Goal: Communication & Community: Answer question/provide support

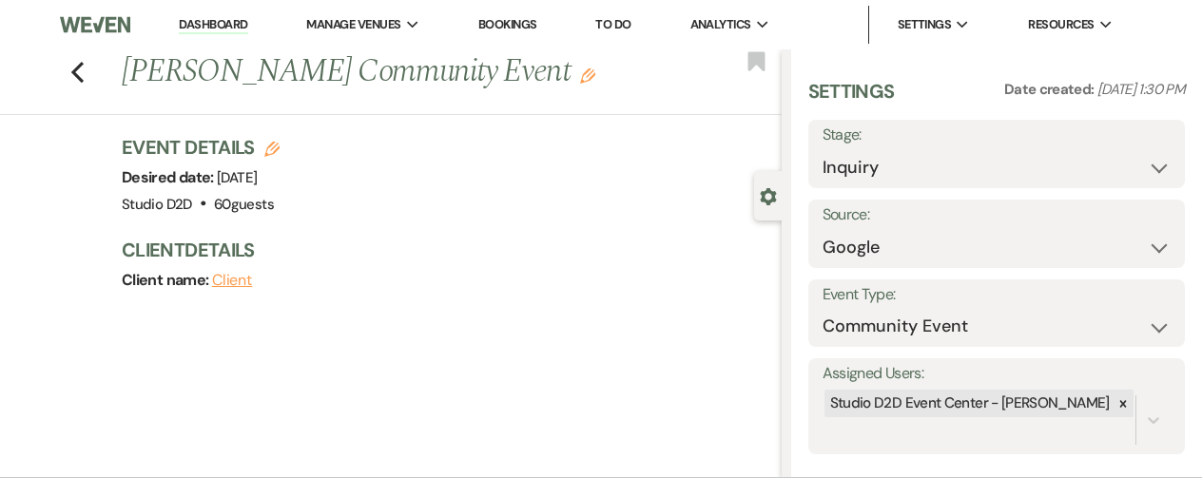
select select "6"
select select "7"
click at [207, 23] on link "Dashboard" at bounding box center [213, 25] width 68 height 18
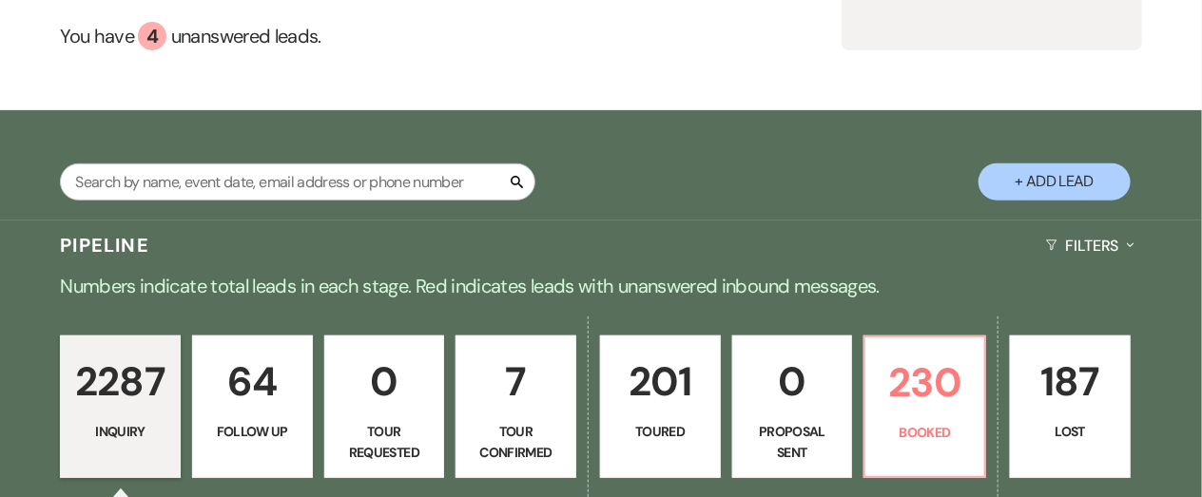
scroll to position [414, 0]
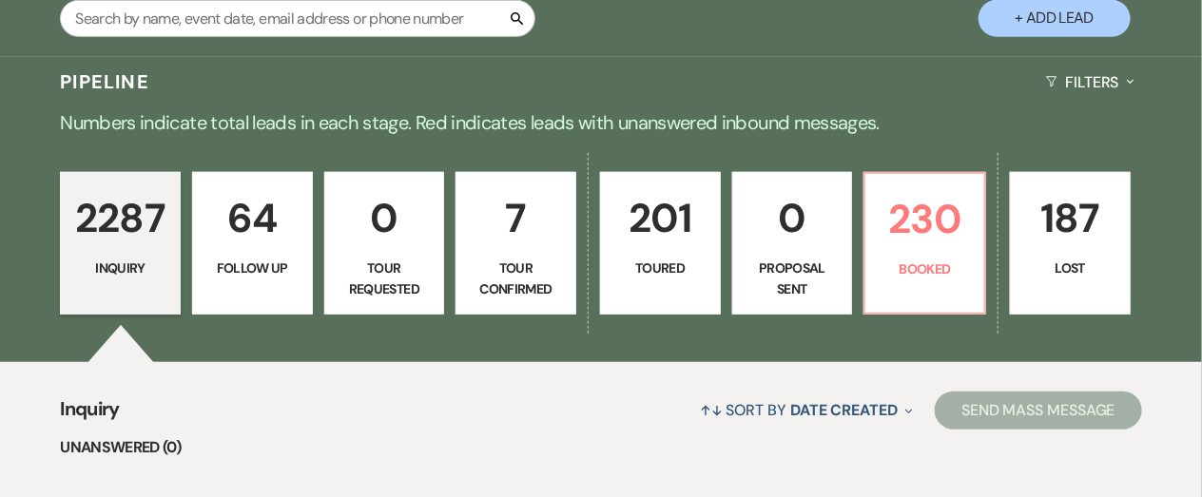
click at [254, 218] on p "64" at bounding box center [252, 218] width 96 height 64
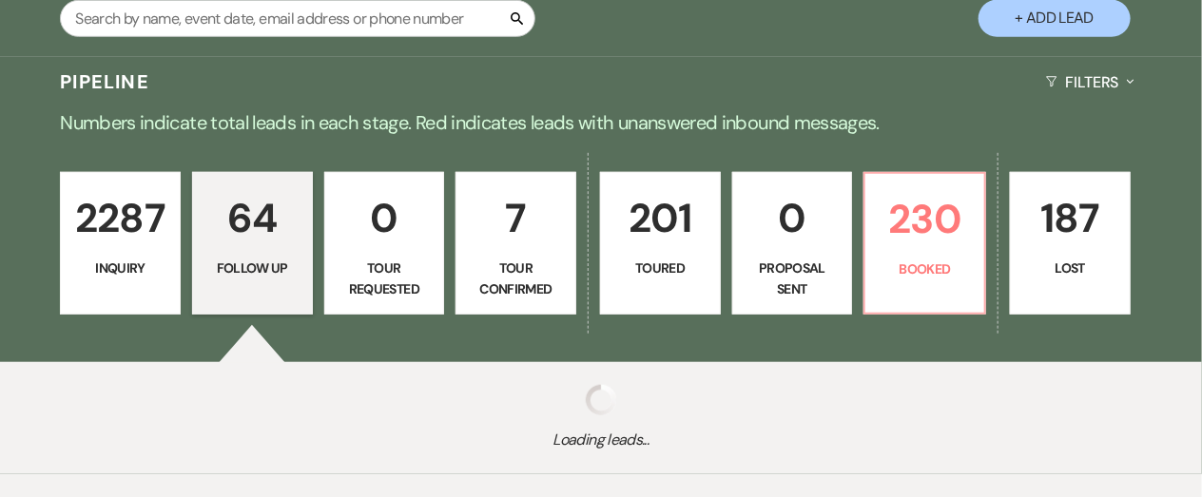
select select "9"
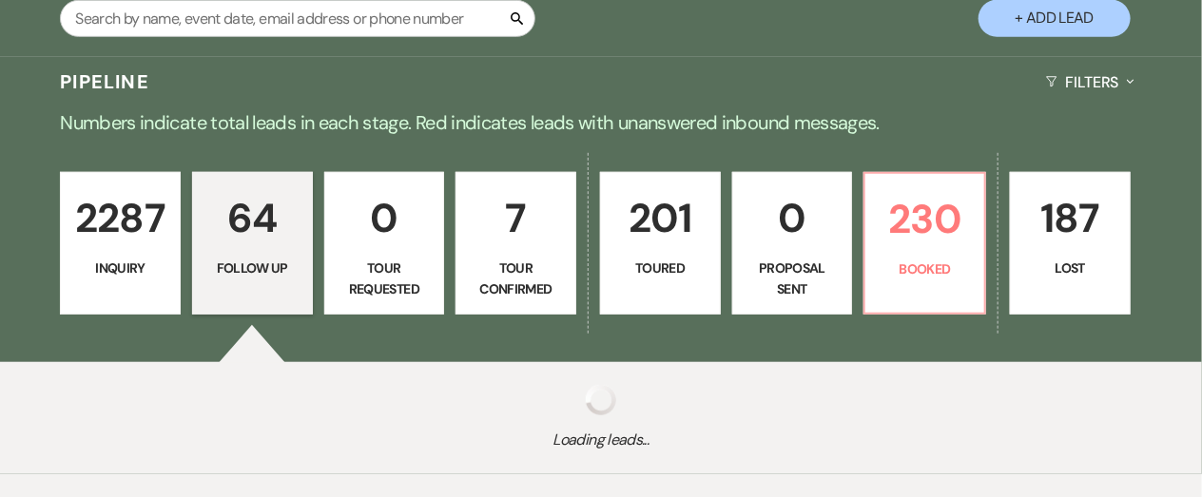
select select "9"
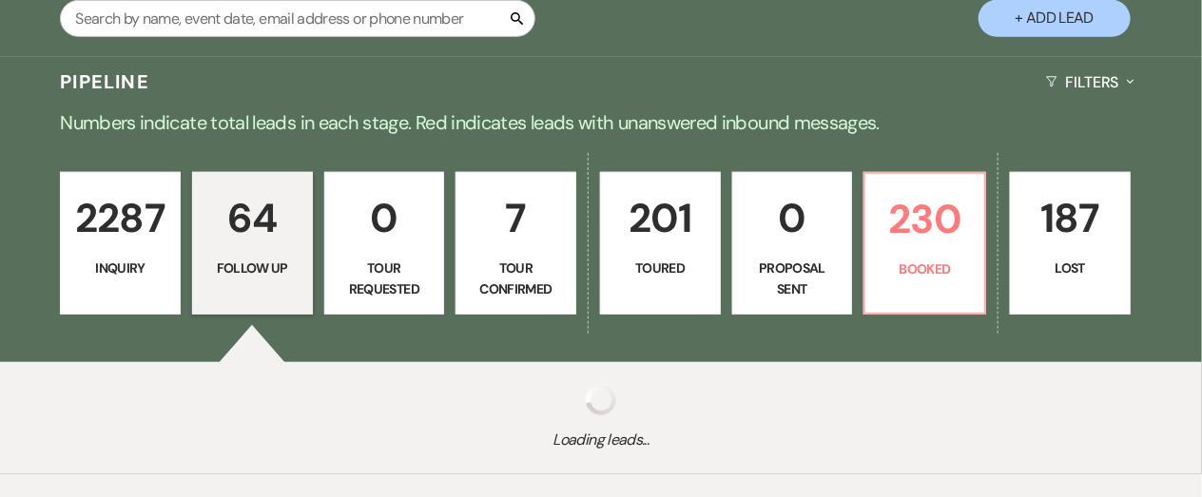
select select "9"
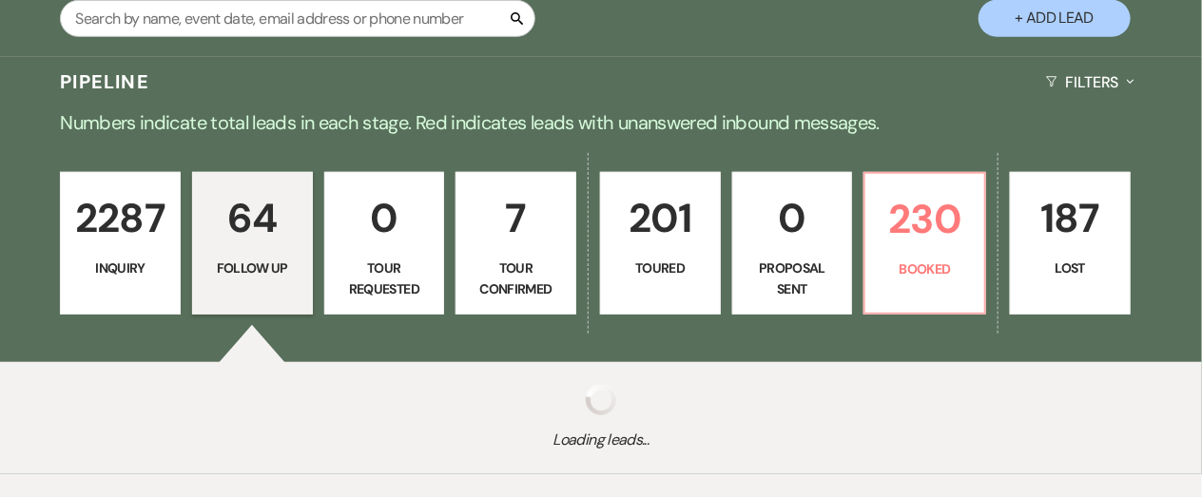
select select "9"
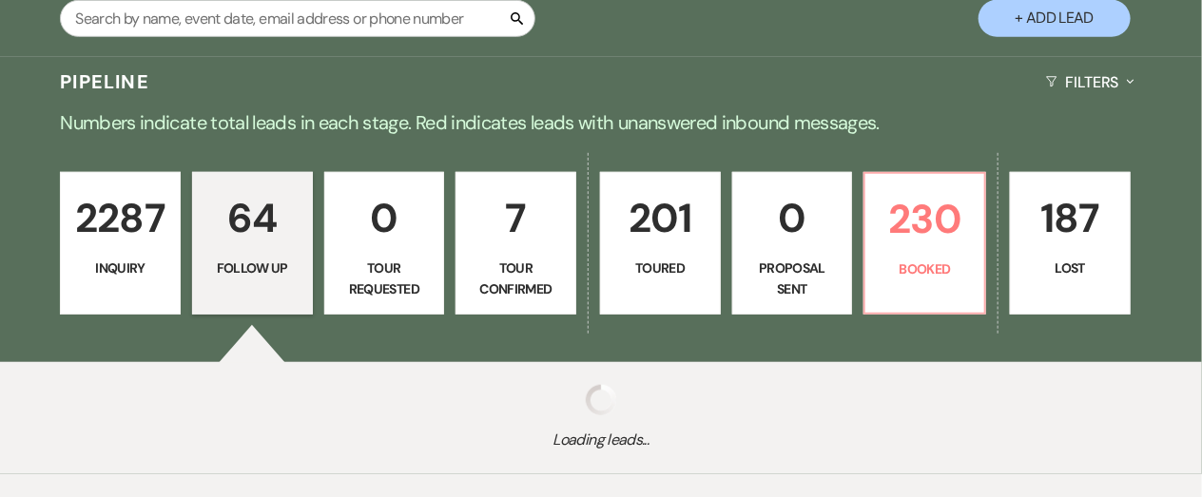
select select "9"
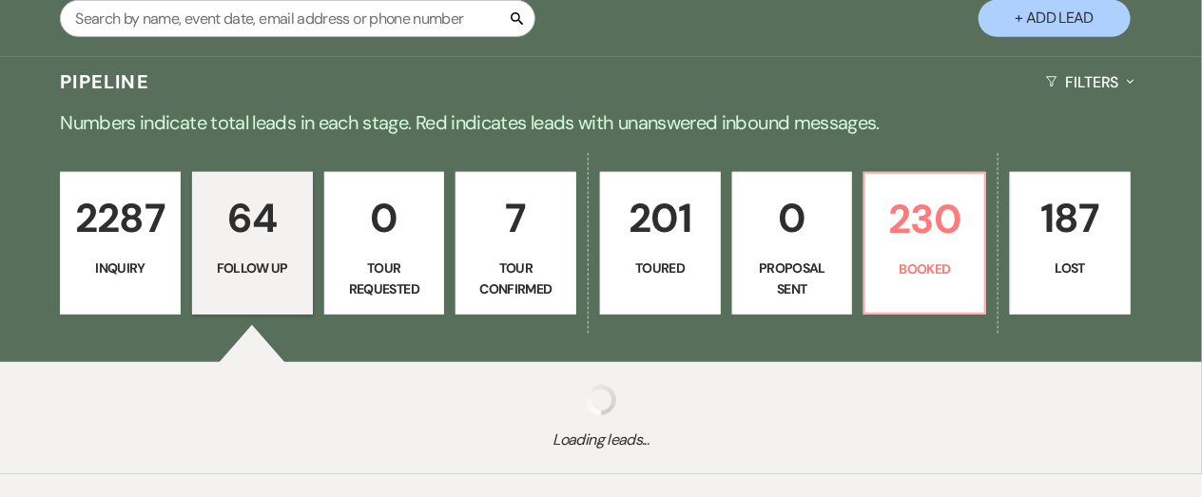
select select "9"
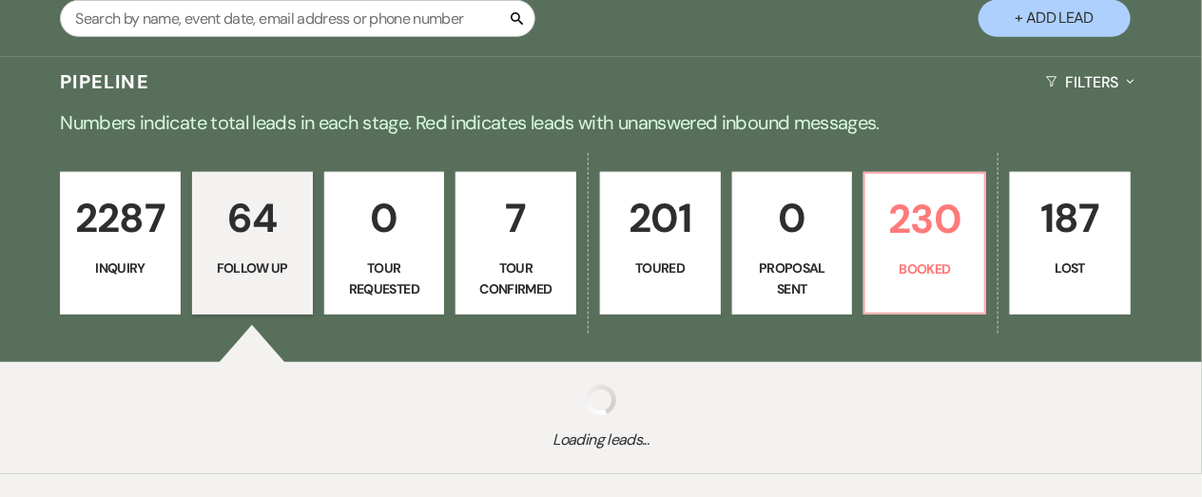
select select "9"
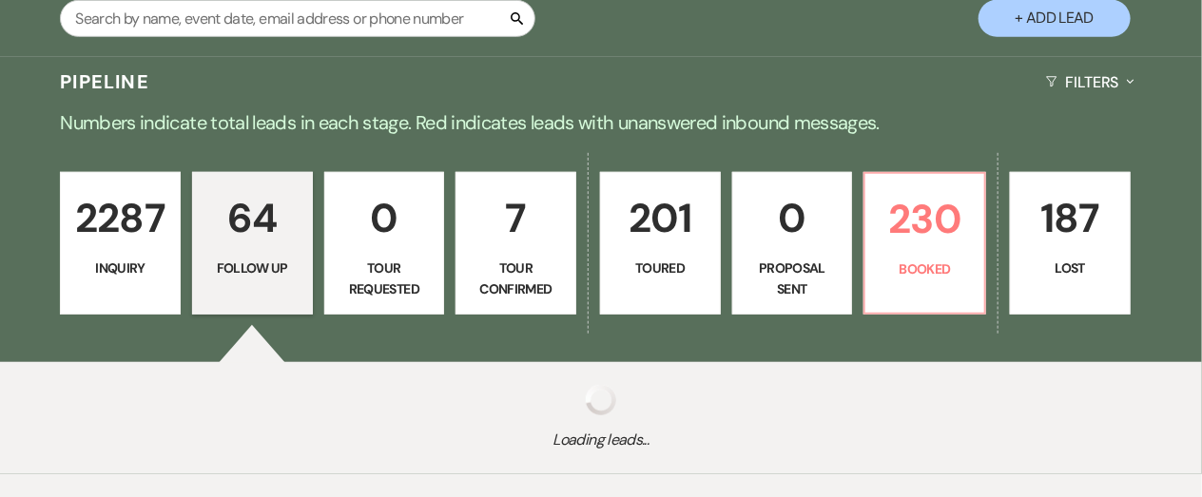
select select "9"
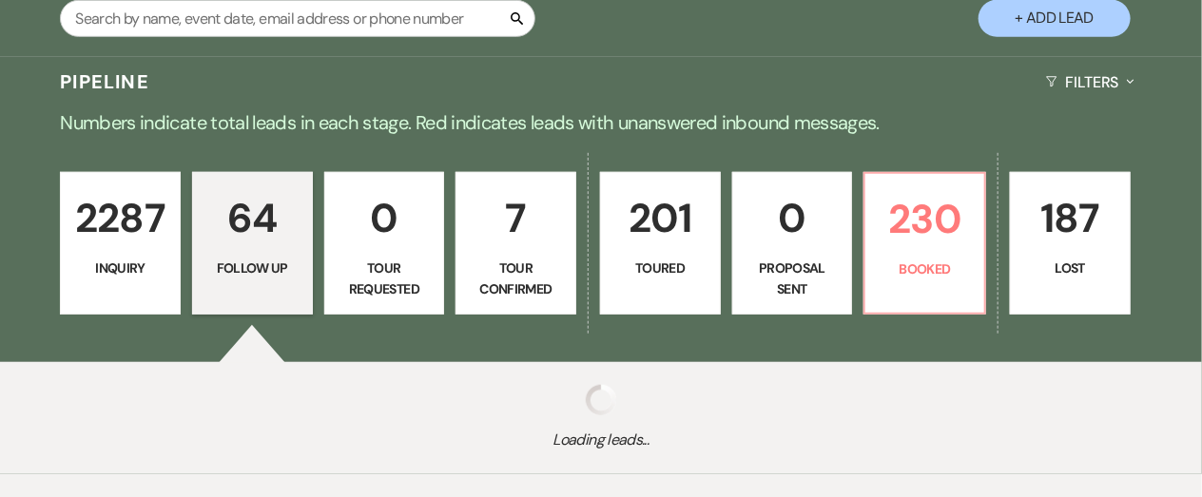
select select "9"
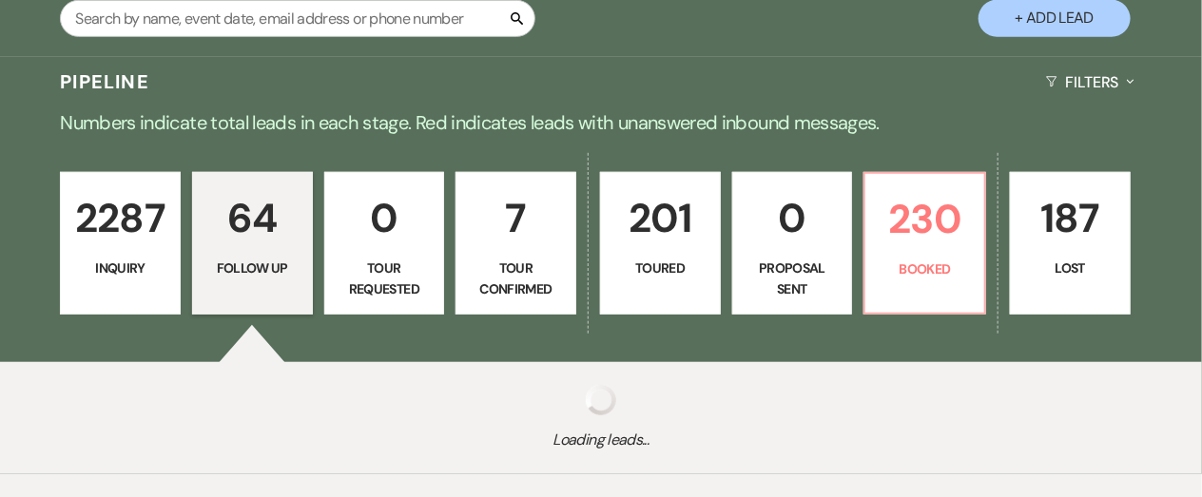
select select "9"
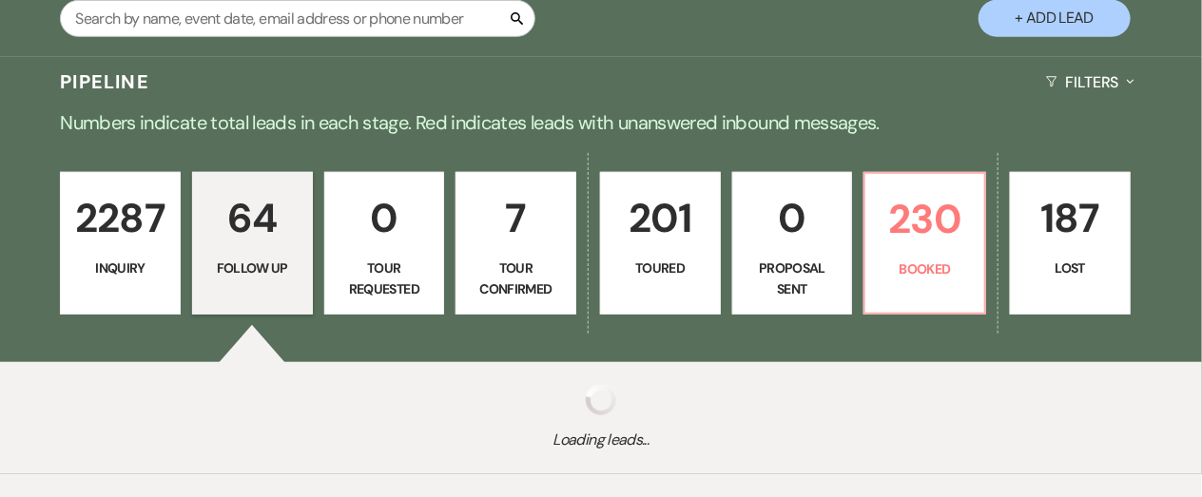
select select "9"
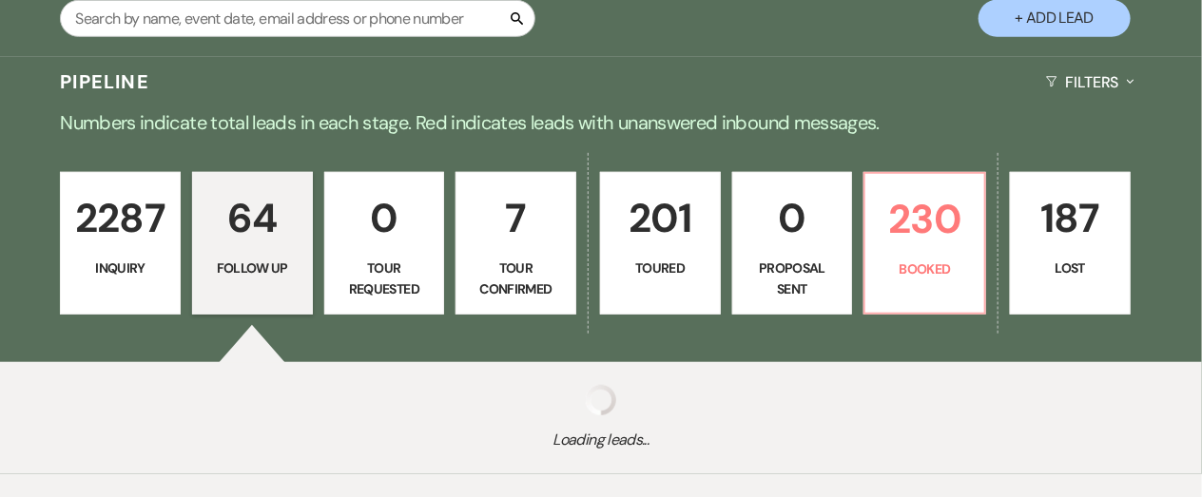
select select "9"
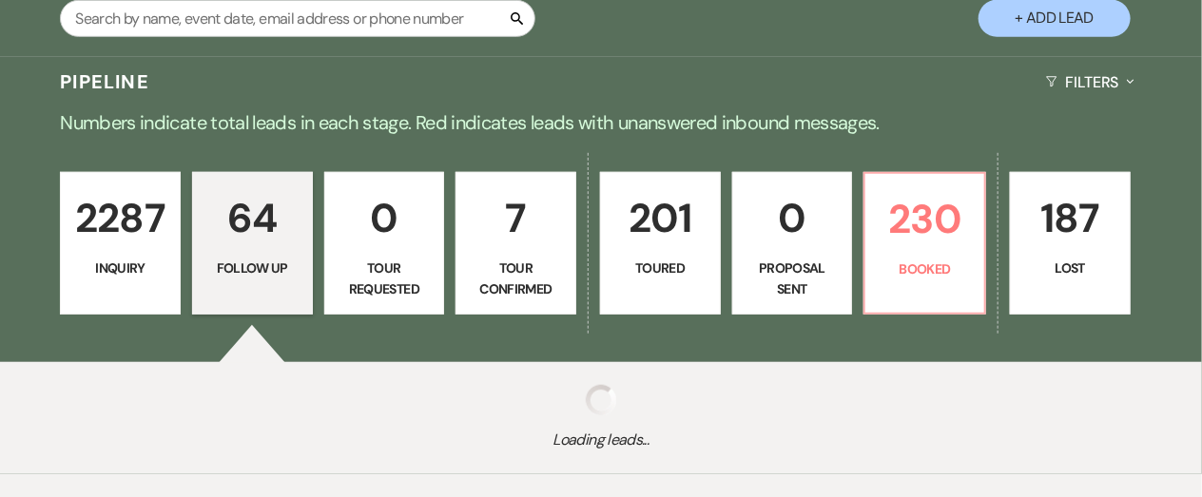
select select "9"
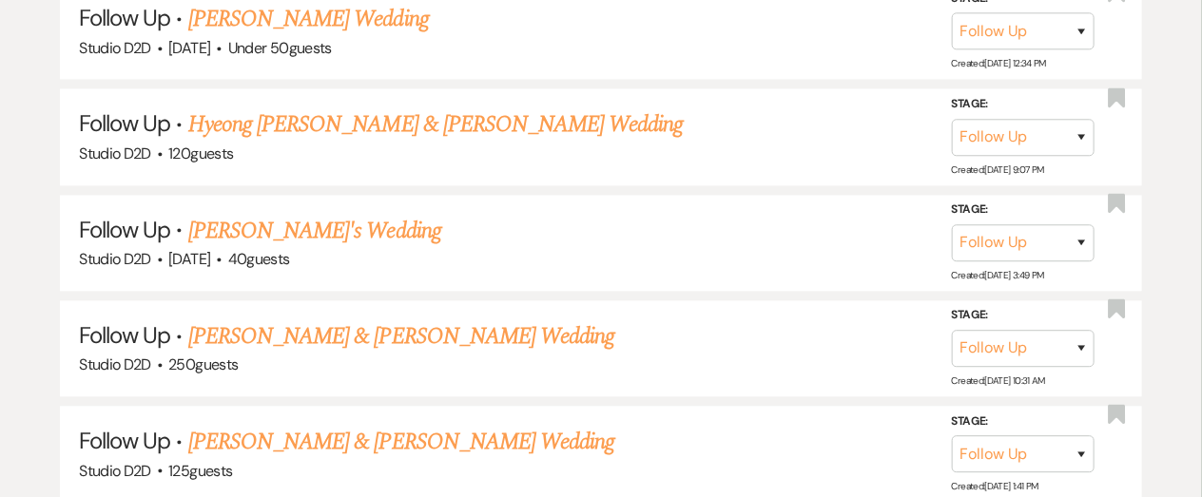
scroll to position [7409, 0]
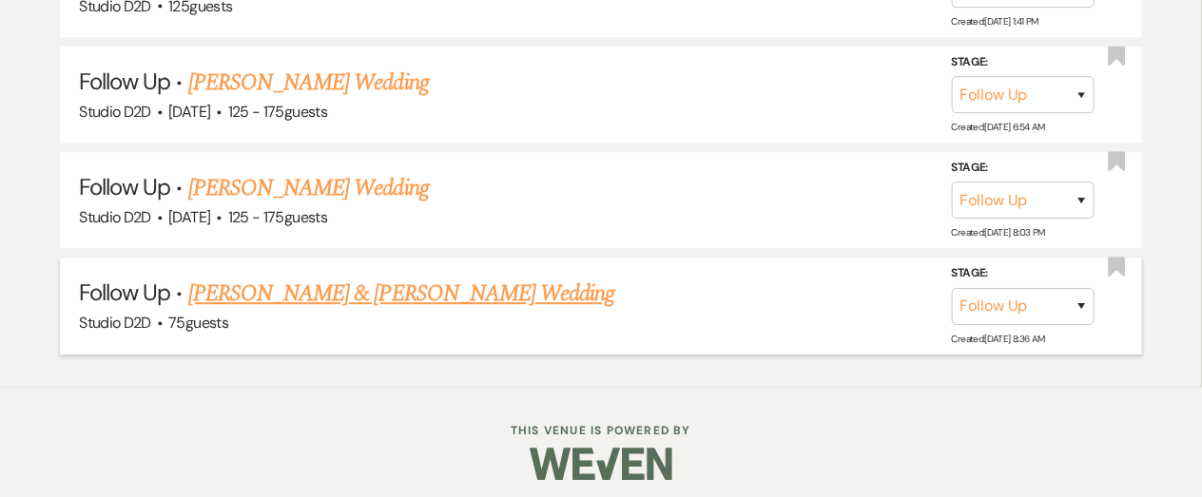
click at [410, 285] on link "[PERSON_NAME] & [PERSON_NAME] Wedding" at bounding box center [401, 294] width 426 height 34
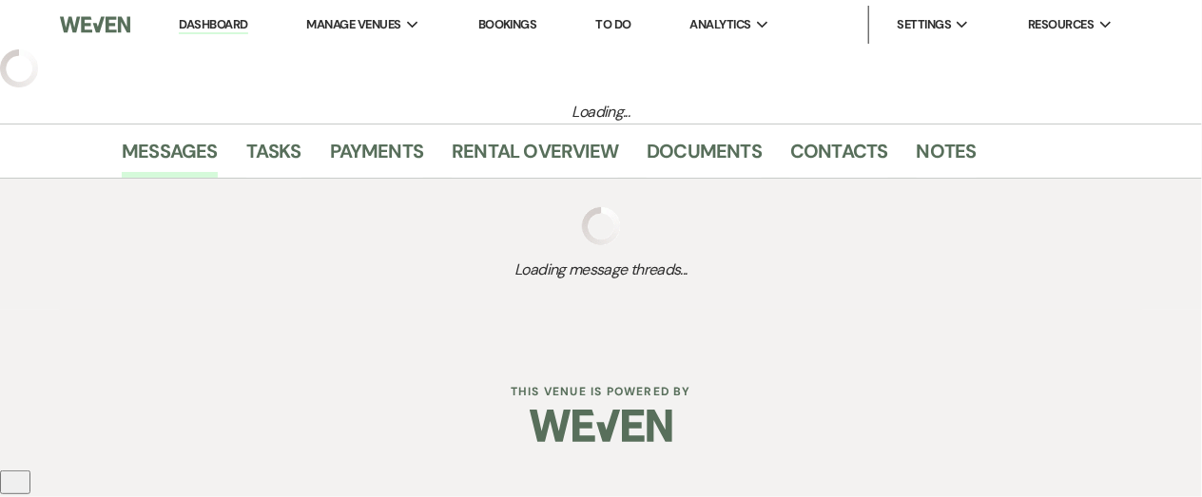
select select "9"
select select "17"
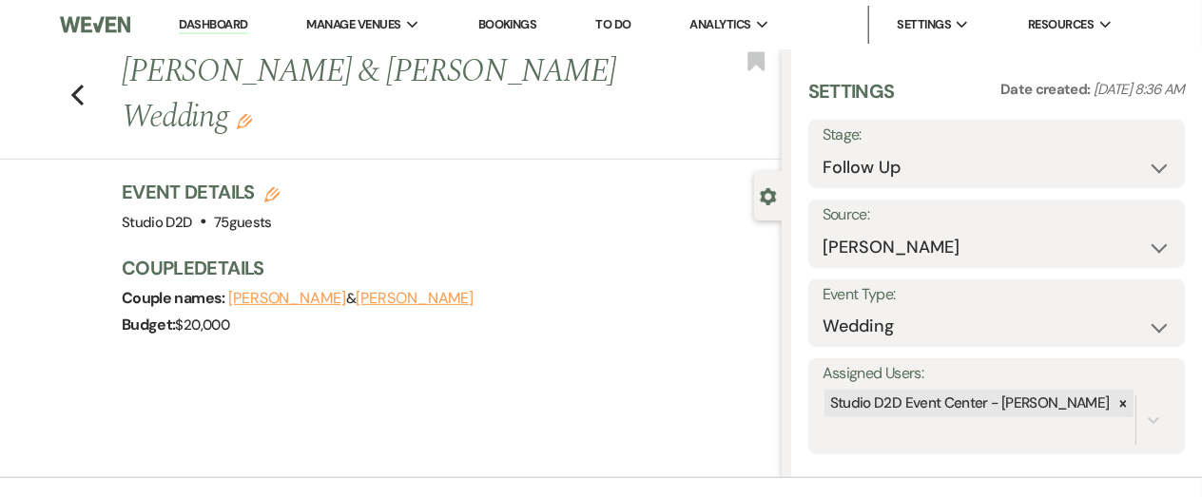
scroll to position [427, 0]
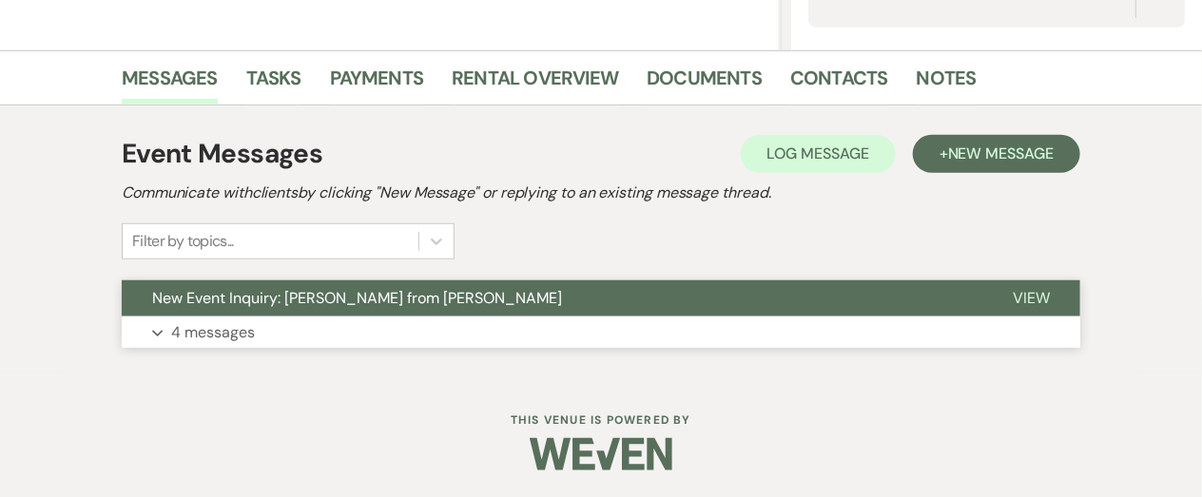
click at [248, 333] on p "4 messages" at bounding box center [213, 332] width 84 height 25
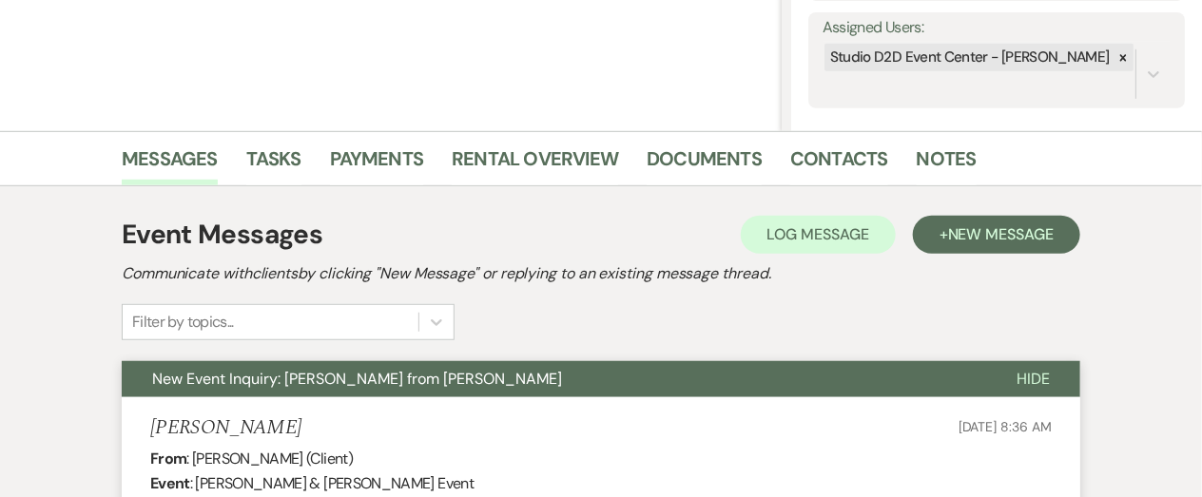
scroll to position [344, 0]
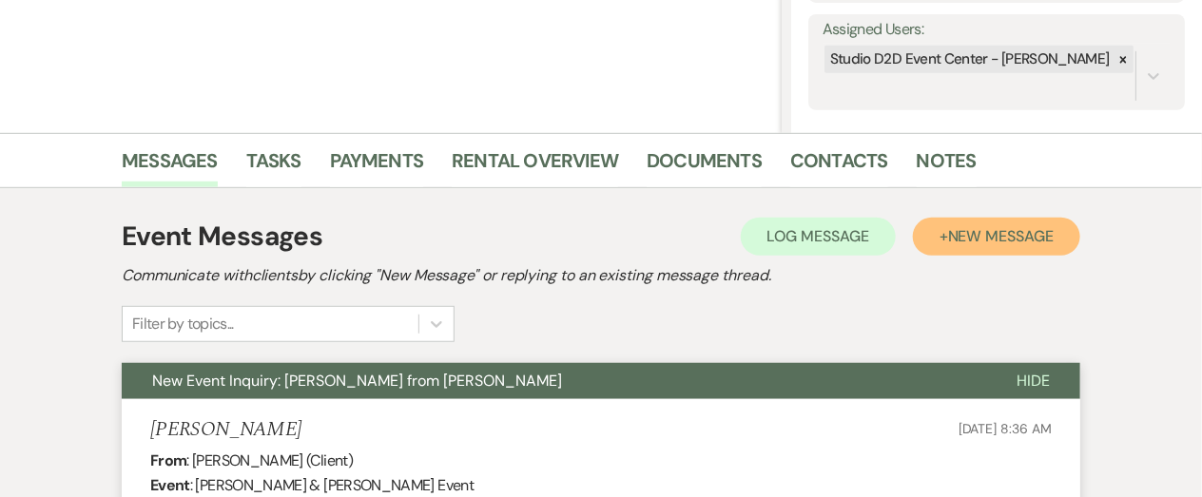
click at [969, 245] on button "+ New Message" at bounding box center [996, 237] width 167 height 38
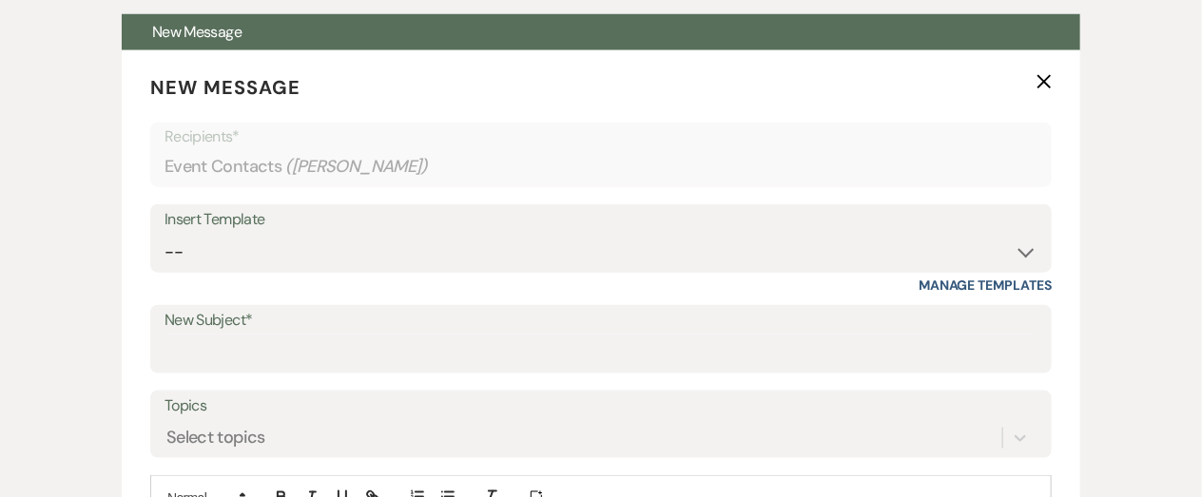
scroll to position [702, 0]
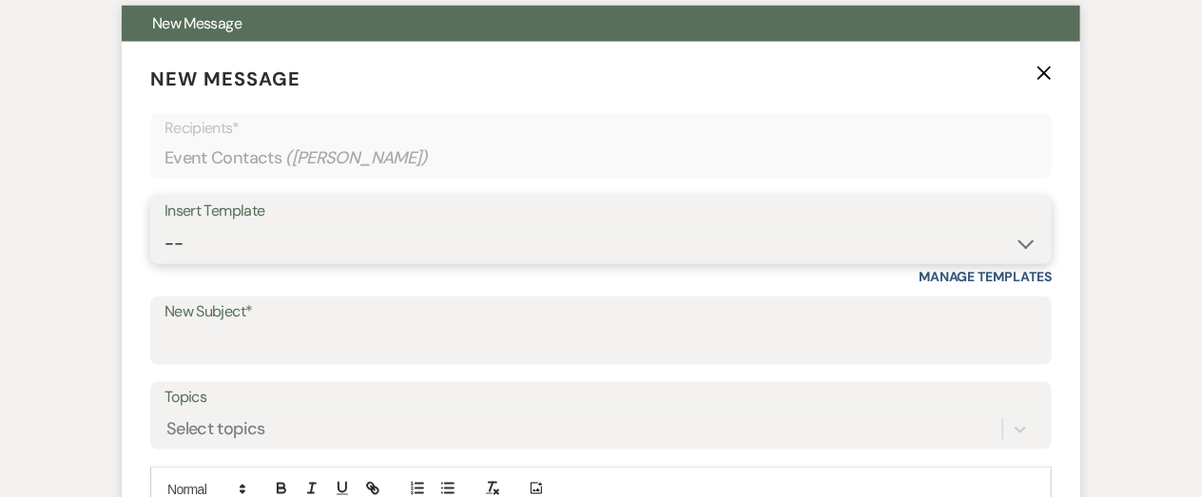
click at [451, 247] on select "-- New Inquiry - message 2 Event Pricing - Non Wedding Weven Planning Portal In…" at bounding box center [600, 243] width 873 height 37
select select "2444"
click at [164, 225] on select "-- New Inquiry - message 2 Event Pricing - Non Wedding Weven Planning Portal In…" at bounding box center [600, 243] width 873 height 37
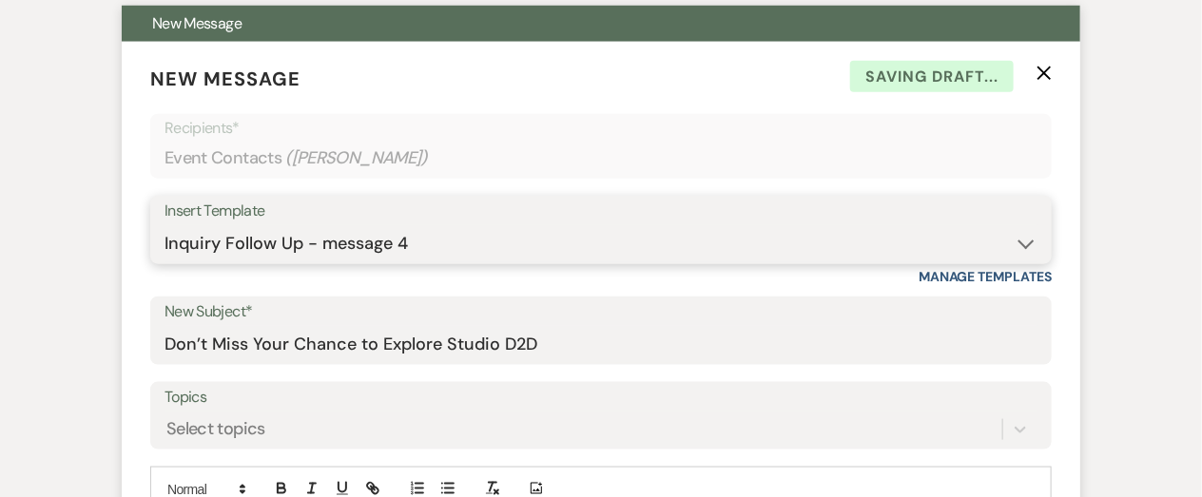
type input "Don’t Miss Your Chance to Explore Studio D2D"
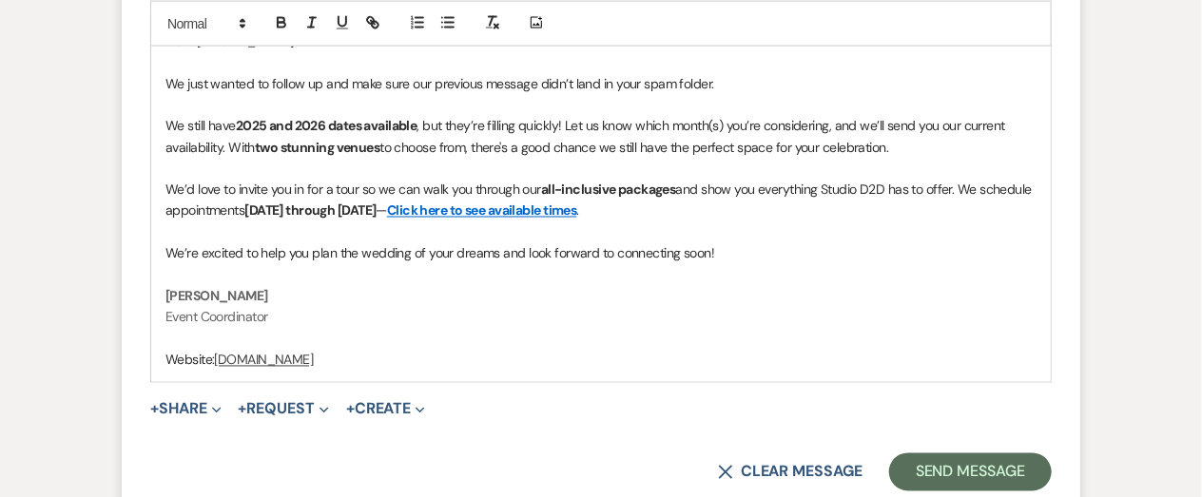
scroll to position [1197, 0]
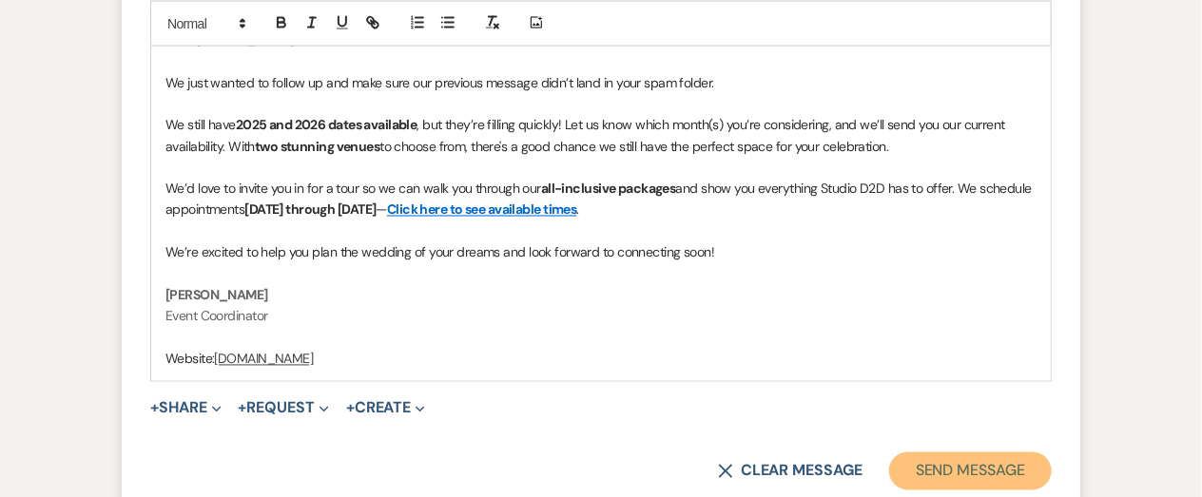
click at [933, 471] on button "Send Message" at bounding box center [970, 471] width 163 height 38
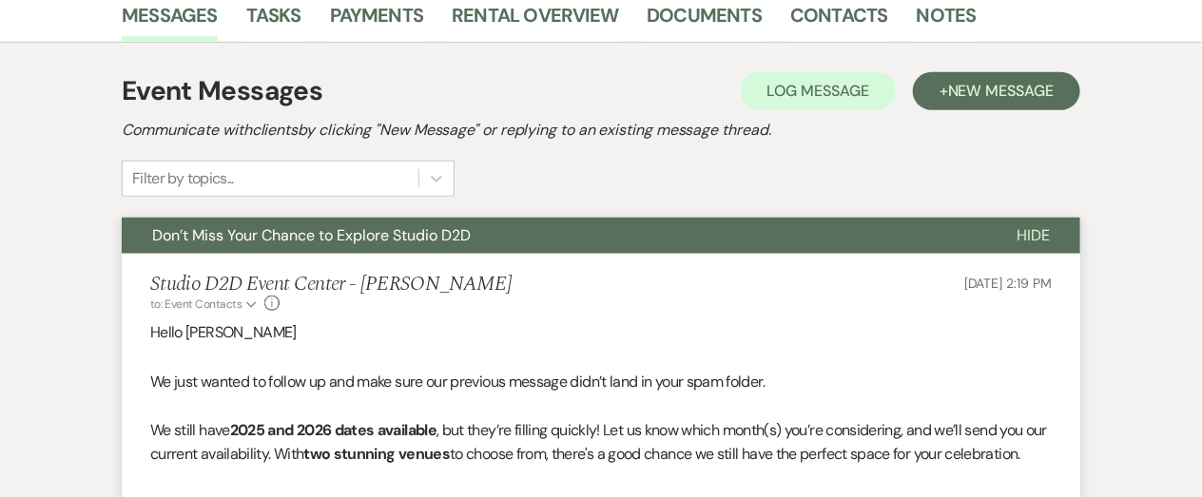
scroll to position [0, 0]
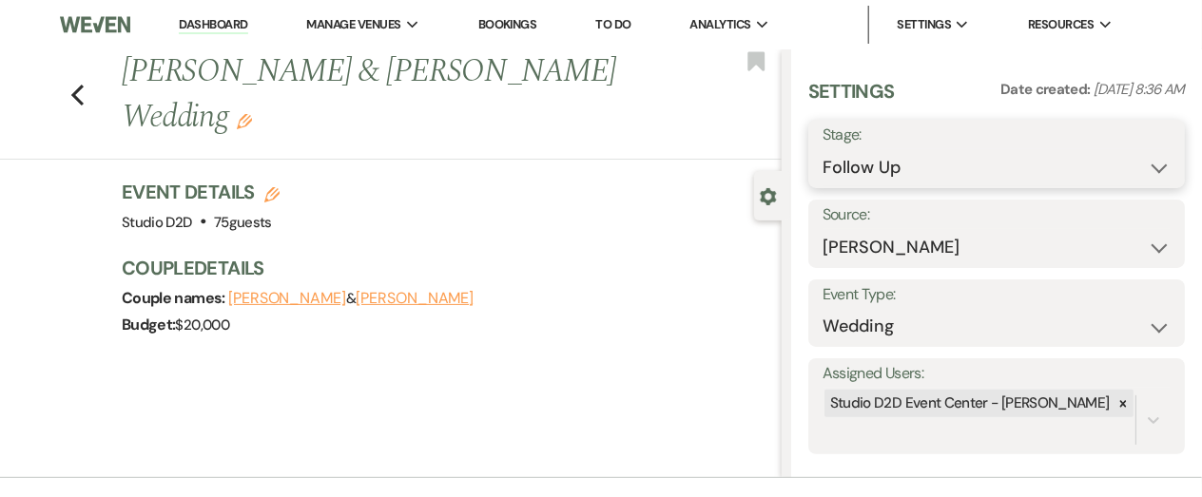
click at [903, 170] on select "Inquiry Follow Up Tour Requested Tour Confirmed Toured Proposal Sent Booked Lost" at bounding box center [996, 167] width 348 height 37
select select "1"
click at [822, 149] on select "Inquiry Follow Up Tour Requested Tour Confirmed Toured Proposal Sent Booked Lost" at bounding box center [996, 167] width 348 height 37
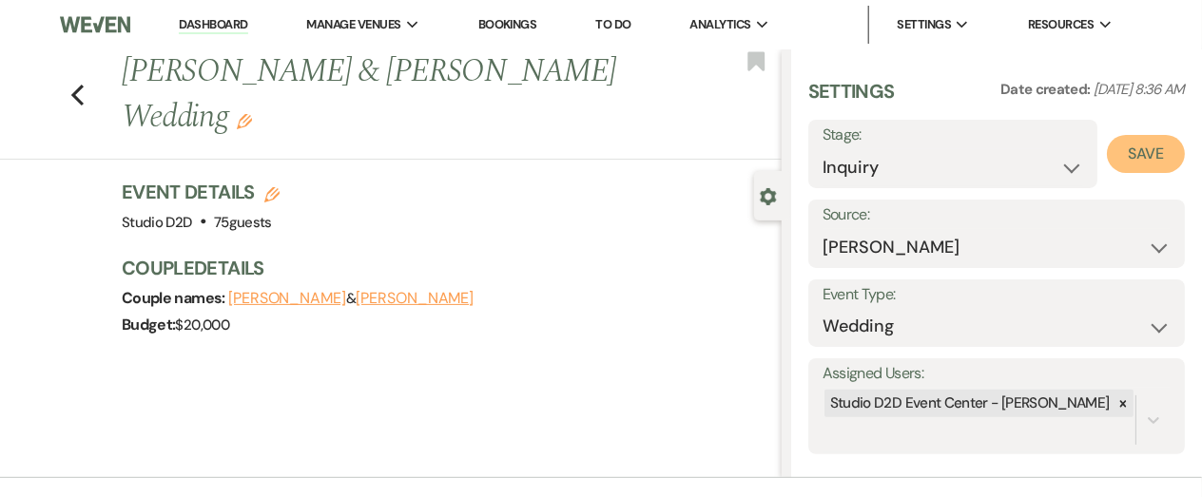
click at [1138, 151] on button "Save" at bounding box center [1145, 154] width 78 height 38
click at [78, 100] on use "button" at bounding box center [77, 95] width 12 height 21
select select "9"
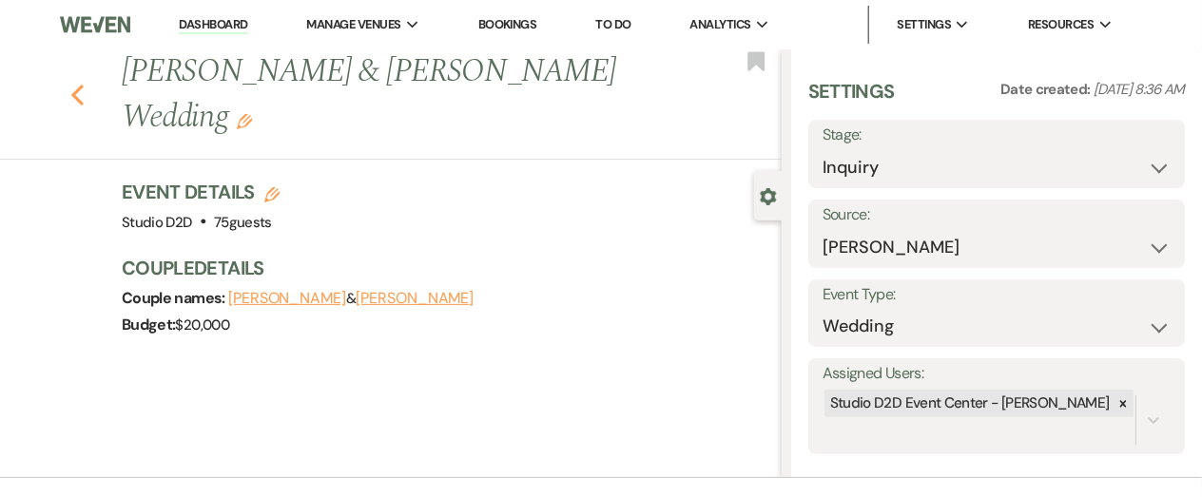
select select "9"
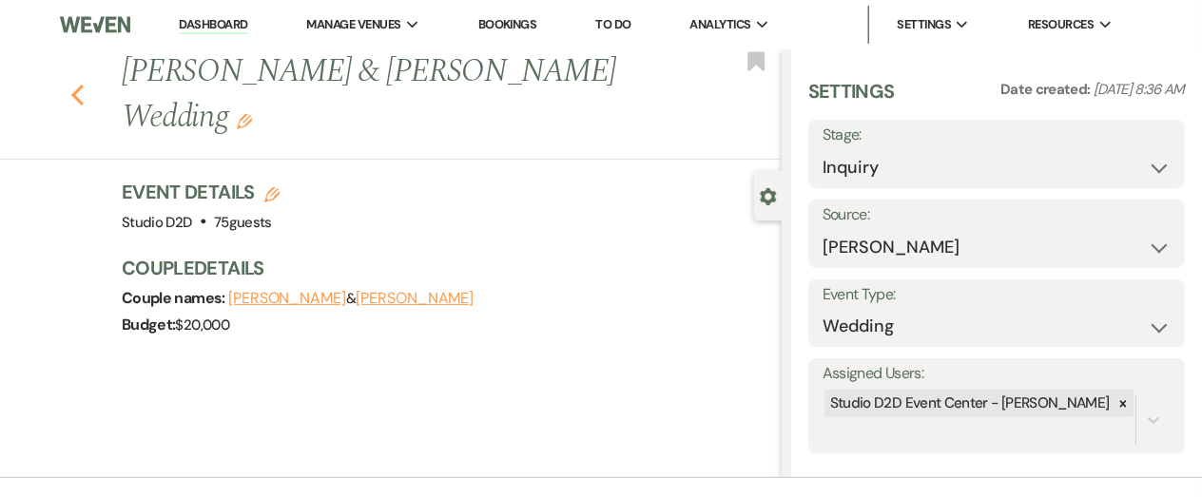
select select "9"
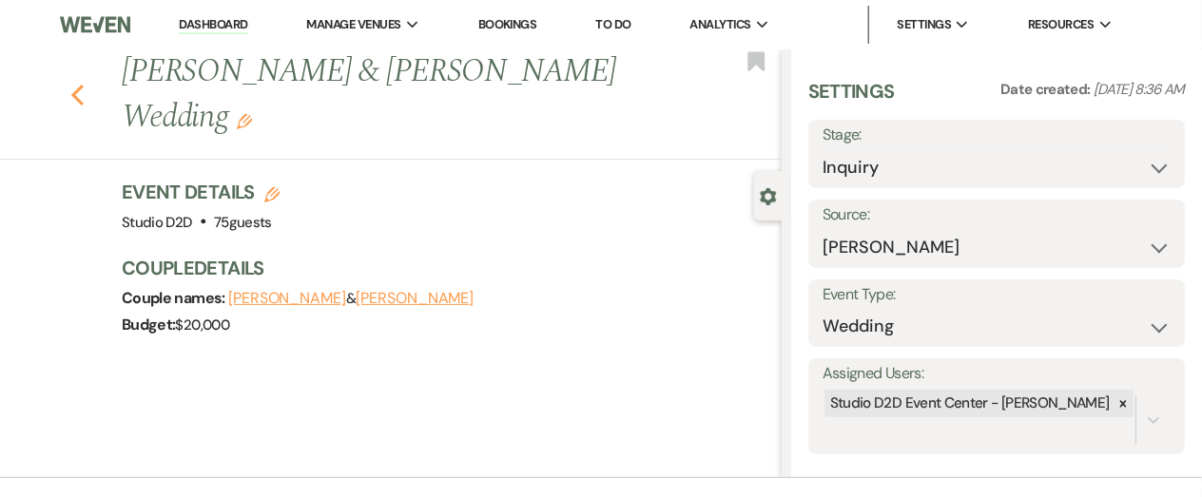
select select "9"
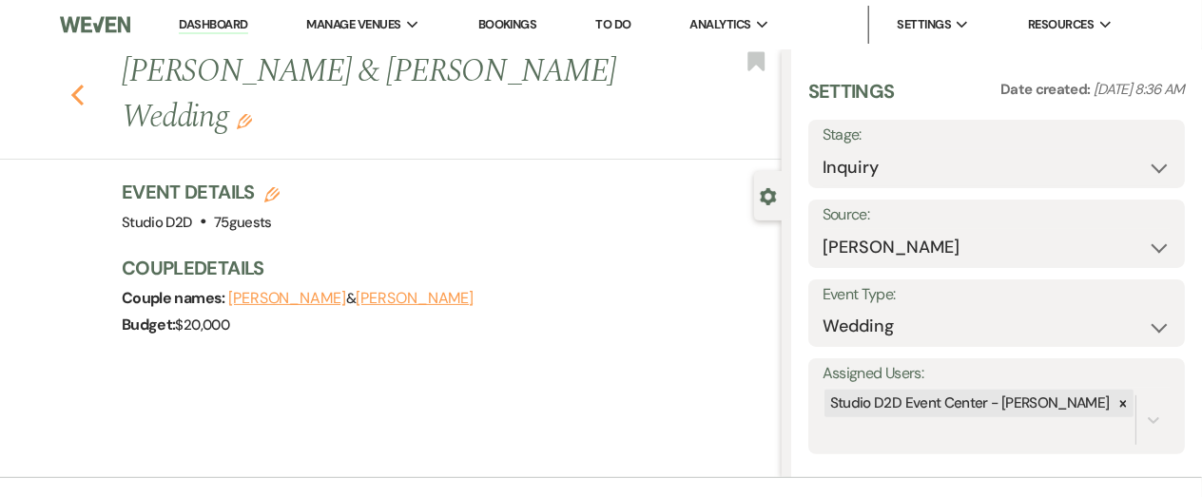
select select "9"
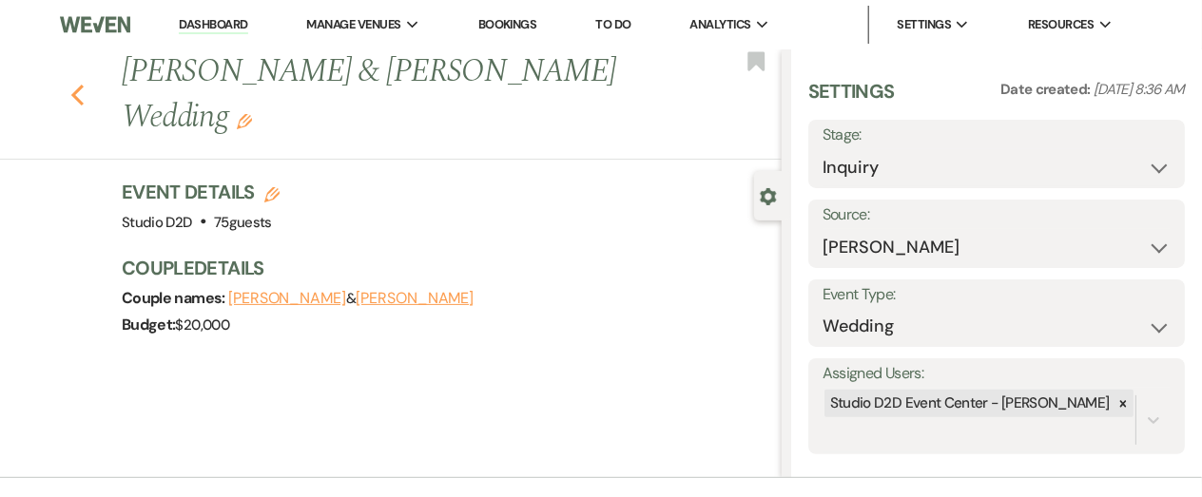
select select "9"
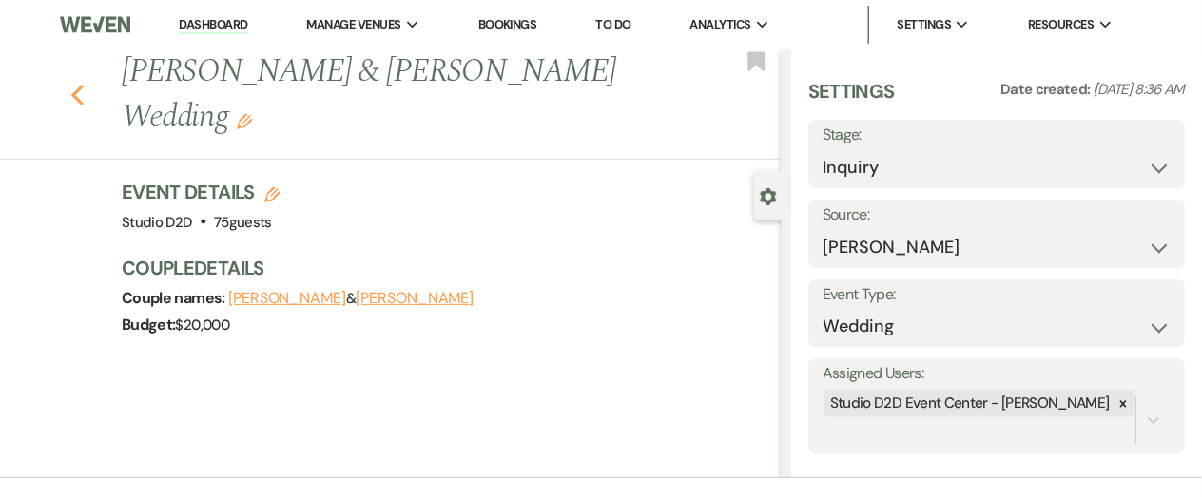
select select "9"
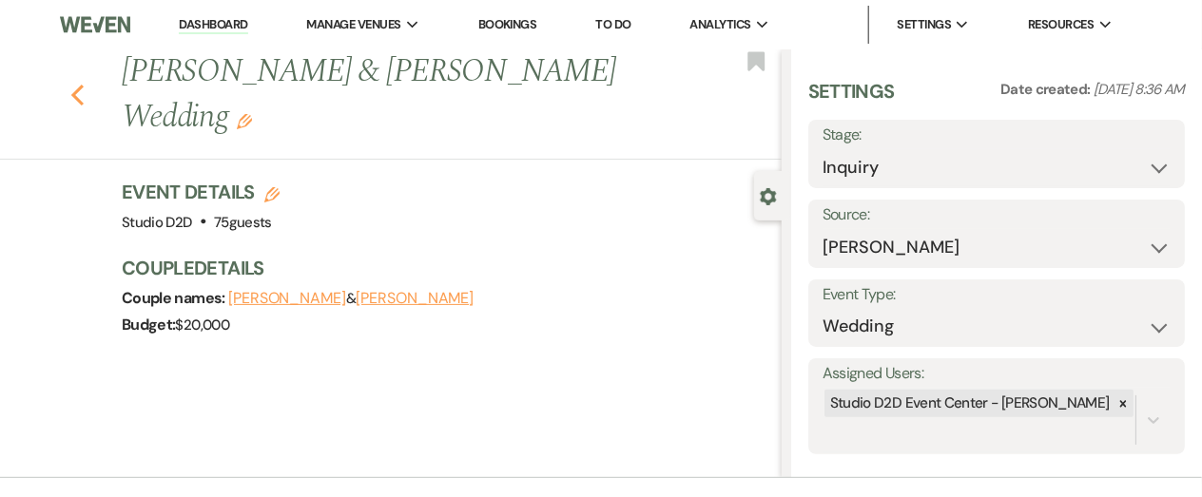
select select "9"
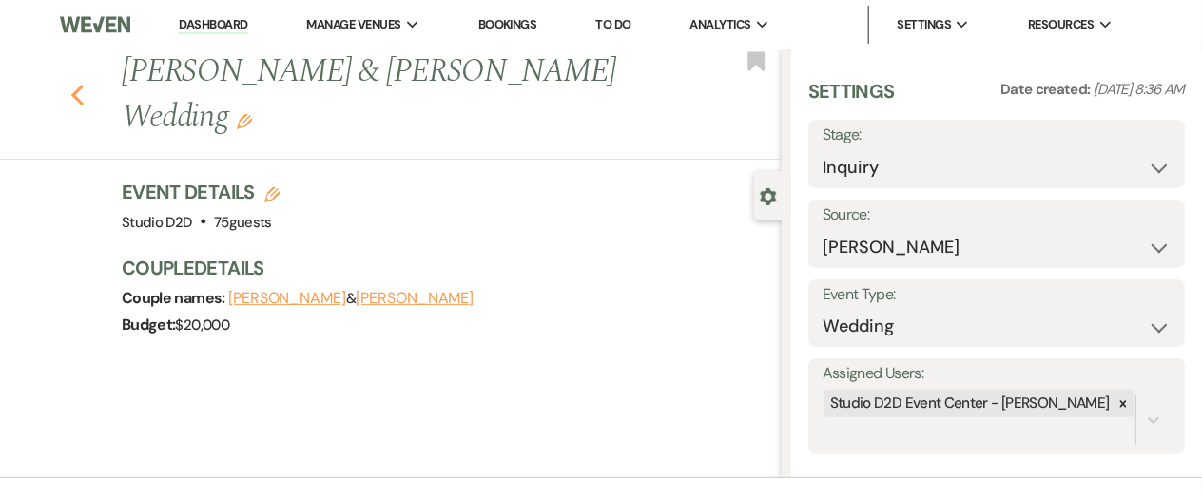
select select "9"
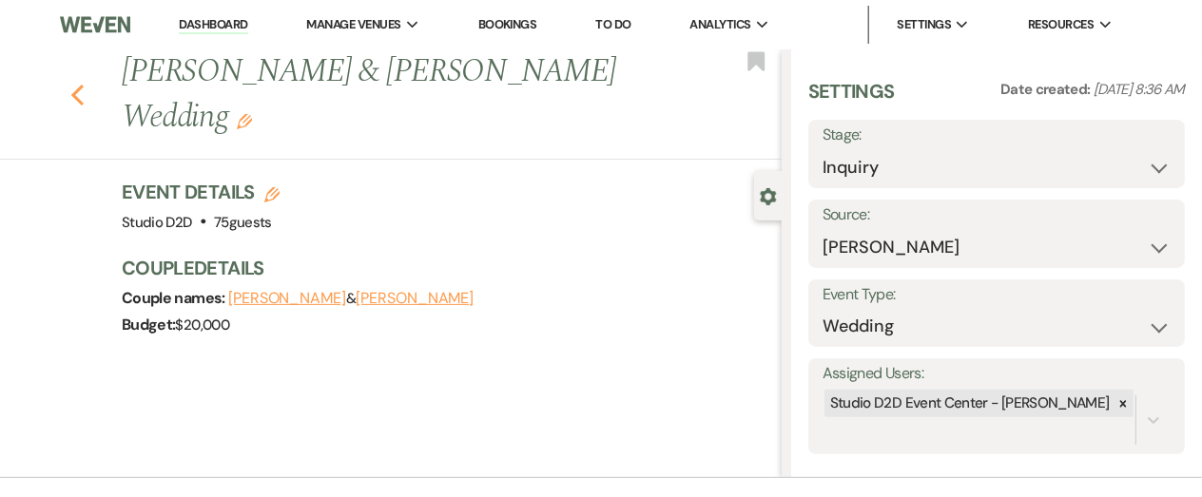
select select "9"
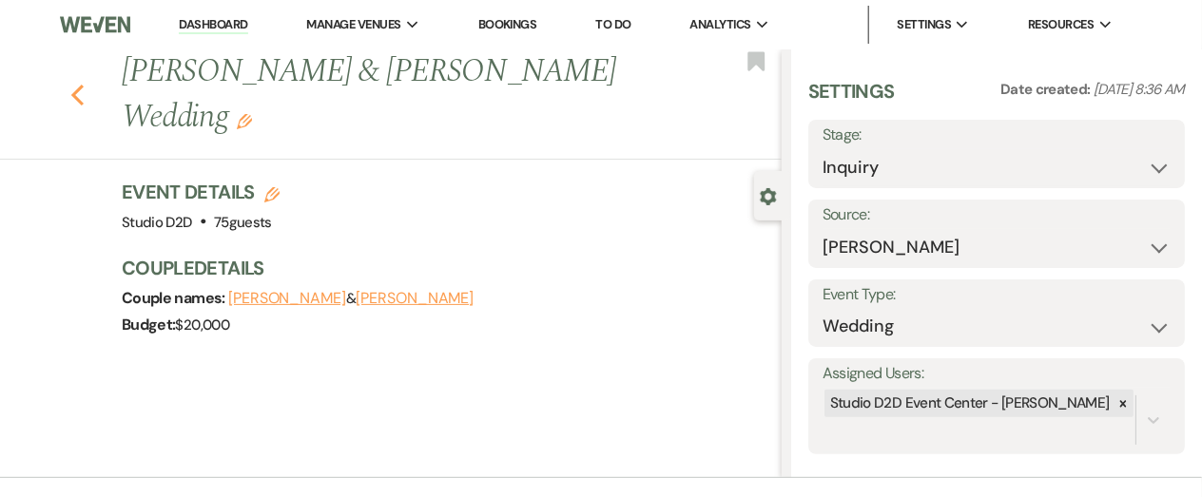
select select "9"
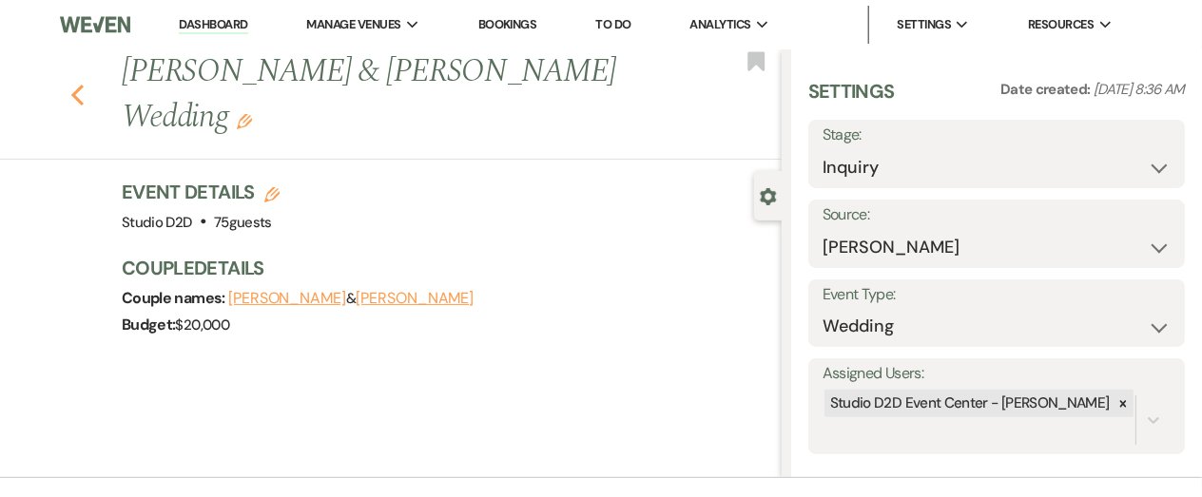
select select "9"
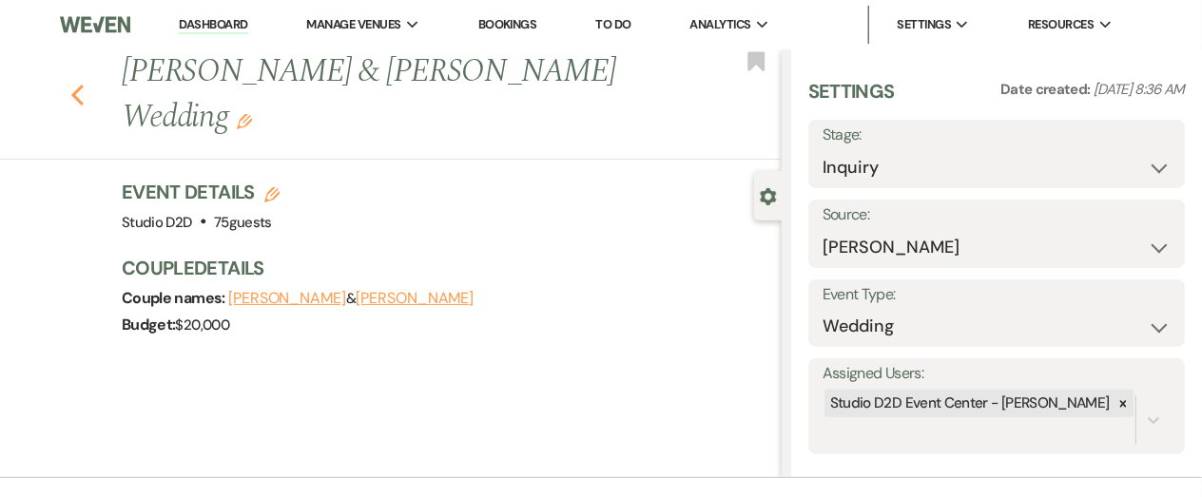
select select "9"
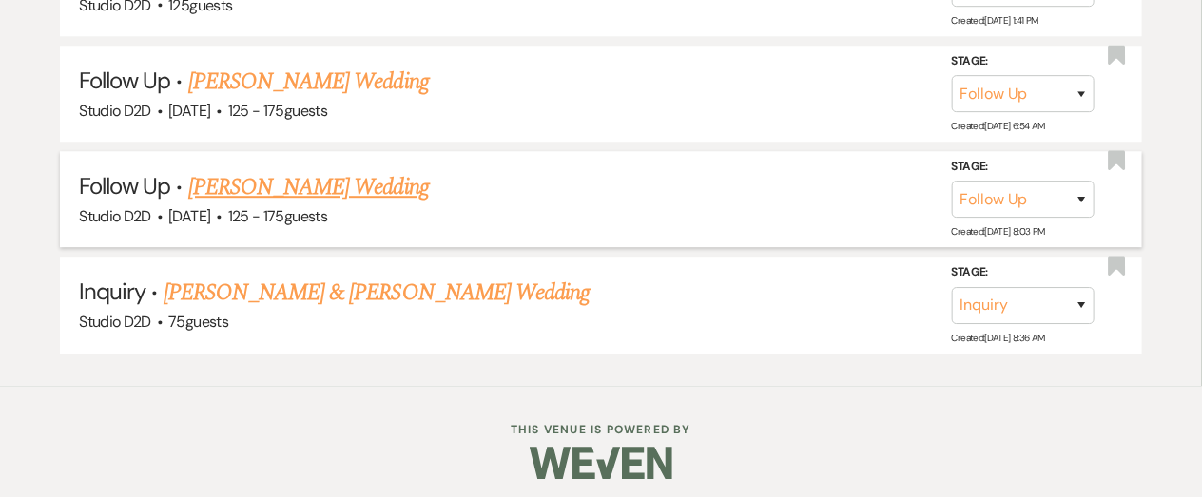
scroll to position [7276, 0]
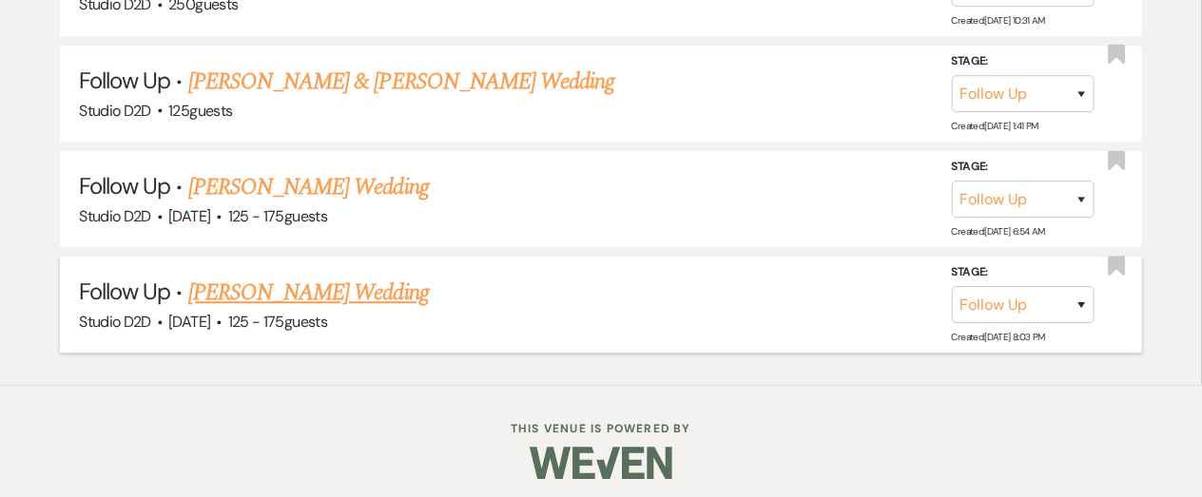
click at [331, 282] on link "[PERSON_NAME] Wedding" at bounding box center [308, 293] width 240 height 34
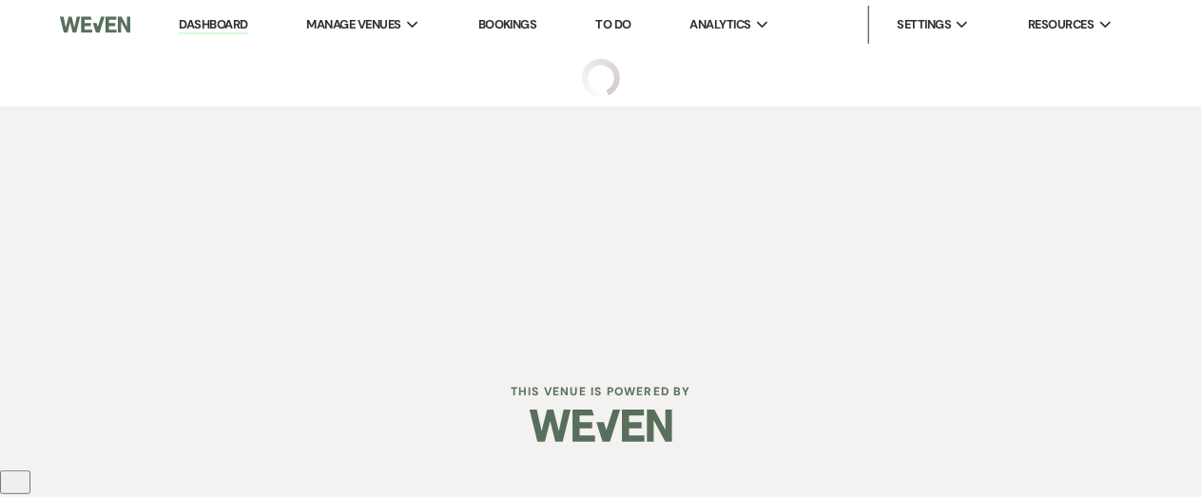
select select "9"
select select "3"
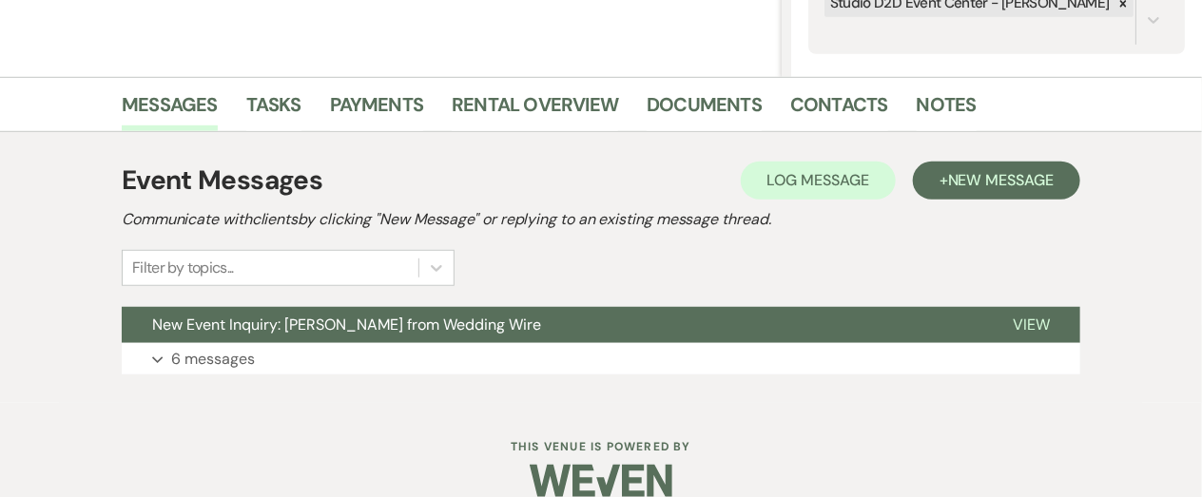
scroll to position [406, 0]
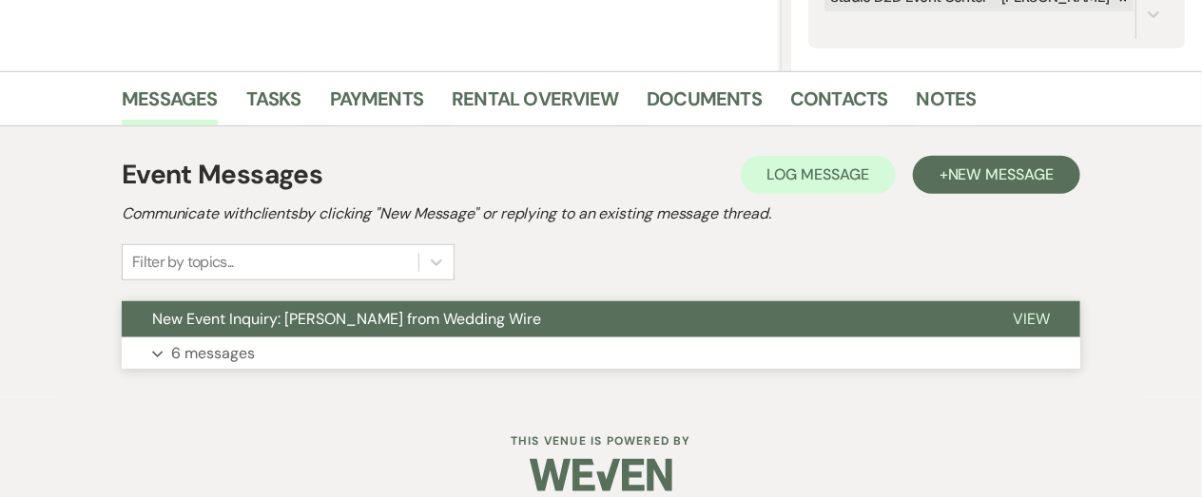
click at [211, 356] on p "6 messages" at bounding box center [213, 353] width 84 height 25
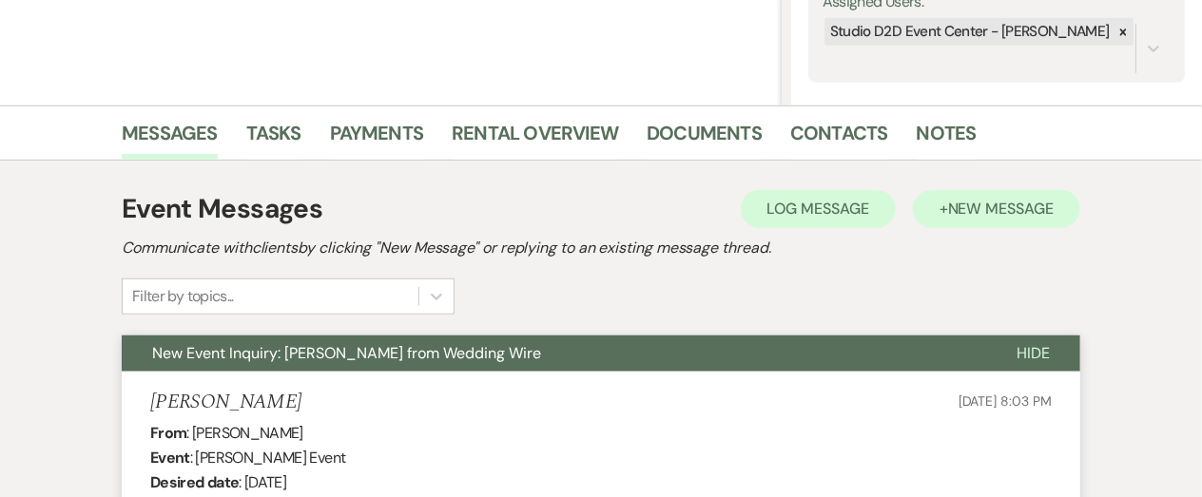
scroll to position [375, 0]
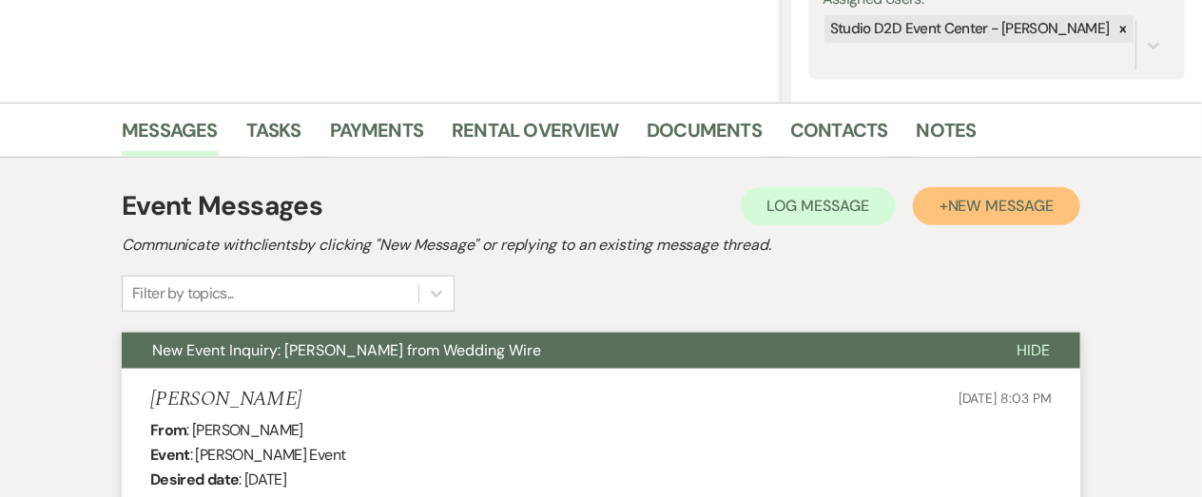
click at [970, 208] on span "New Message" at bounding box center [1001, 206] width 106 height 20
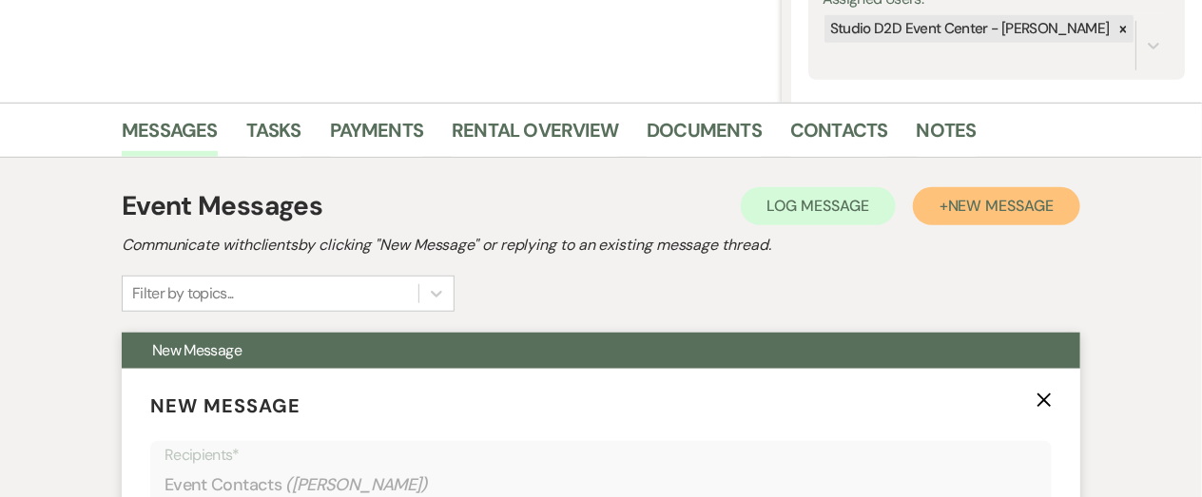
scroll to position [492, 0]
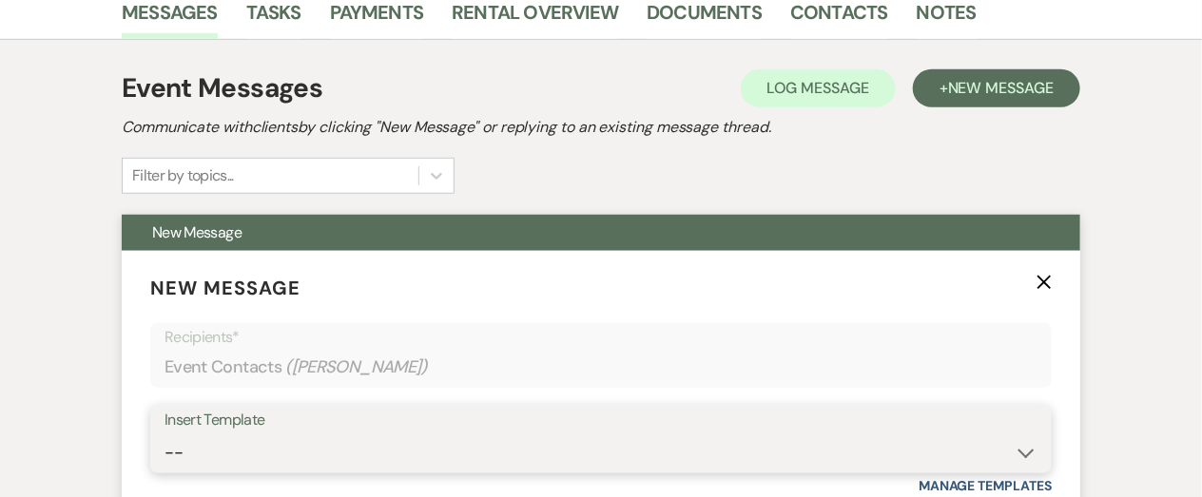
click at [392, 444] on select "-- New Inquiry - message 2 Event Pricing - Non Wedding Weven Planning Portal In…" at bounding box center [600, 452] width 873 height 37
select select "2444"
click at [164, 434] on select "-- New Inquiry - message 2 Event Pricing - Non Wedding Weven Planning Portal In…" at bounding box center [600, 452] width 873 height 37
type input "Don’t Miss Your Chance to Explore Studio D2D"
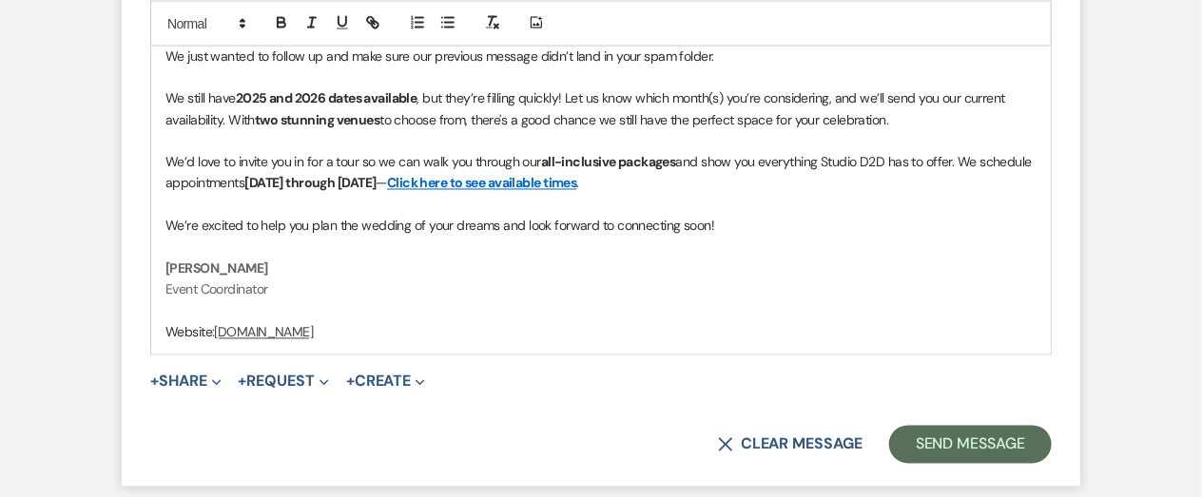
scroll to position [1227, 0]
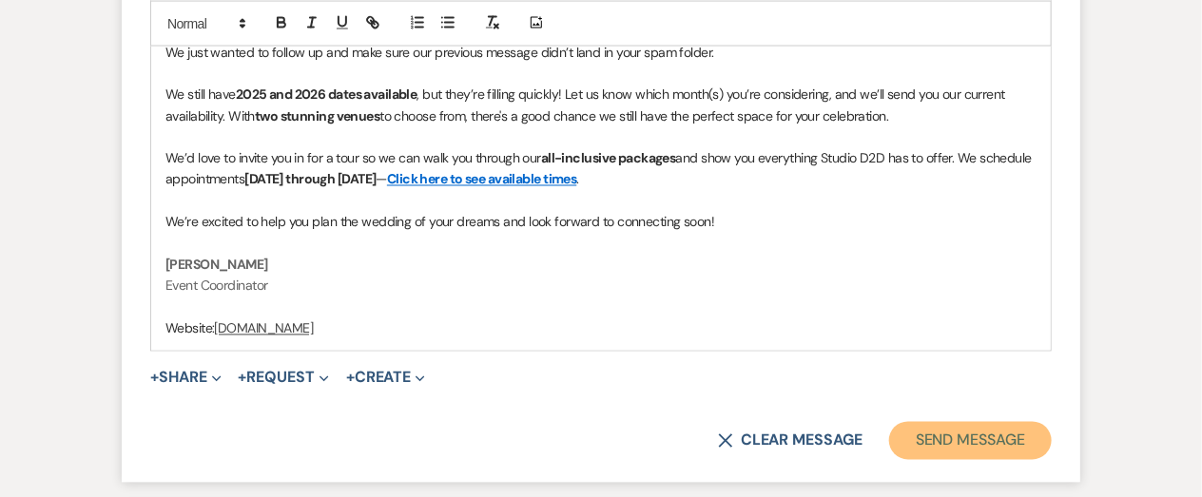
click at [946, 439] on button "Send Message" at bounding box center [970, 441] width 163 height 38
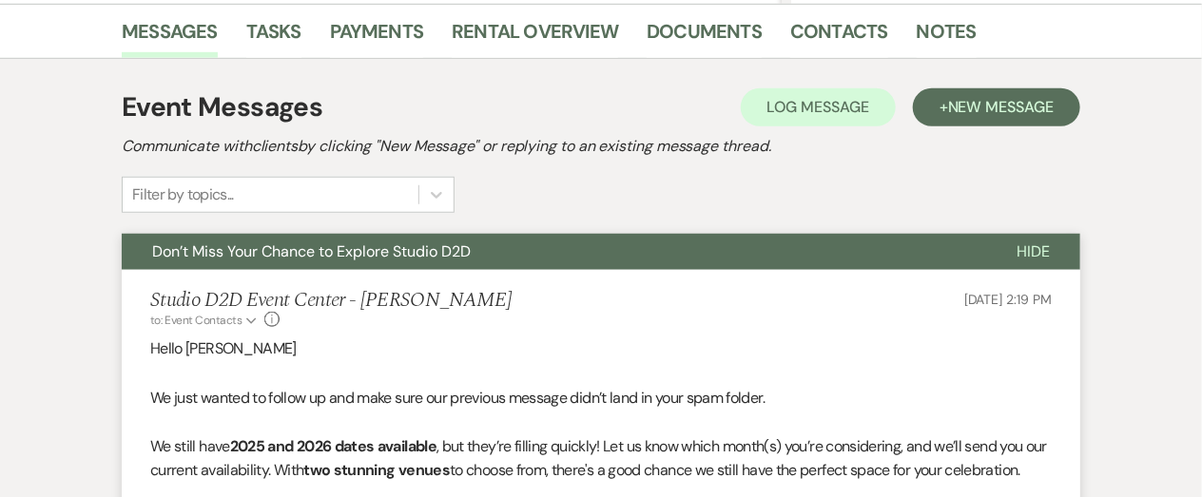
scroll to position [0, 0]
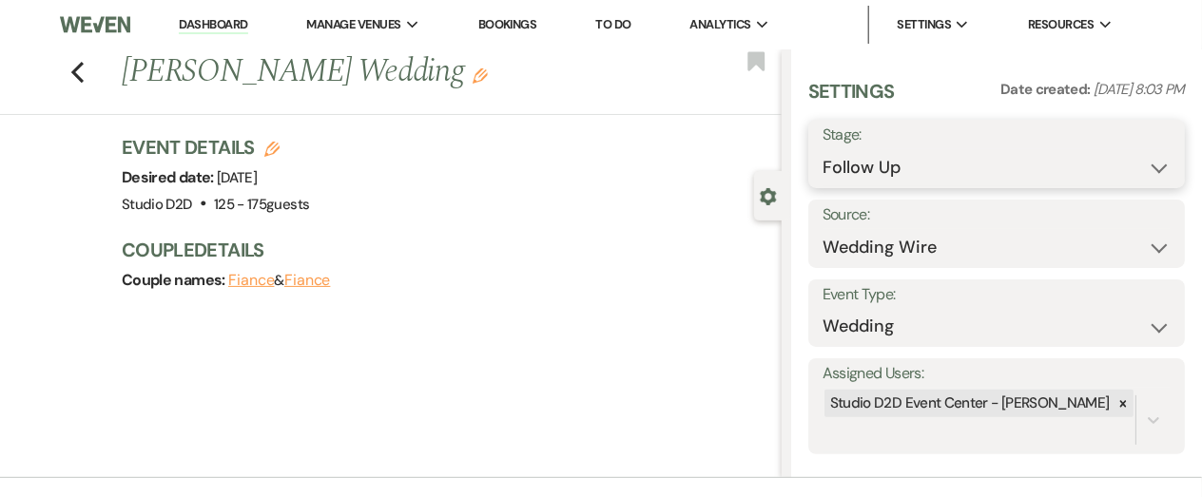
click at [926, 164] on select "Inquiry Follow Up Tour Requested Tour Confirmed Toured Proposal Sent Booked Lost" at bounding box center [996, 167] width 348 height 37
select select "1"
click at [822, 149] on select "Inquiry Follow Up Tour Requested Tour Confirmed Toured Proposal Sent Booked Lost" at bounding box center [996, 167] width 348 height 37
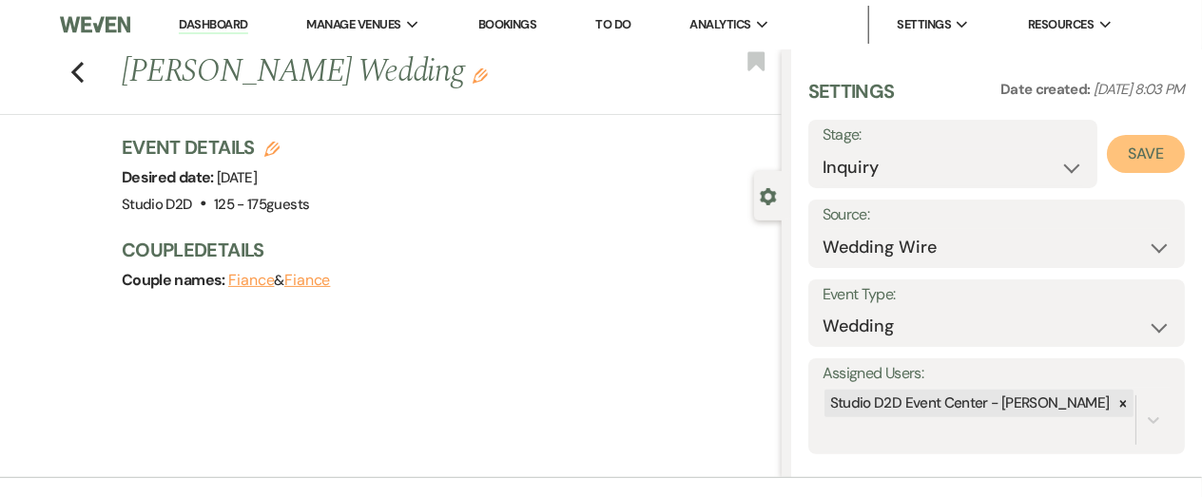
click at [1135, 161] on button "Save" at bounding box center [1145, 154] width 78 height 38
click at [77, 75] on use "button" at bounding box center [77, 72] width 12 height 21
select select "9"
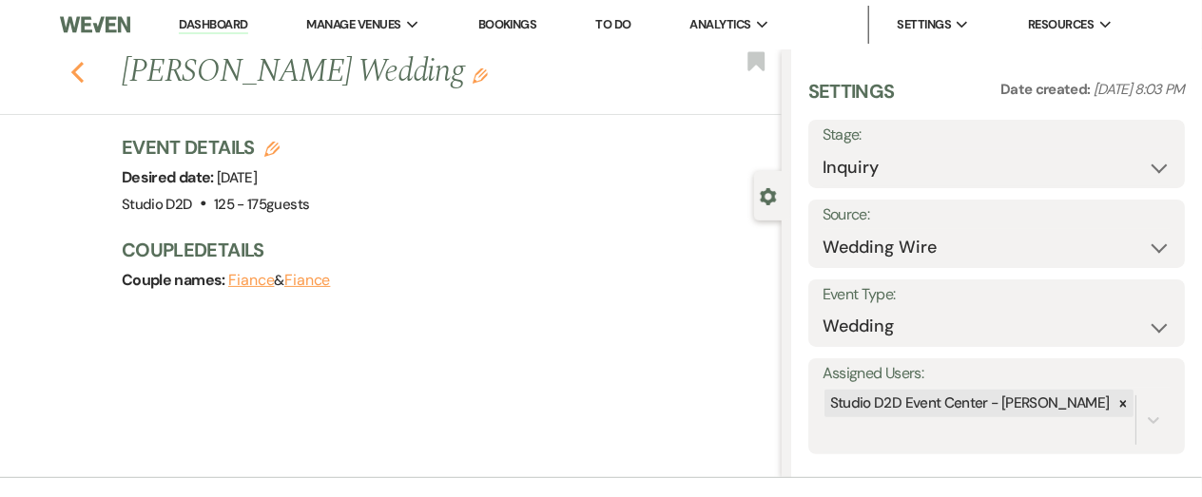
select select "9"
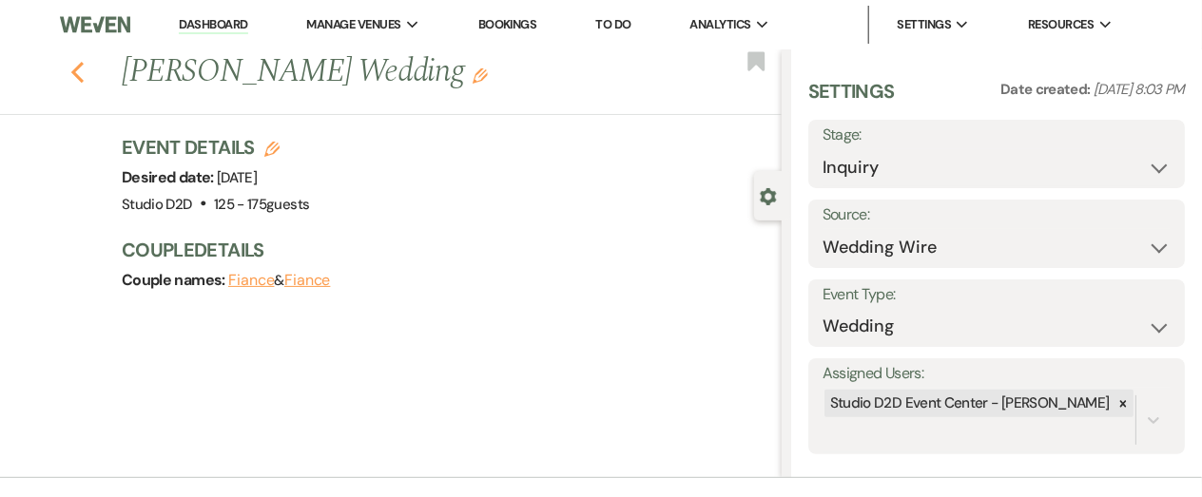
select select "9"
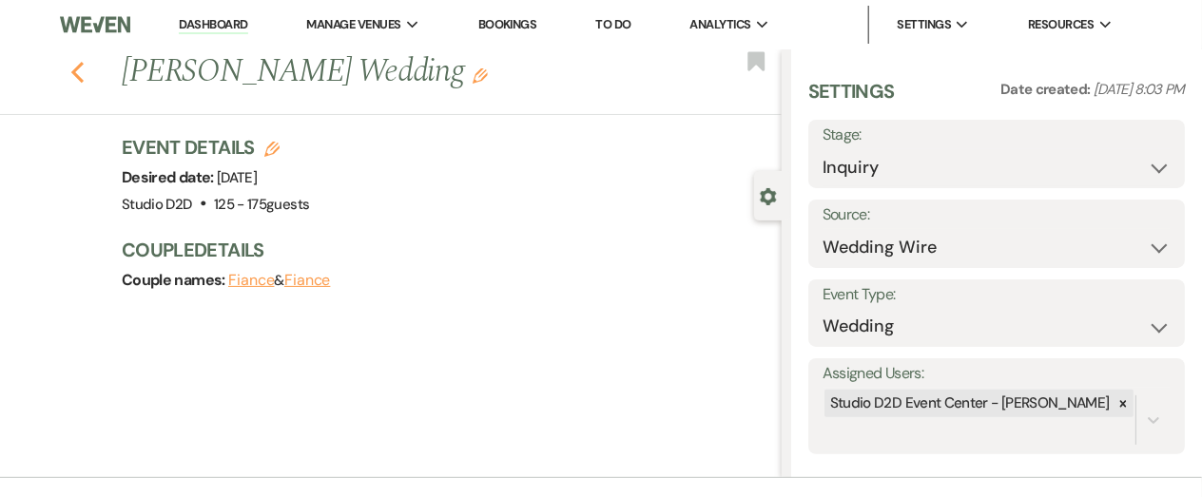
select select "9"
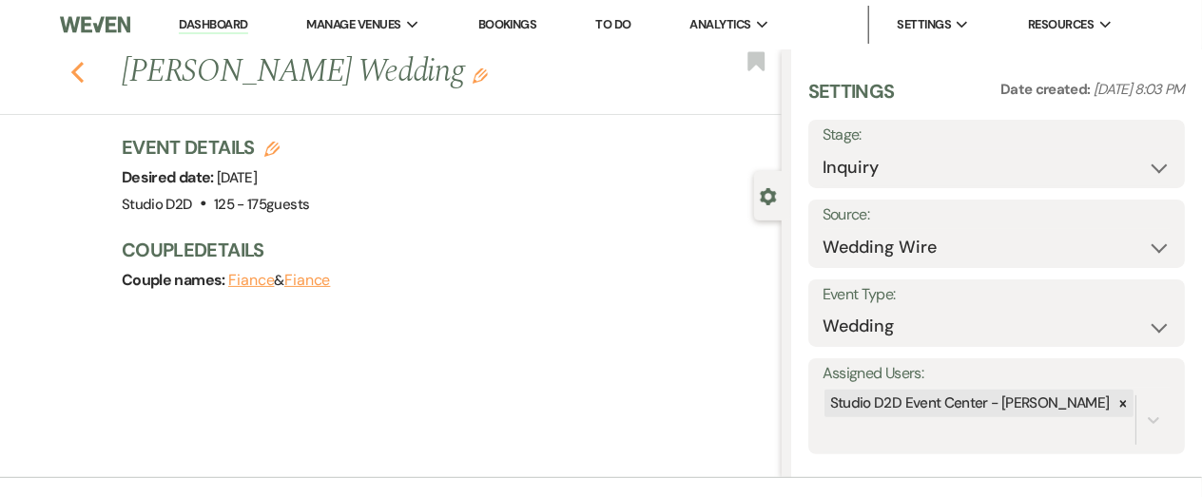
select select "9"
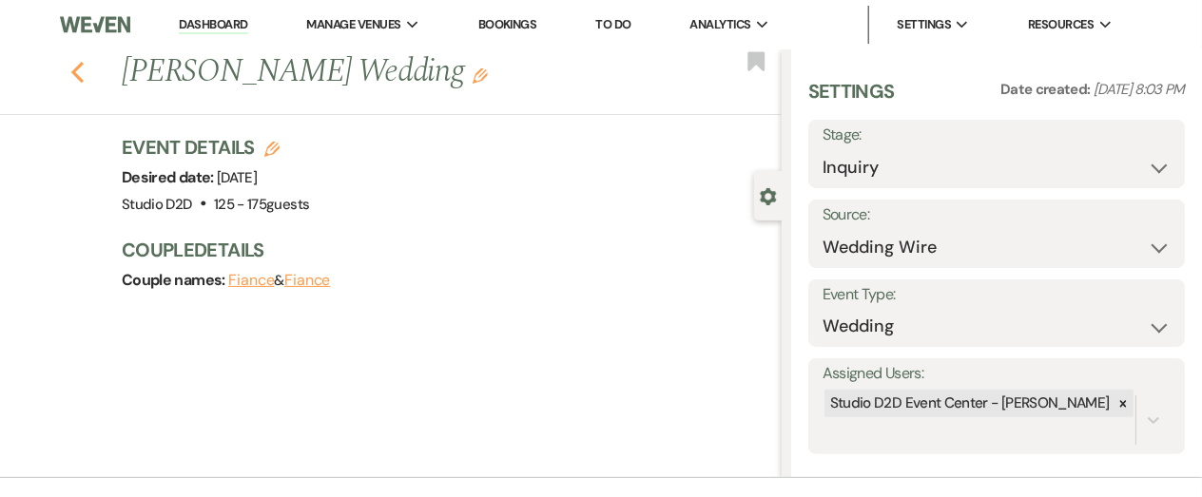
select select "9"
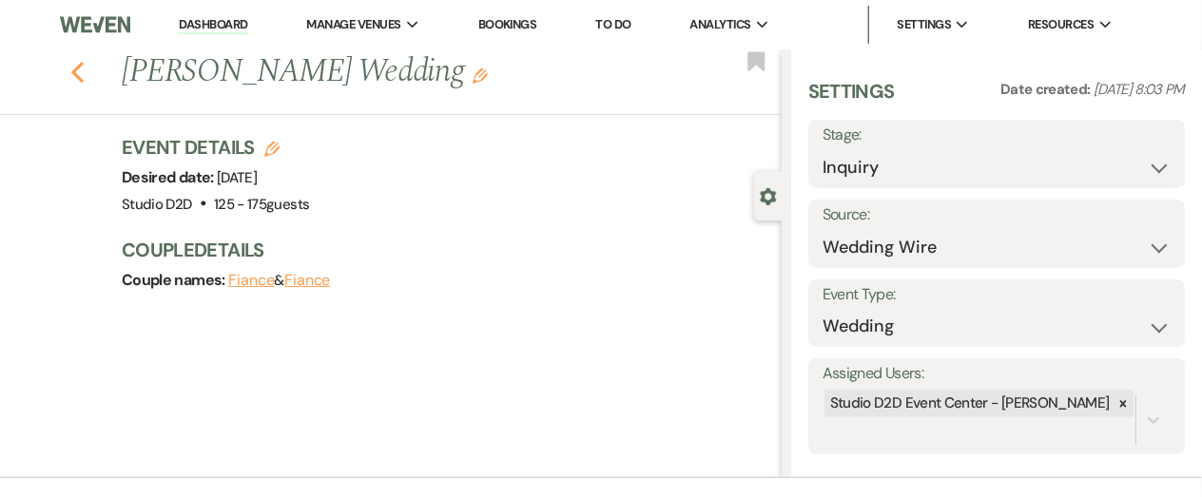
select select "9"
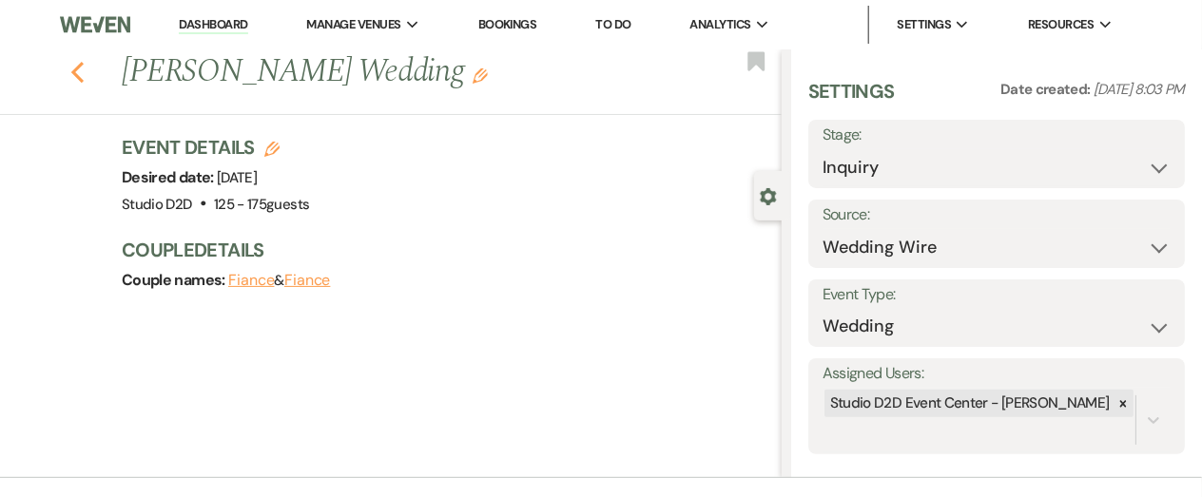
select select "9"
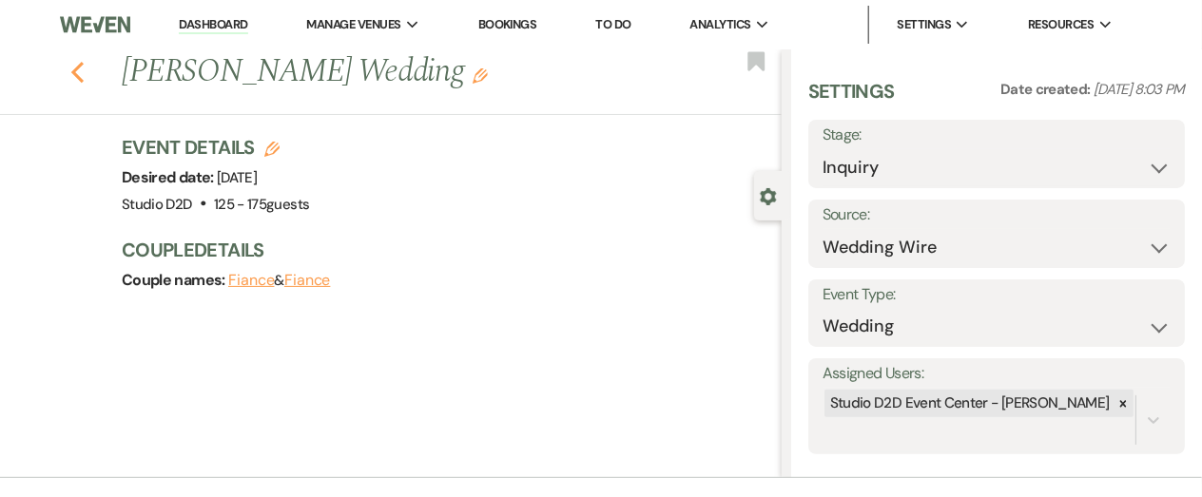
select select "9"
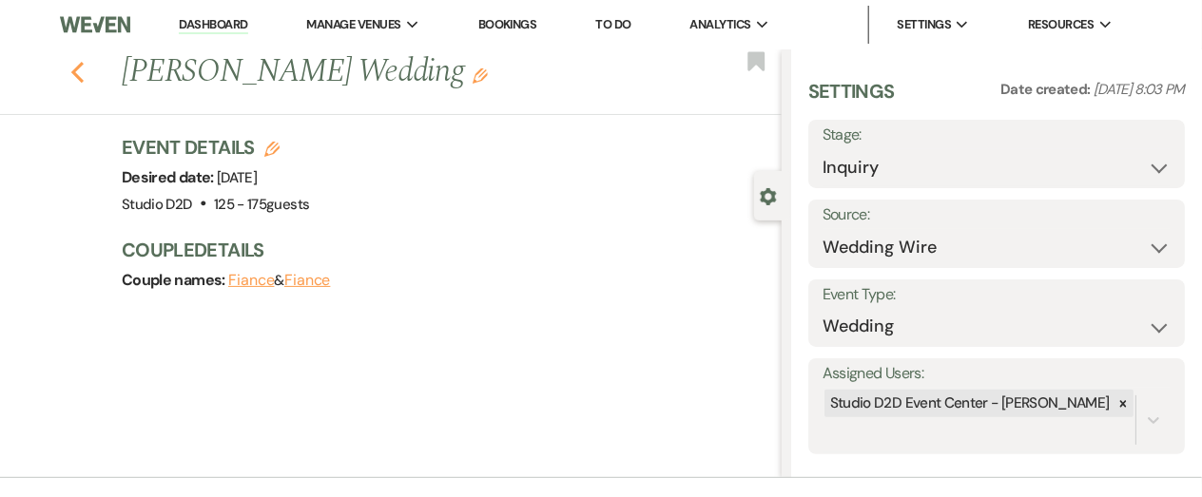
select select "9"
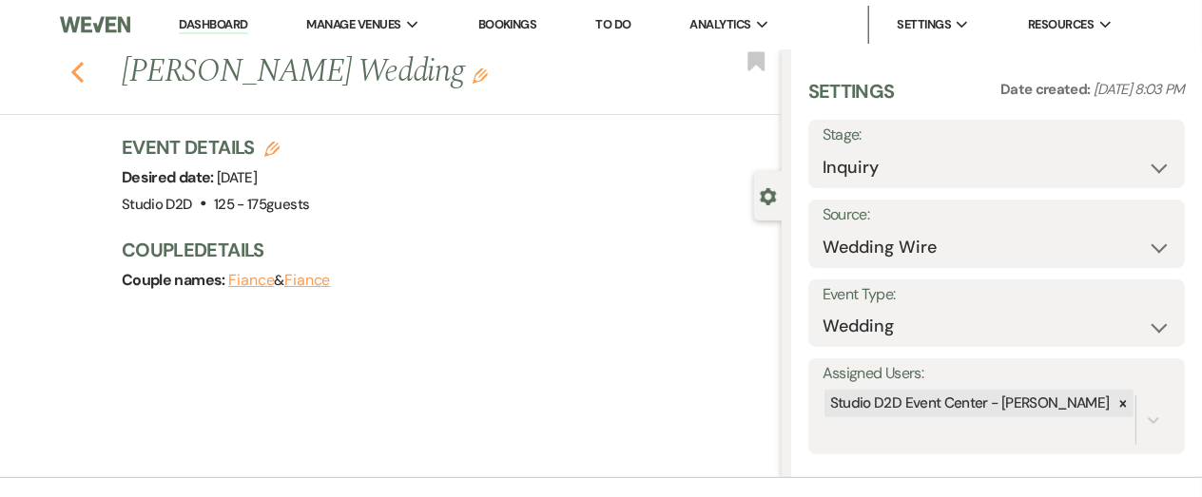
select select "9"
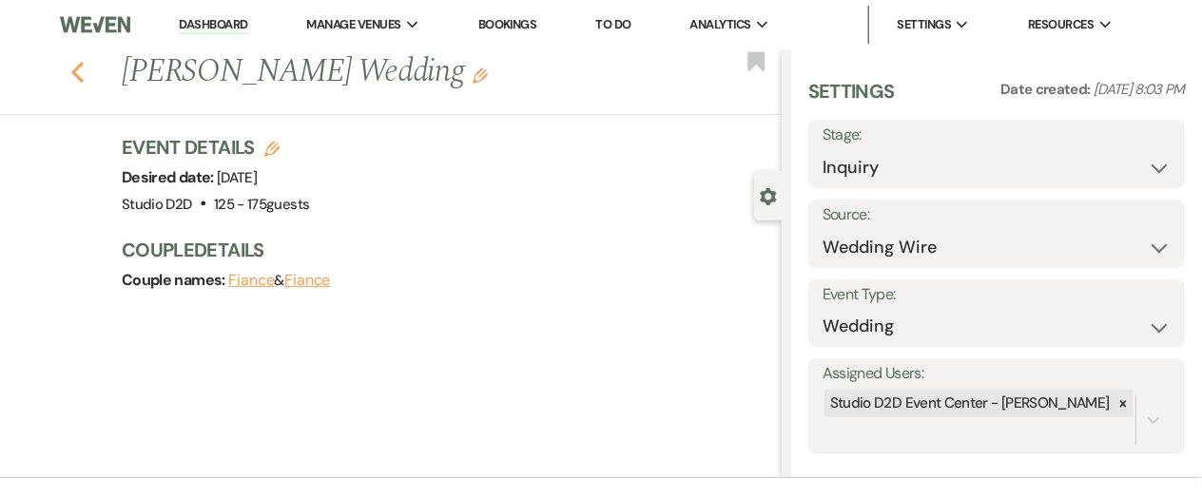
select select "9"
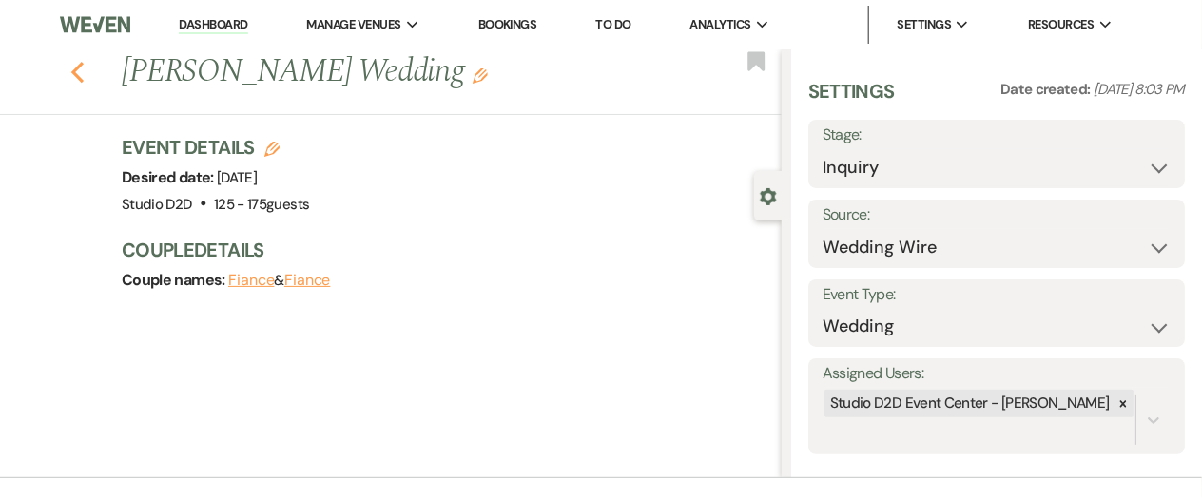
select select "9"
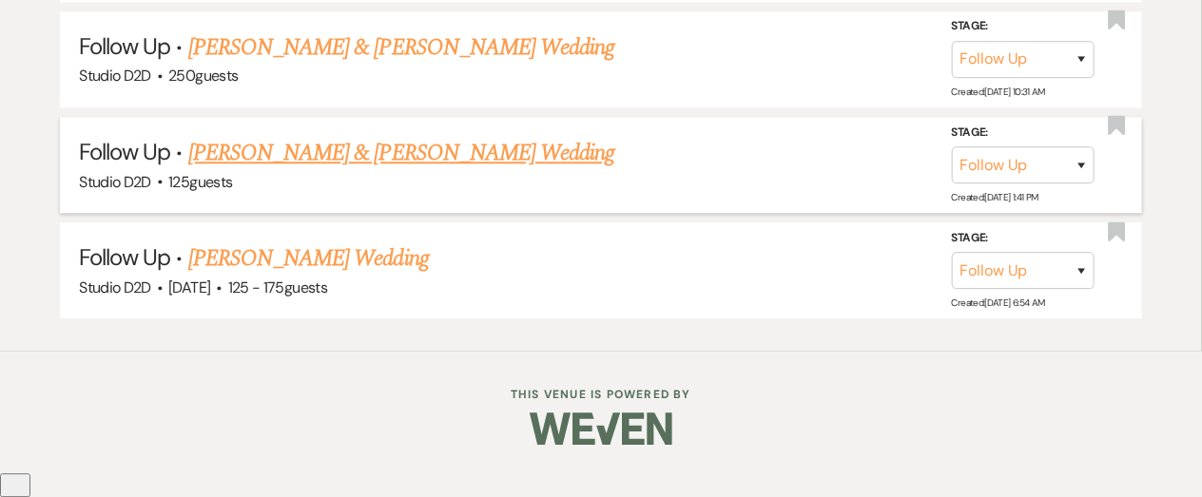
scroll to position [7170, 0]
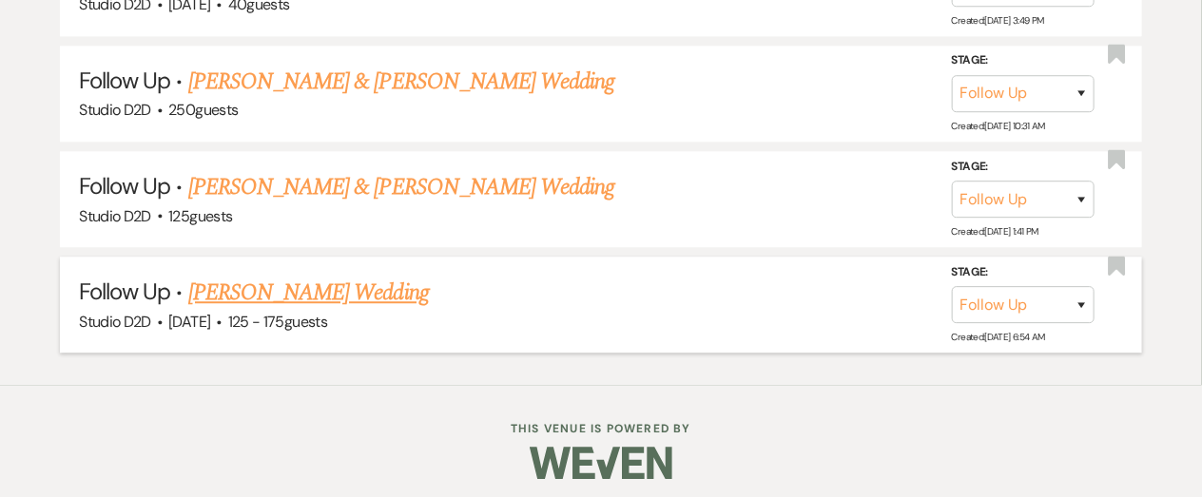
click at [296, 284] on link "[PERSON_NAME] Wedding" at bounding box center [308, 293] width 240 height 34
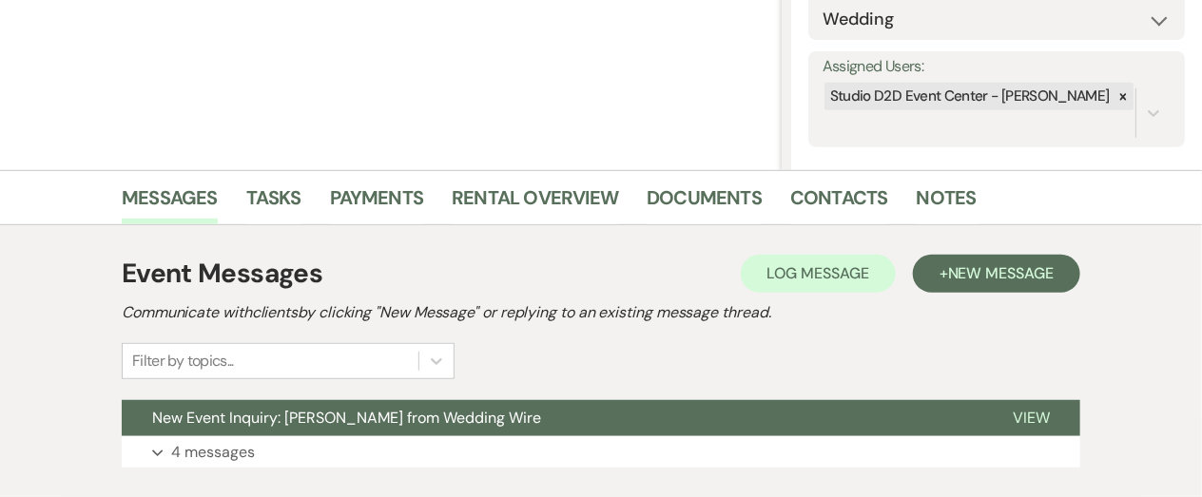
scroll to position [309, 0]
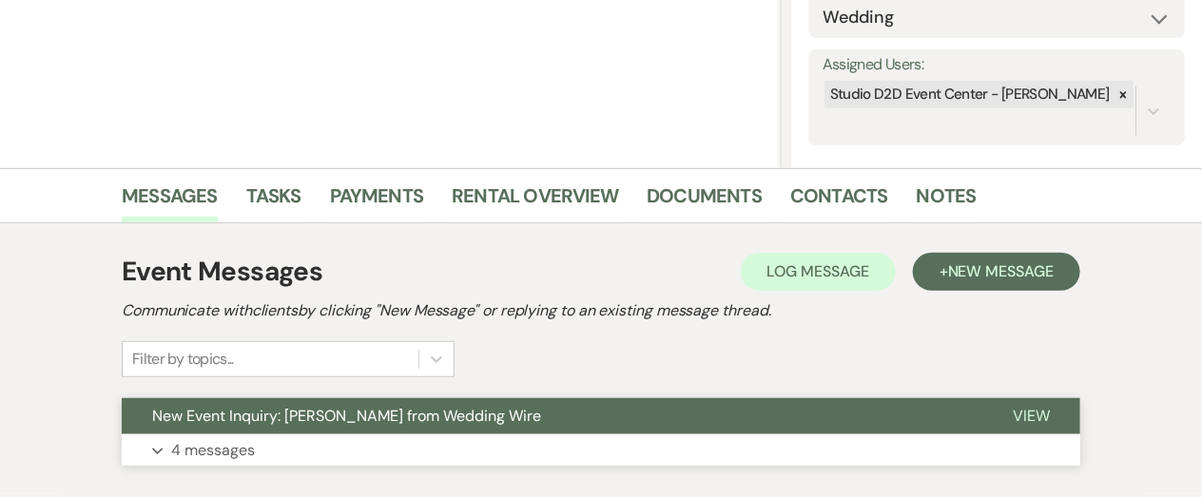
click at [237, 445] on p "4 messages" at bounding box center [213, 450] width 84 height 25
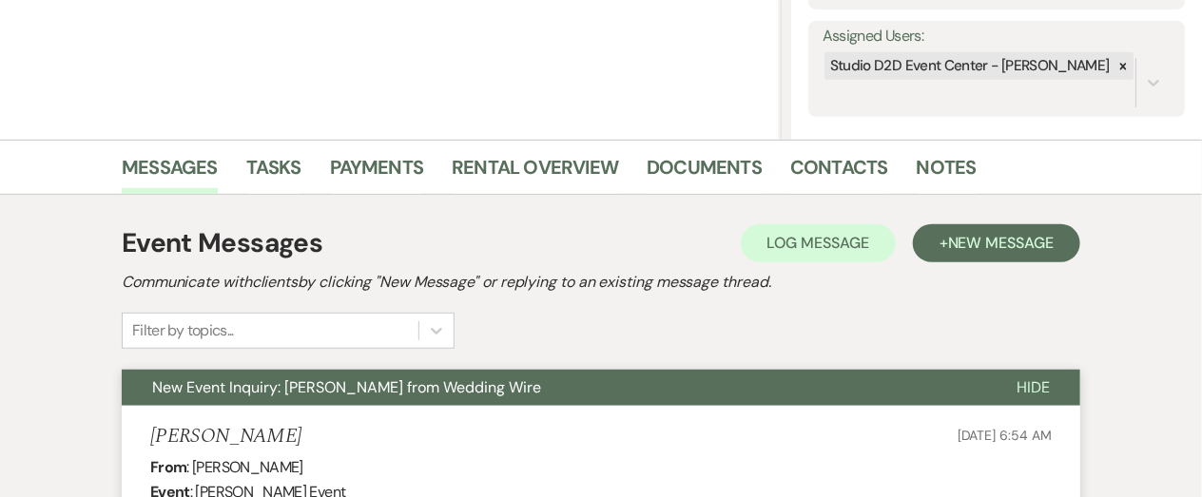
scroll to position [347, 0]
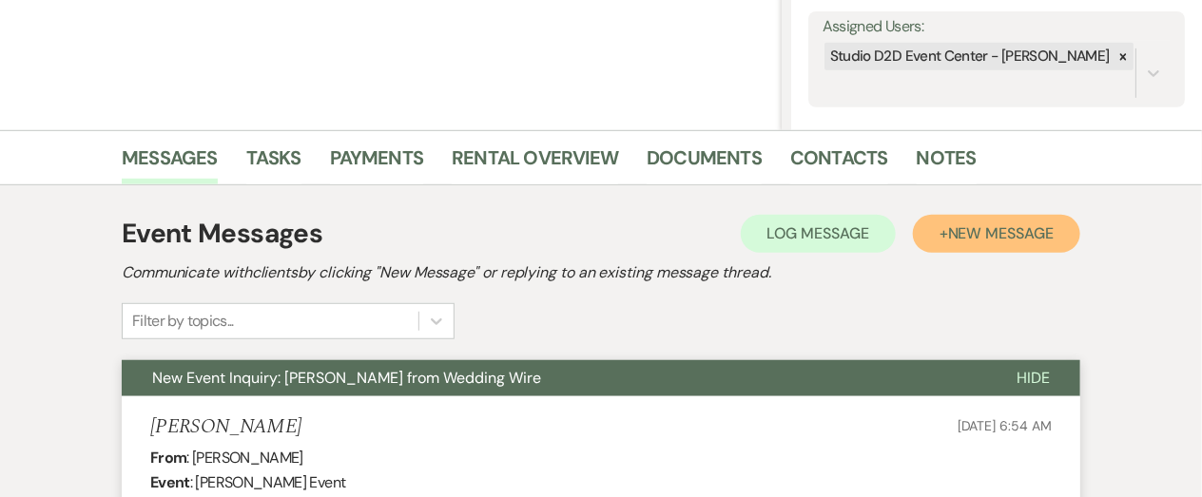
click at [1025, 236] on span "New Message" at bounding box center [1001, 233] width 106 height 20
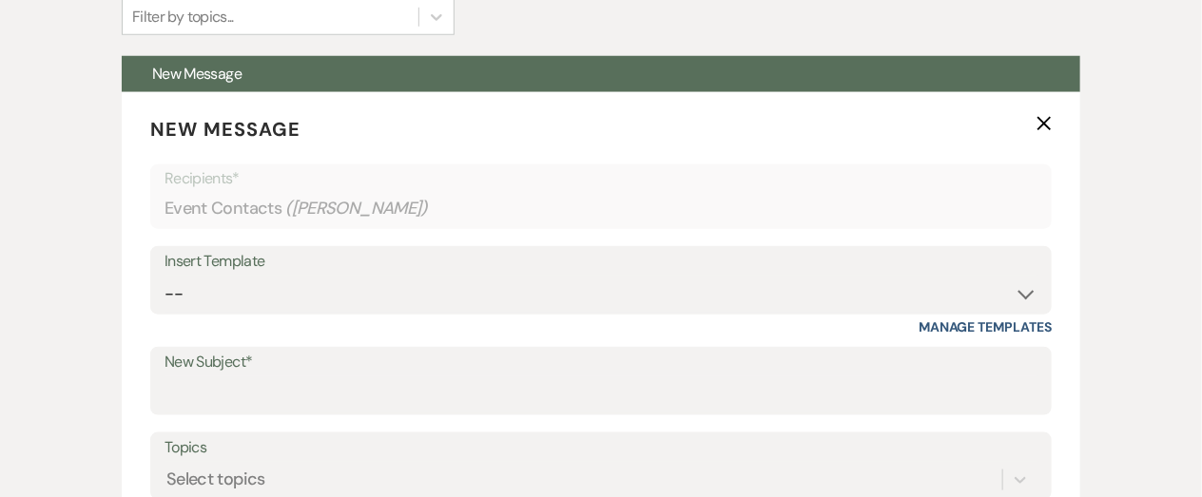
scroll to position [654, 0]
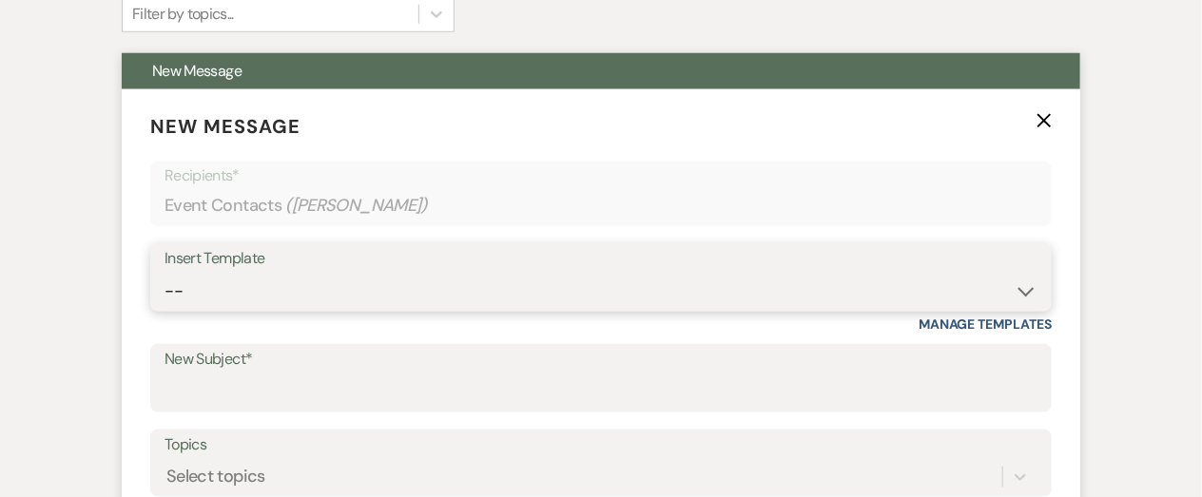
click at [521, 281] on select "-- New Inquiry - message 2 Event Pricing - Non Wedding Weven Planning Portal In…" at bounding box center [600, 291] width 873 height 37
click at [164, 273] on select "-- New Inquiry - message 2 Event Pricing - Non Wedding Weven Planning Portal In…" at bounding box center [600, 291] width 873 height 37
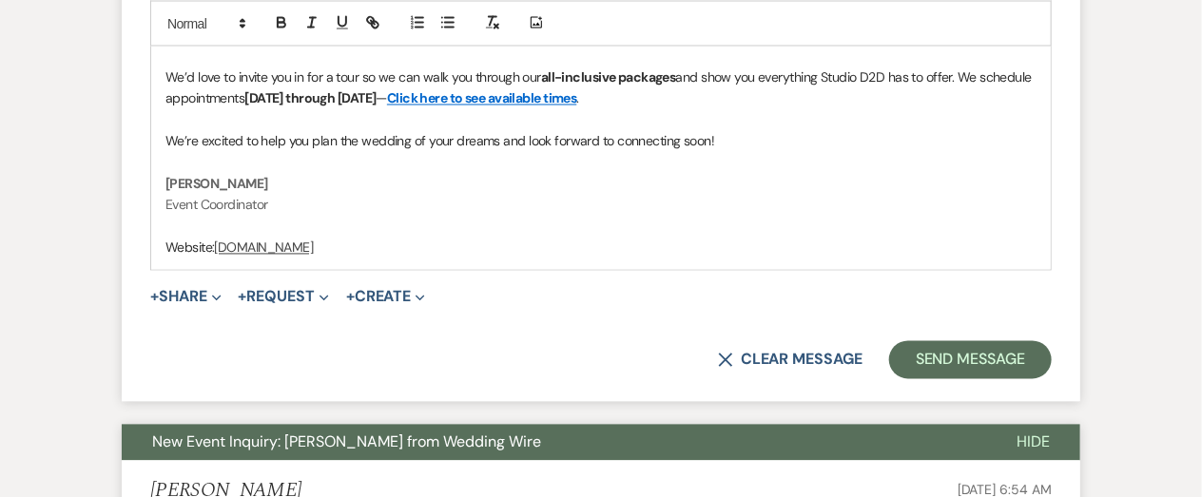
scroll to position [1313, 0]
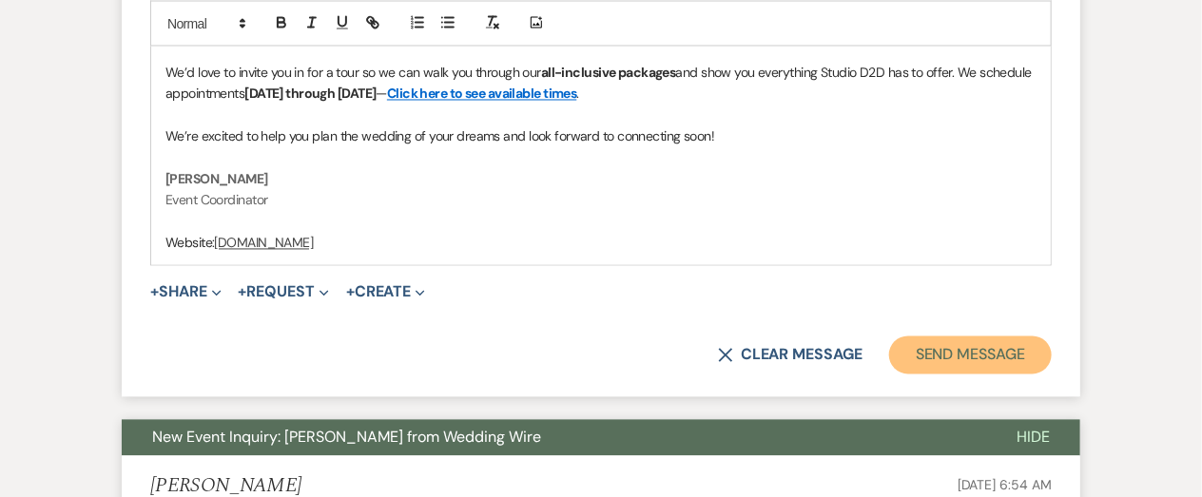
click at [980, 368] on button "Send Message" at bounding box center [970, 356] width 163 height 38
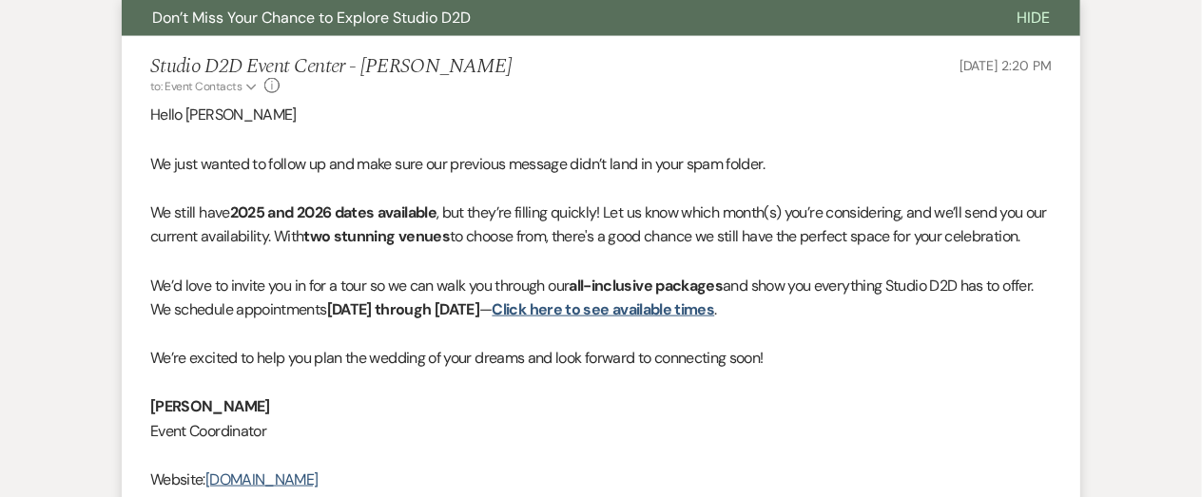
scroll to position [0, 0]
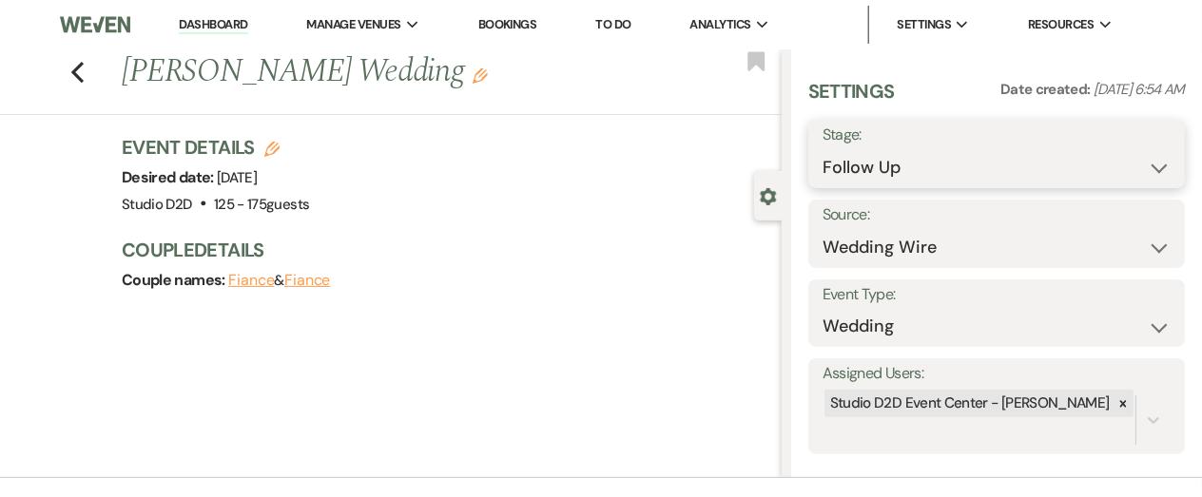
click at [944, 163] on select "Inquiry Follow Up Tour Requested Tour Confirmed Toured Proposal Sent Booked Lost" at bounding box center [996, 167] width 348 height 37
click at [822, 149] on select "Inquiry Follow Up Tour Requested Tour Confirmed Toured Proposal Sent Booked Lost" at bounding box center [996, 167] width 348 height 37
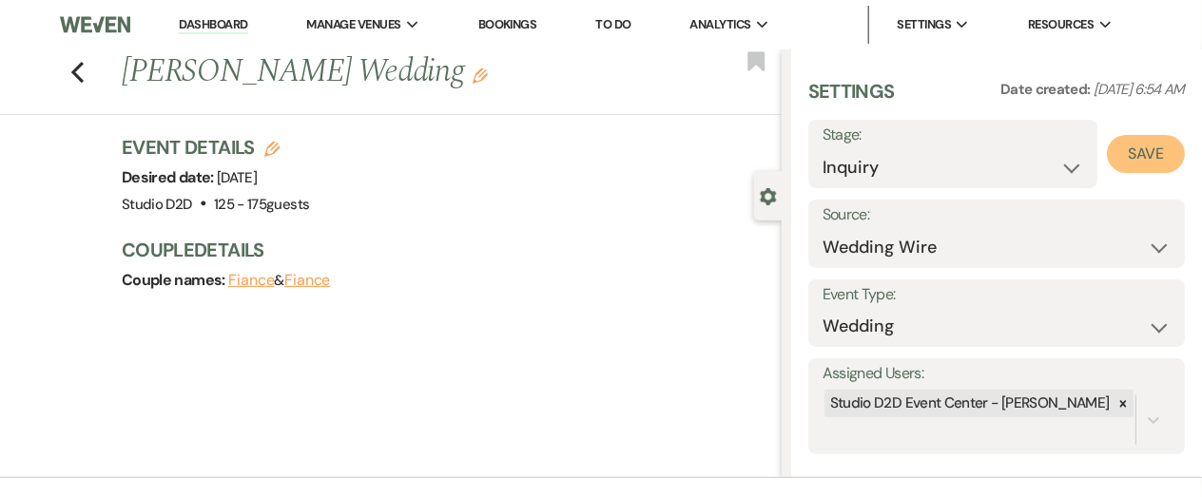
click at [1150, 151] on button "Save" at bounding box center [1145, 154] width 78 height 38
click at [73, 72] on use "button" at bounding box center [77, 72] width 12 height 21
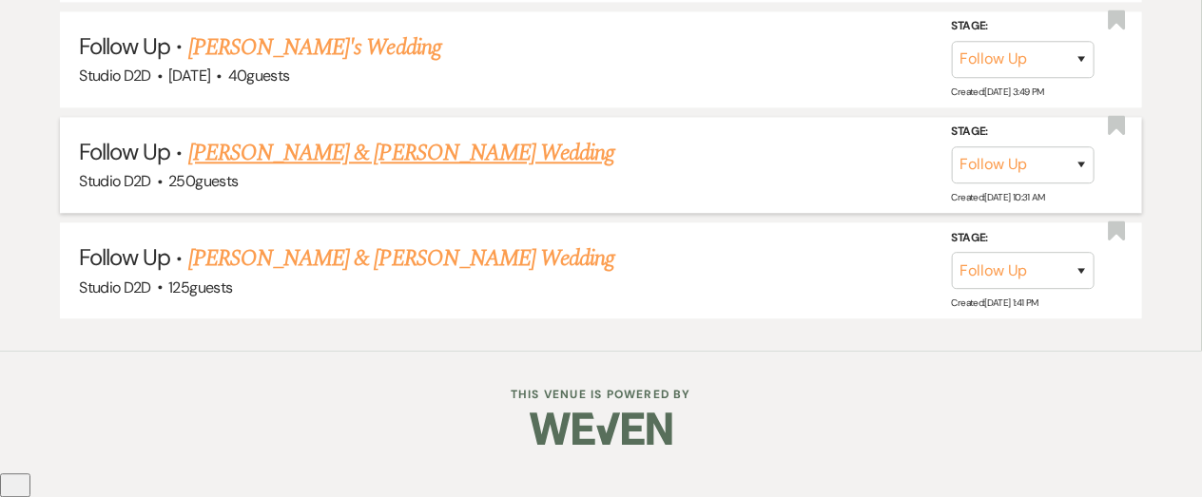
scroll to position [7065, 0]
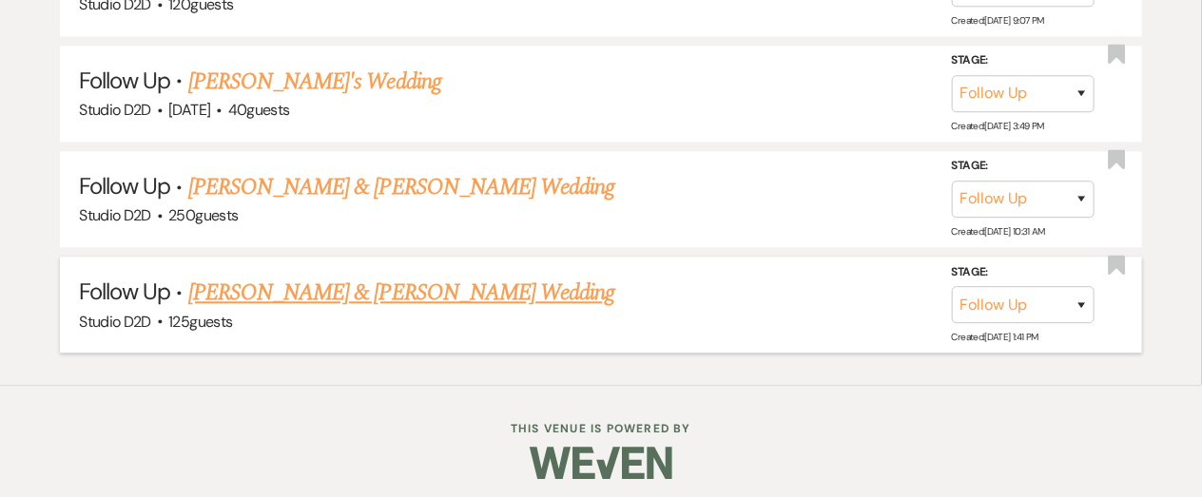
click at [338, 282] on link "[PERSON_NAME] & [PERSON_NAME] Wedding" at bounding box center [401, 293] width 426 height 34
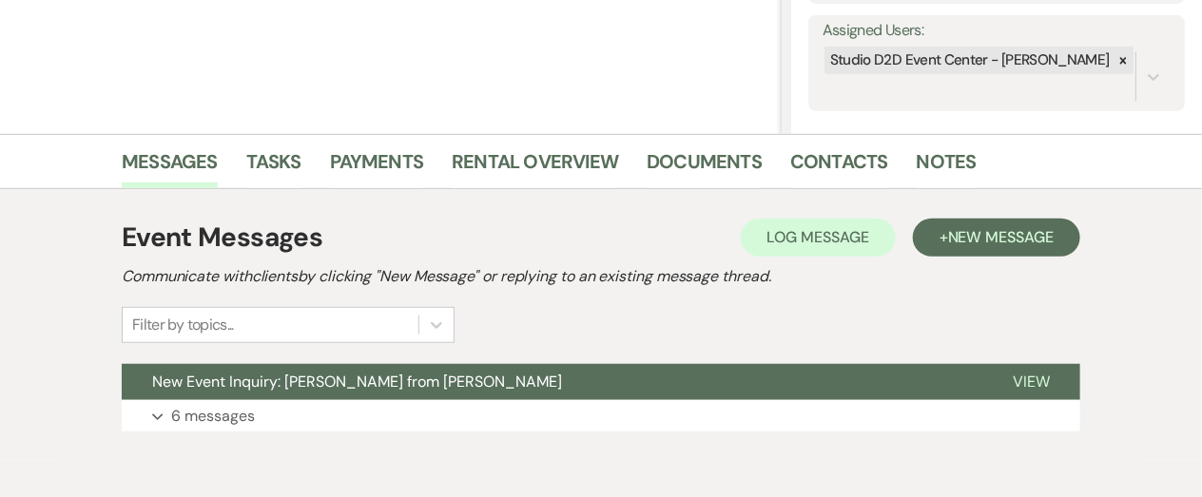
scroll to position [427, 0]
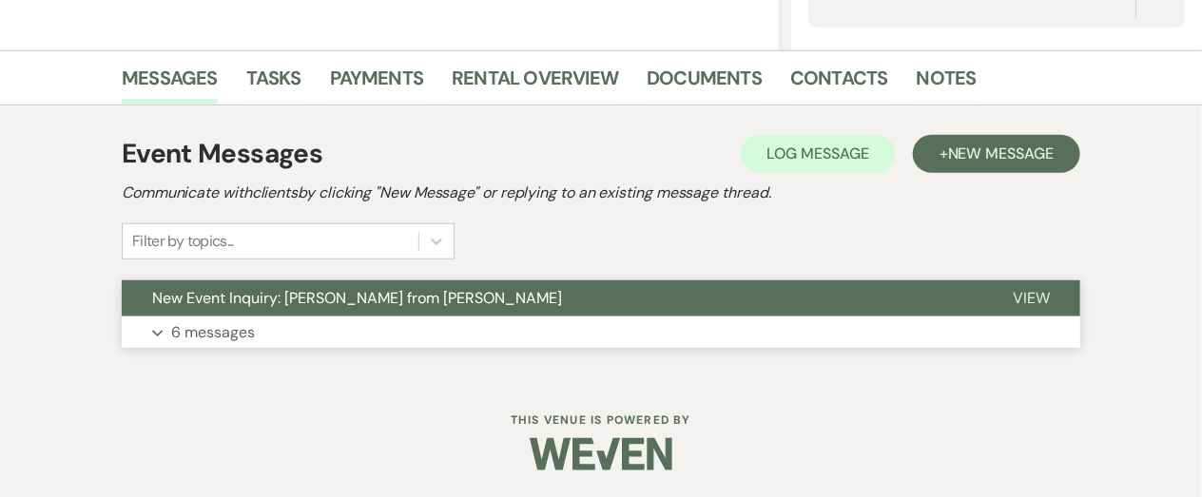
click at [223, 327] on p "6 messages" at bounding box center [213, 332] width 84 height 25
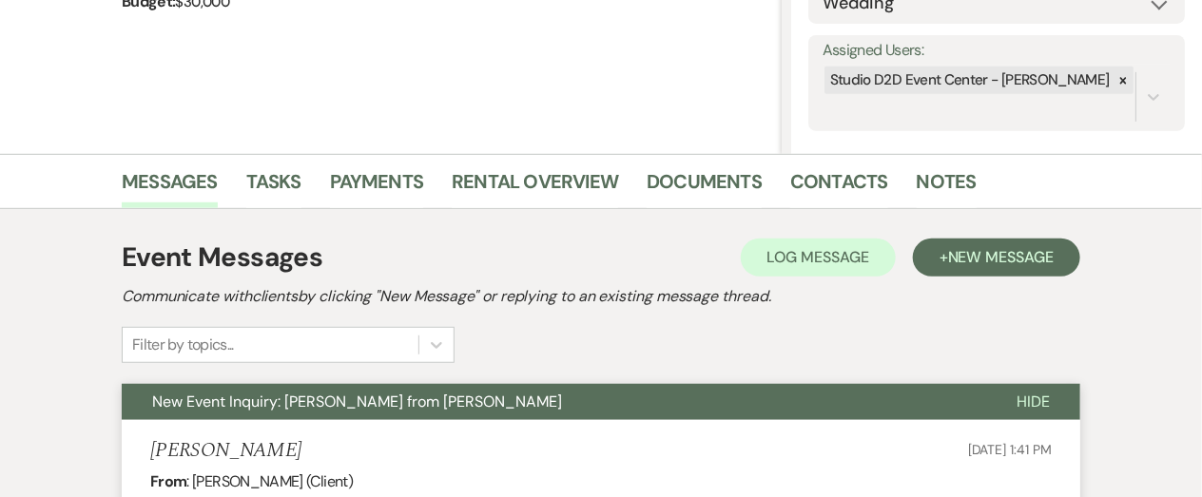
scroll to position [324, 0]
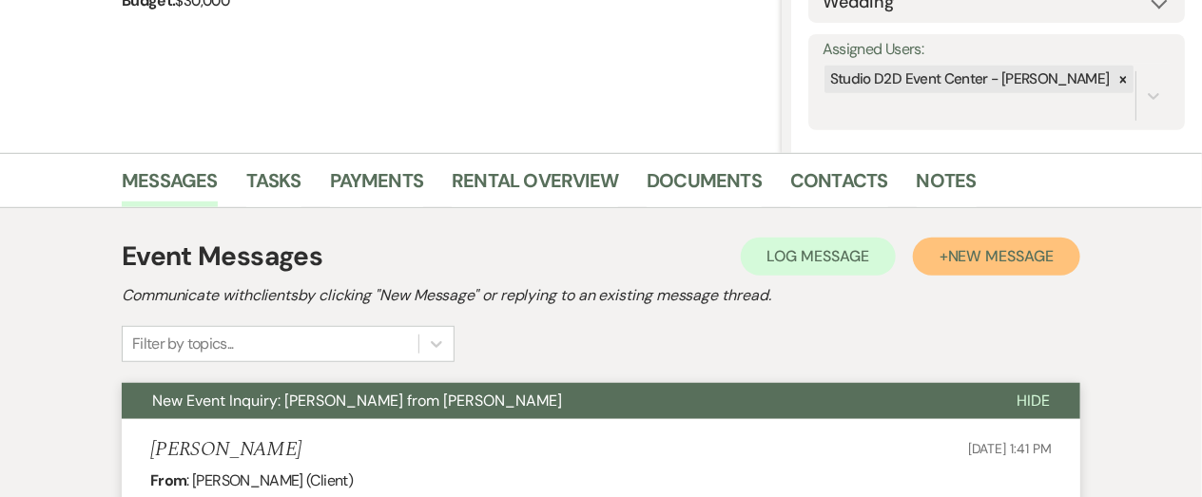
click at [1017, 257] on span "New Message" at bounding box center [1001, 256] width 106 height 20
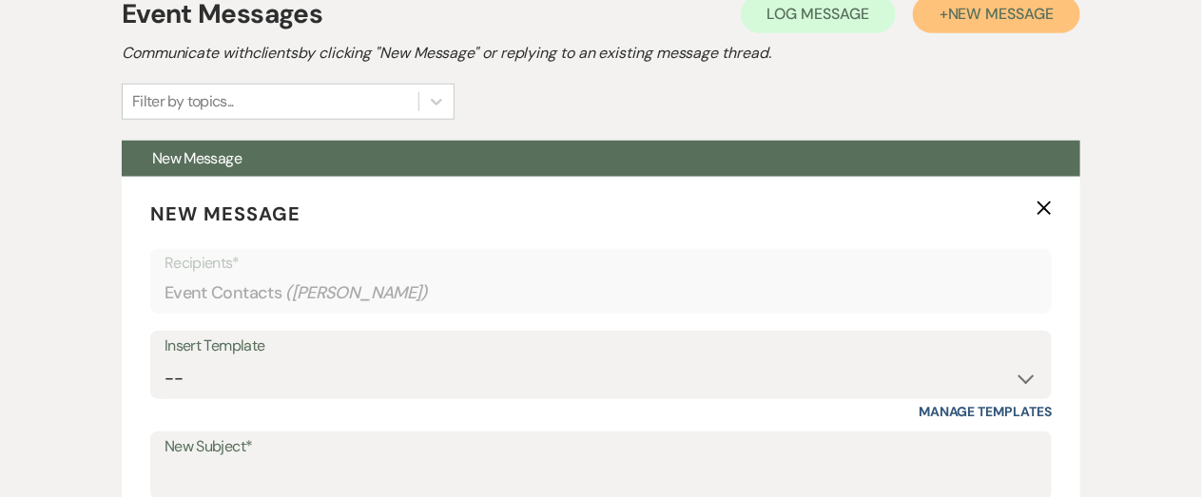
scroll to position [573, 0]
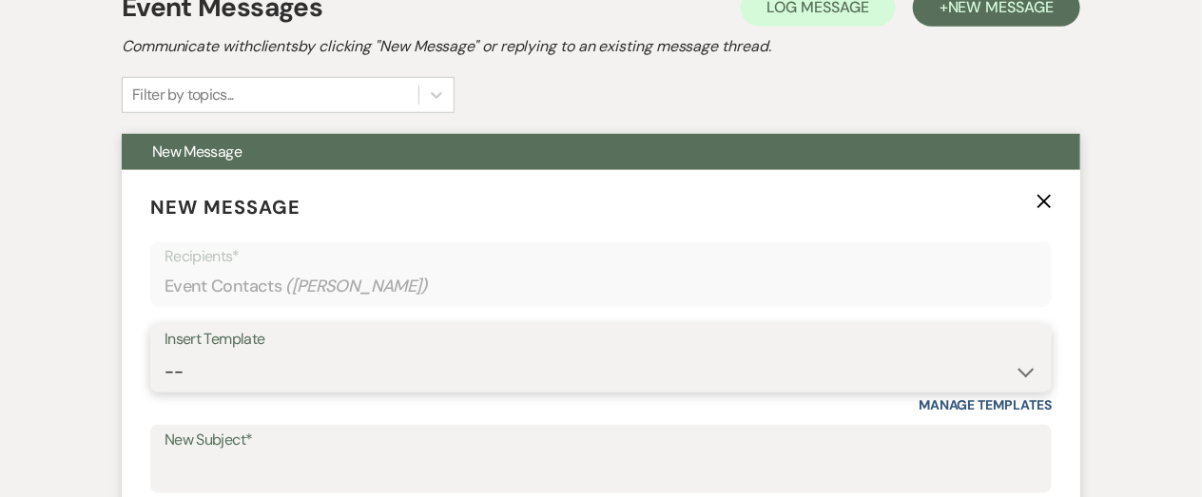
click at [428, 359] on select "-- New Inquiry - message 2 Event Pricing - Non Wedding Weven Planning Portal In…" at bounding box center [600, 372] width 873 height 37
click at [164, 354] on select "-- New Inquiry - message 2 Event Pricing - Non Wedding Weven Planning Portal In…" at bounding box center [600, 372] width 873 height 37
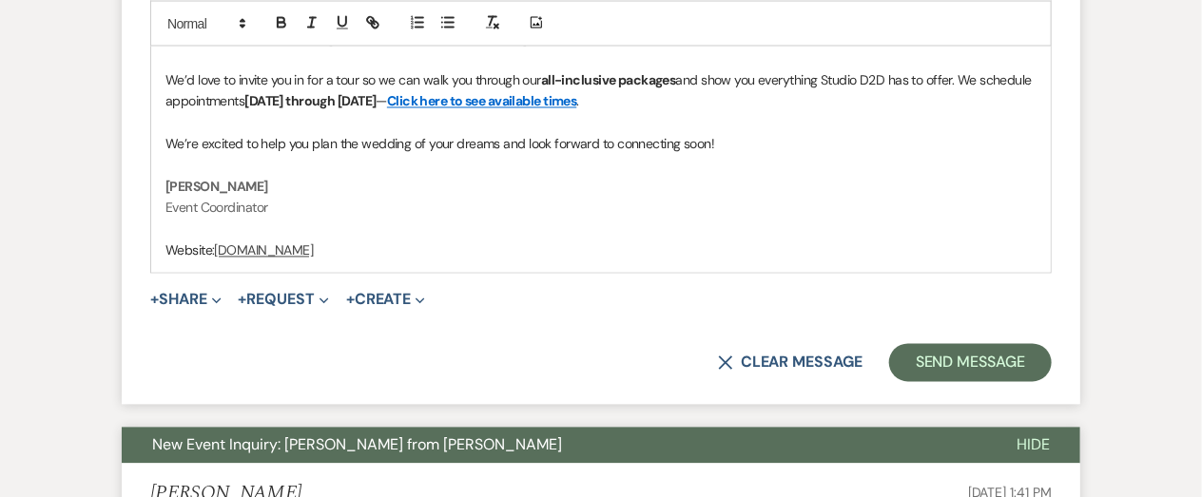
scroll to position [1308, 0]
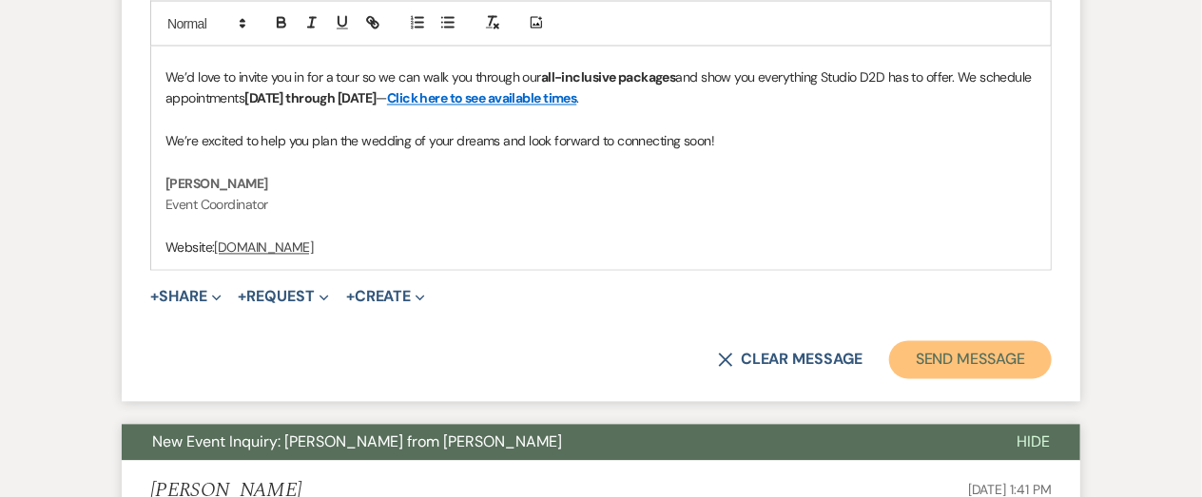
click at [959, 356] on button "Send Message" at bounding box center [970, 360] width 163 height 38
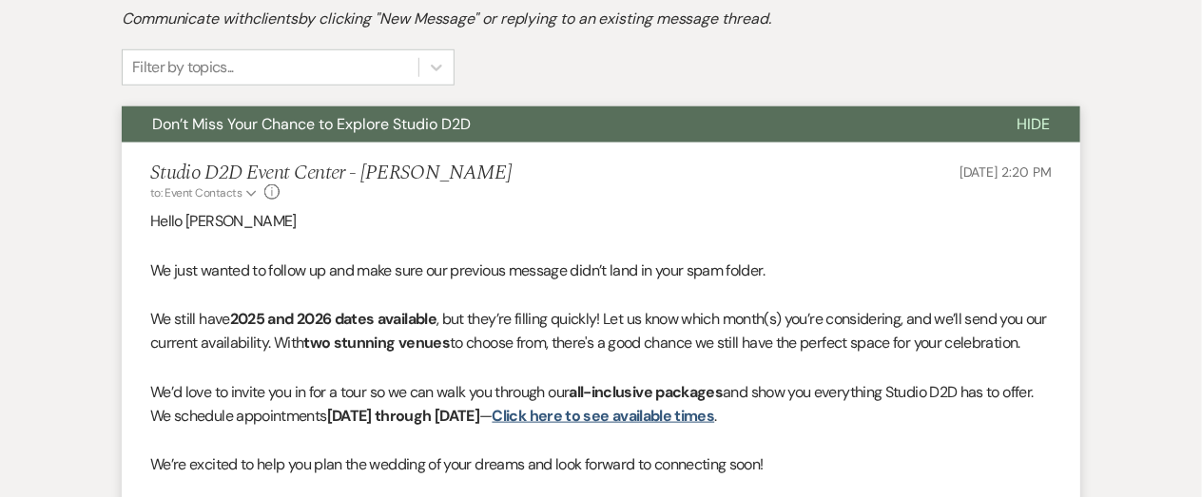
scroll to position [0, 0]
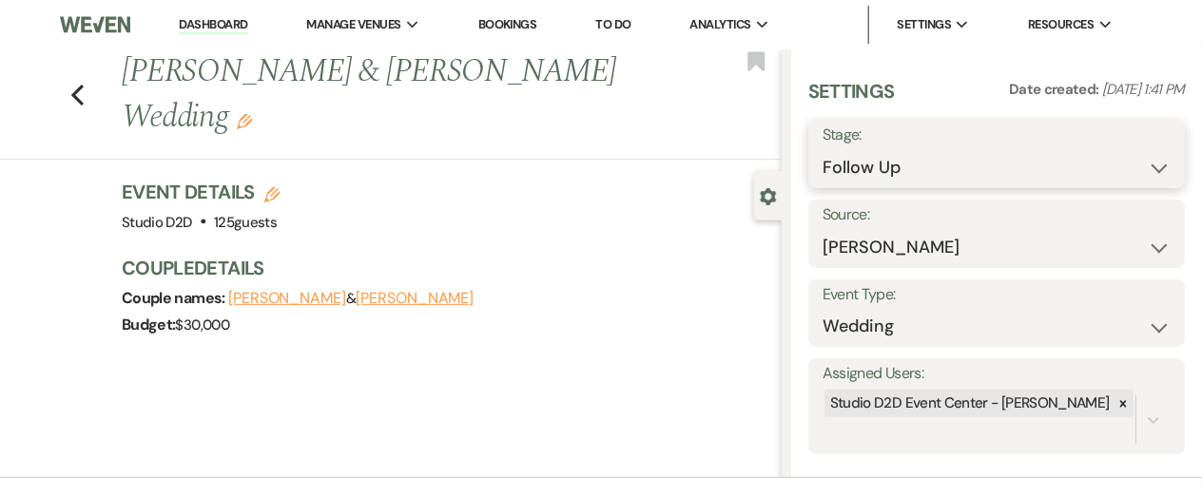
click at [973, 177] on select "Inquiry Follow Up Tour Requested Tour Confirmed Toured Proposal Sent Booked Lost" at bounding box center [996, 167] width 348 height 37
click at [822, 149] on select "Inquiry Follow Up Tour Requested Tour Confirmed Toured Proposal Sent Booked Lost" at bounding box center [996, 167] width 348 height 37
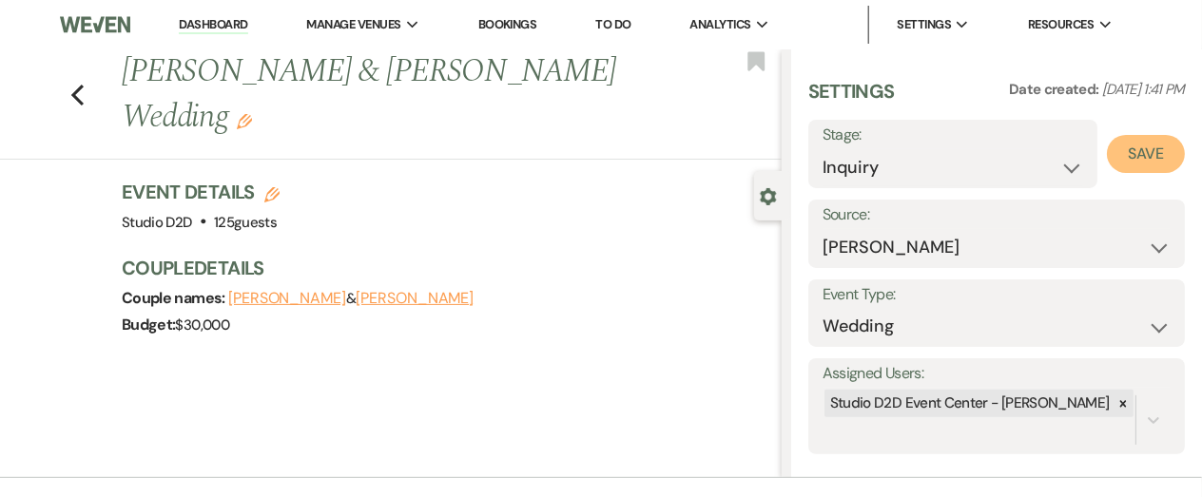
click at [1160, 149] on button "Save" at bounding box center [1145, 154] width 78 height 38
click at [78, 97] on icon "Previous" at bounding box center [77, 95] width 14 height 23
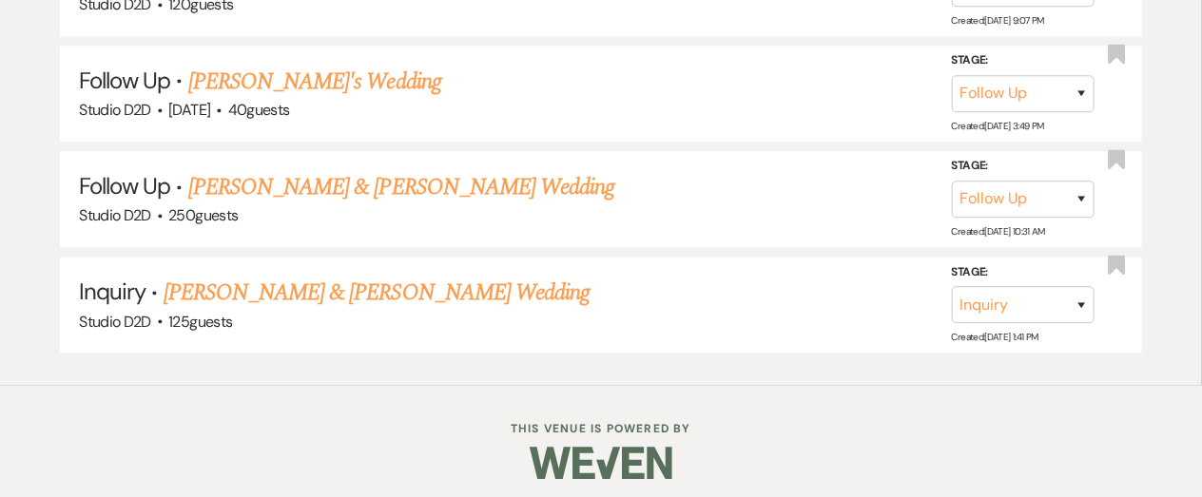
scroll to position [6959, 0]
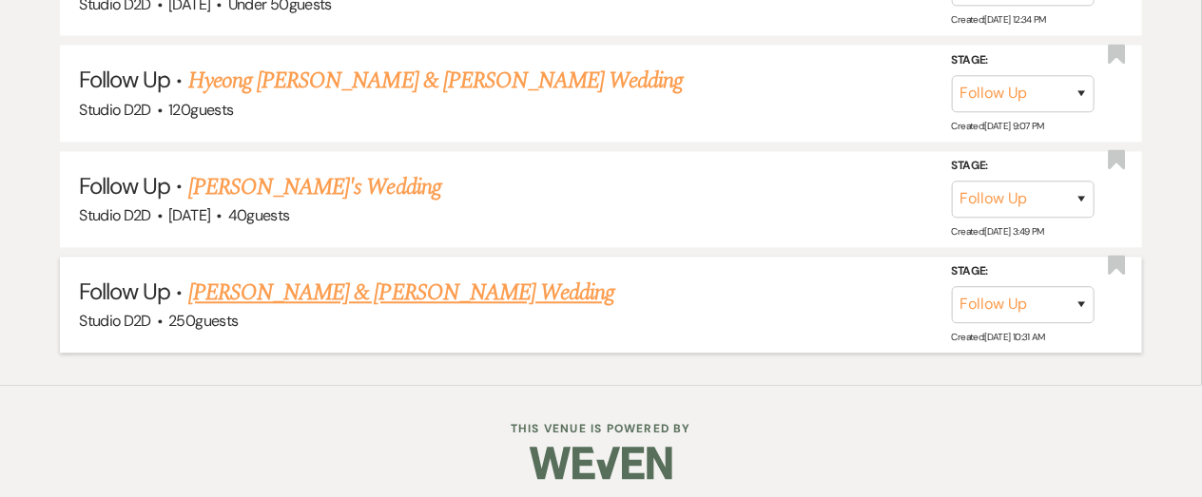
click at [368, 283] on link "[PERSON_NAME] & [PERSON_NAME] Wedding" at bounding box center [401, 293] width 426 height 34
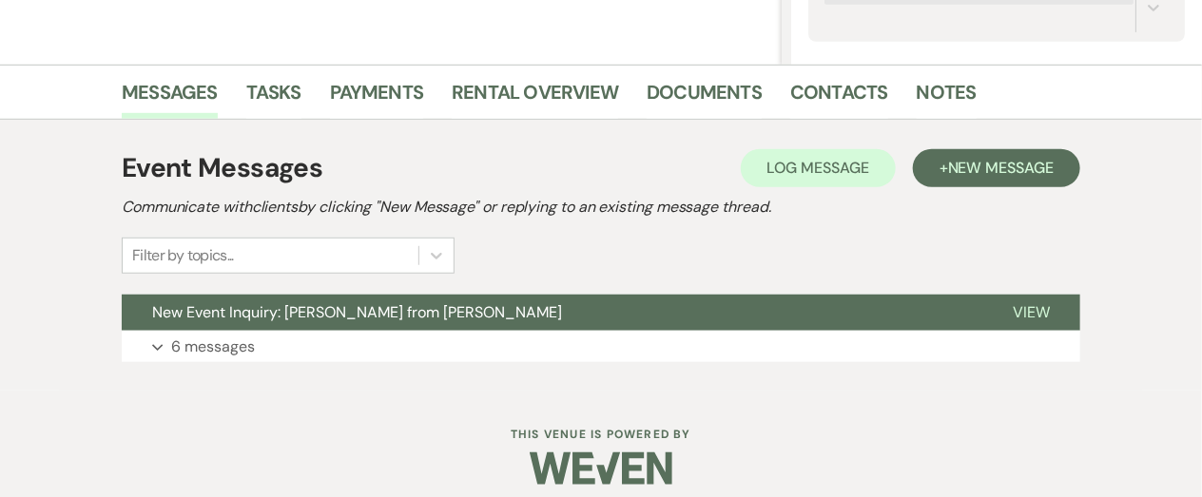
scroll to position [427, 0]
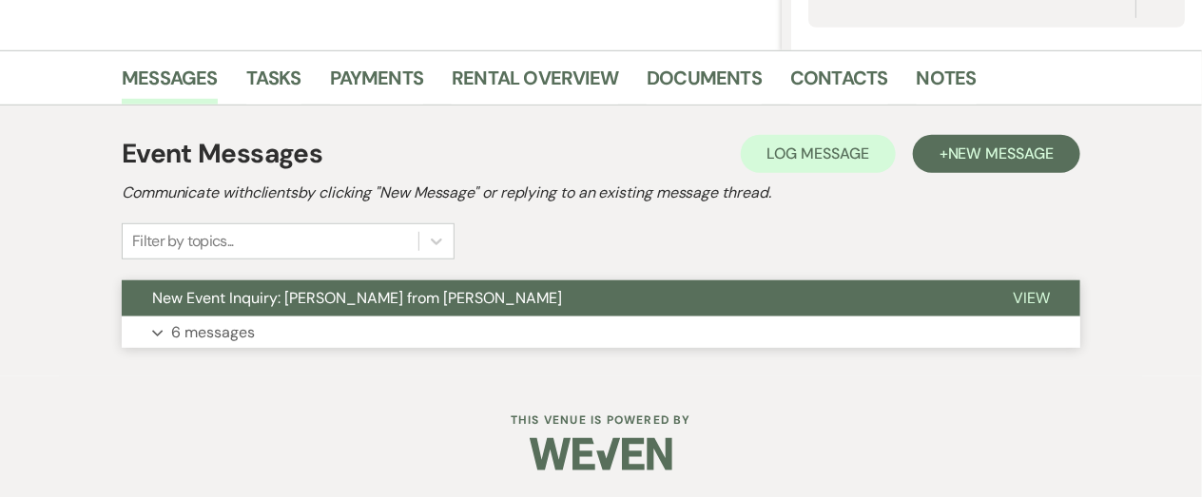
click at [274, 337] on button "Expand 6 messages" at bounding box center [601, 333] width 958 height 32
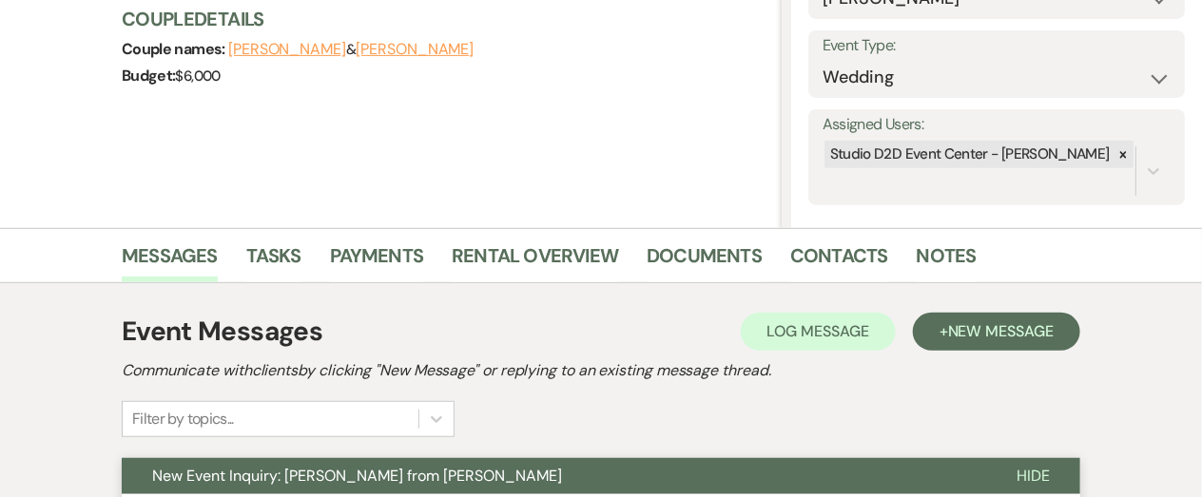
scroll to position [250, 0]
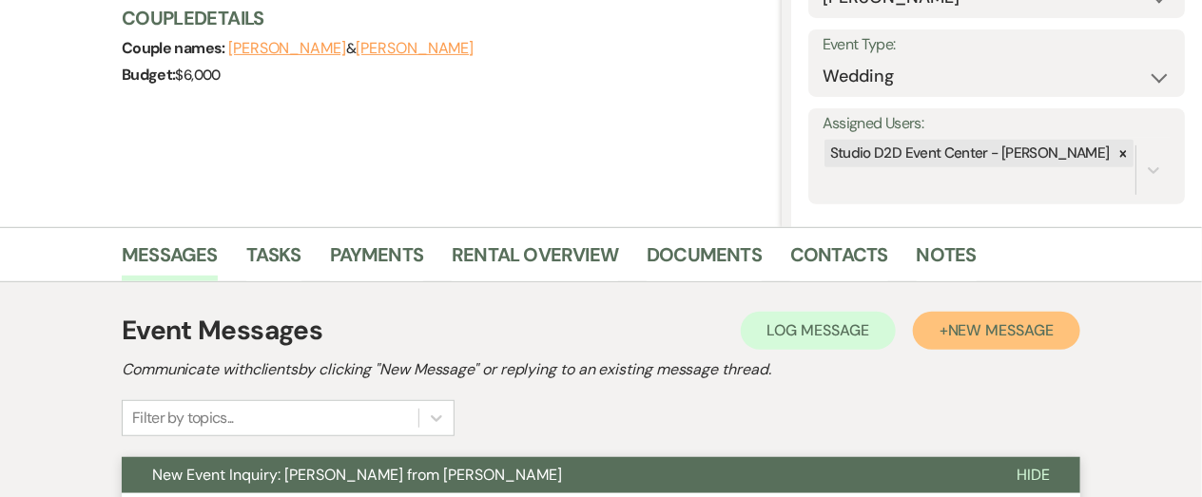
click at [938, 339] on button "+ New Message" at bounding box center [996, 331] width 167 height 38
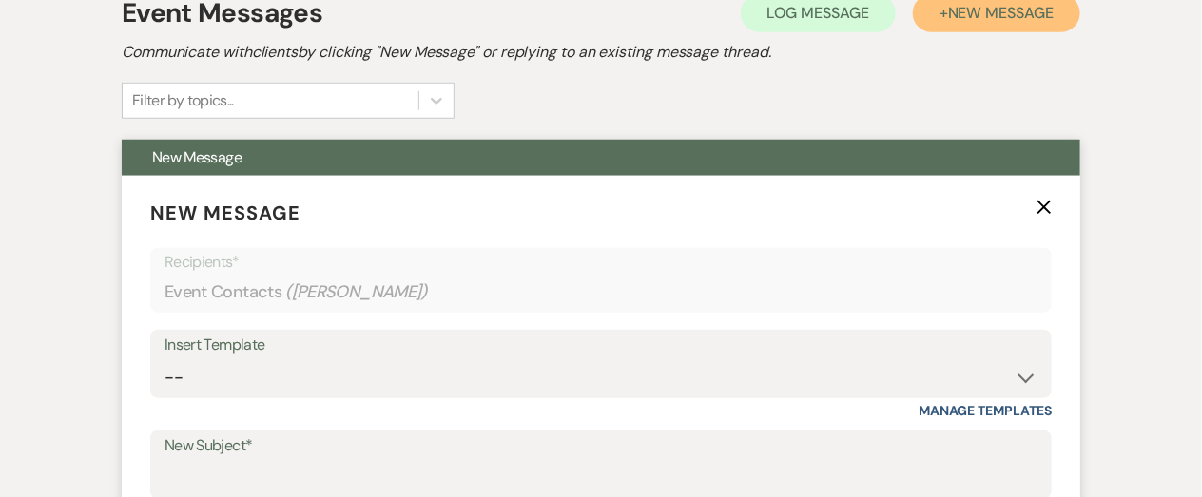
scroll to position [570, 0]
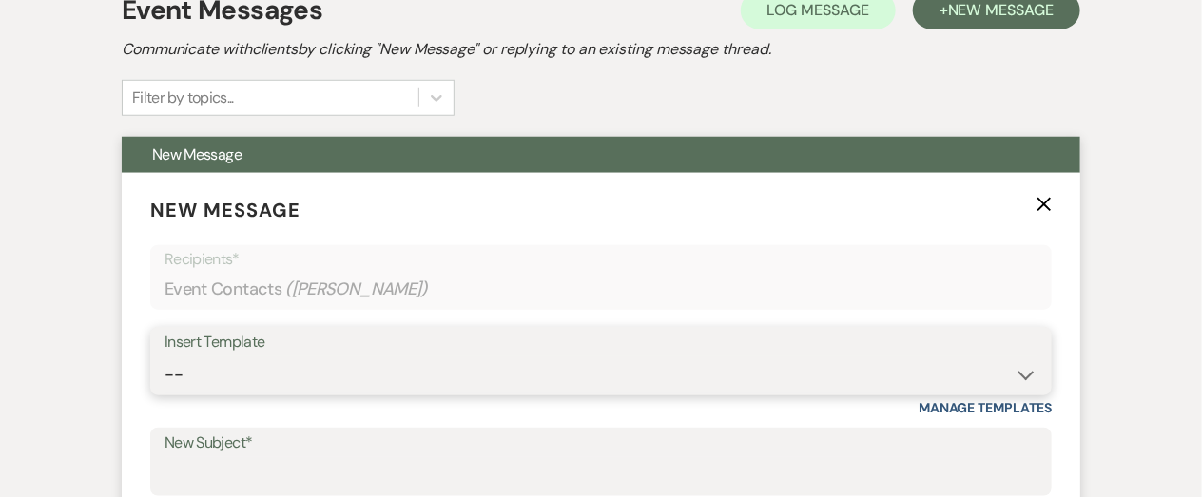
click at [560, 374] on select "-- New Inquiry - message 2 Event Pricing - Non Wedding Weven Planning Portal In…" at bounding box center [600, 374] width 873 height 37
click at [164, 356] on select "-- New Inquiry - message 2 Event Pricing - Non Wedding Weven Planning Portal In…" at bounding box center [600, 374] width 873 height 37
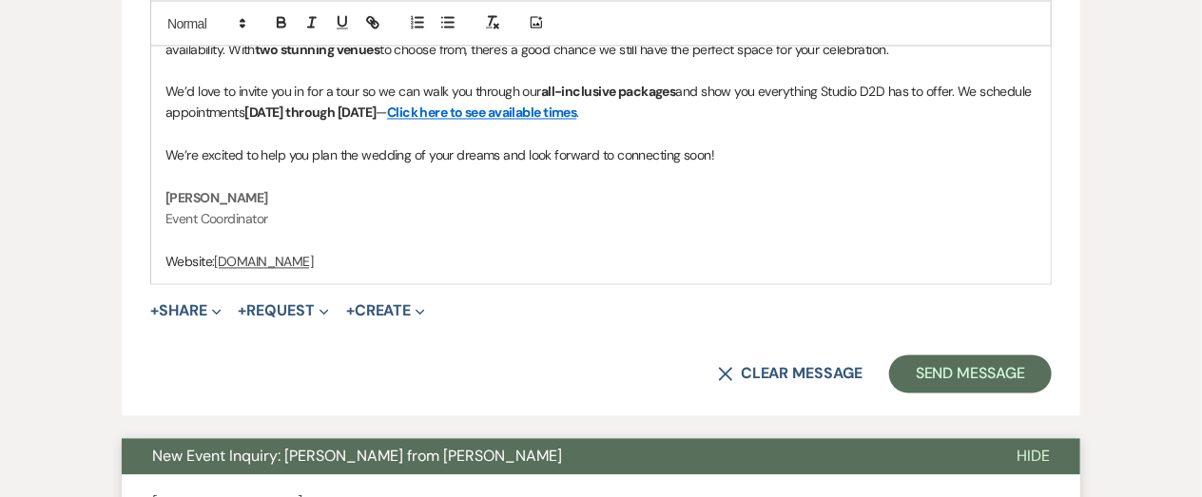
scroll to position [1297, 0]
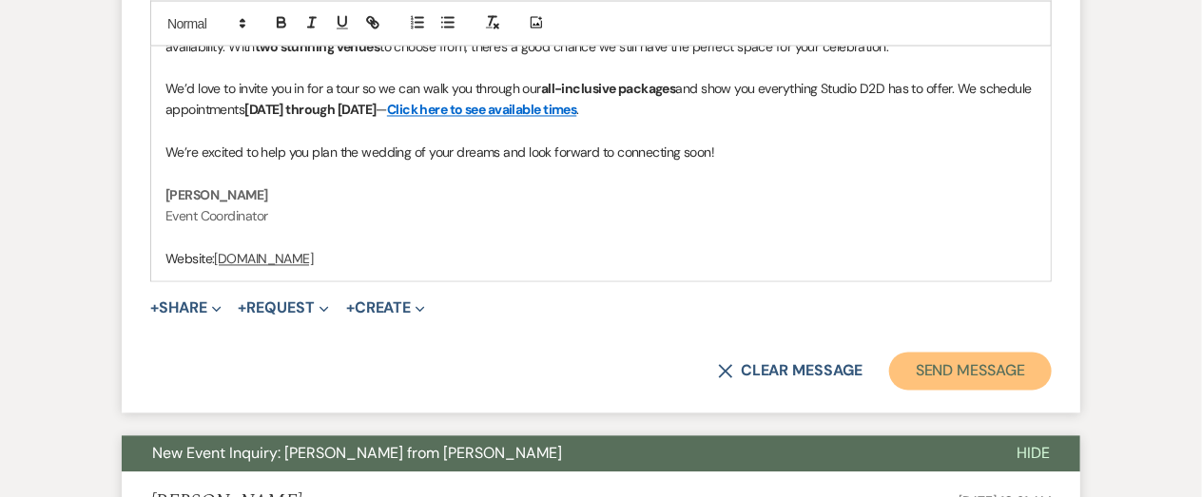
click at [966, 361] on button "Send Message" at bounding box center [970, 372] width 163 height 38
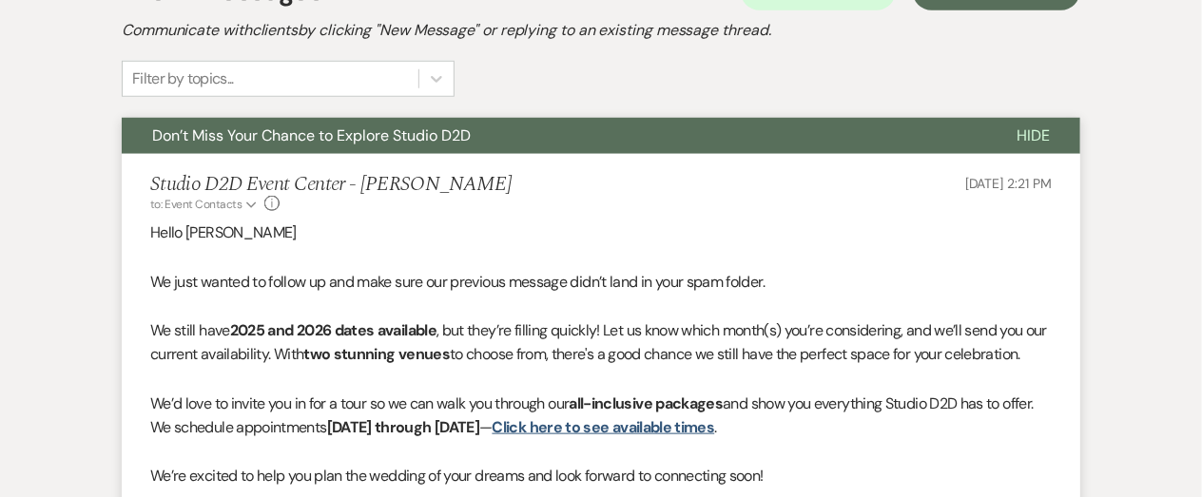
scroll to position [0, 0]
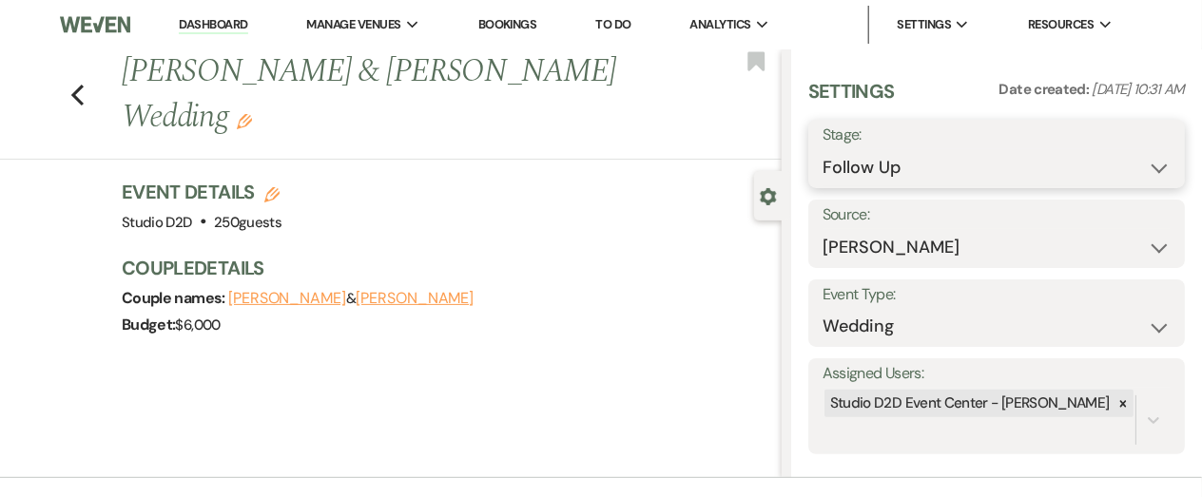
click at [963, 180] on select "Inquiry Follow Up Tour Requested Tour Confirmed Toured Proposal Sent Booked Lost" at bounding box center [996, 167] width 348 height 37
click at [822, 149] on select "Inquiry Follow Up Tour Requested Tour Confirmed Toured Proposal Sent Booked Lost" at bounding box center [996, 167] width 348 height 37
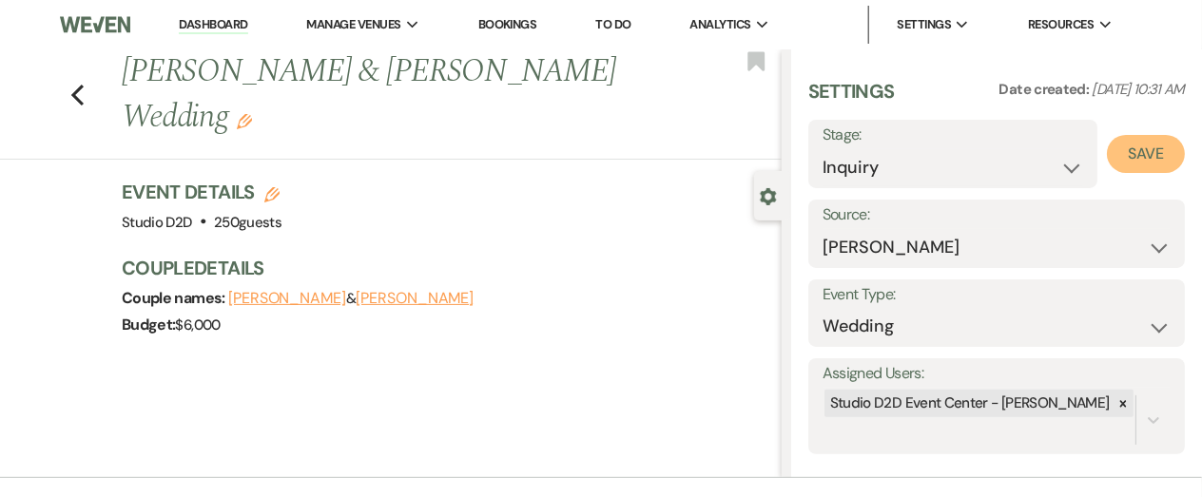
click at [1141, 155] on button "Save" at bounding box center [1145, 154] width 78 height 38
click at [78, 95] on icon "Previous" at bounding box center [77, 95] width 14 height 23
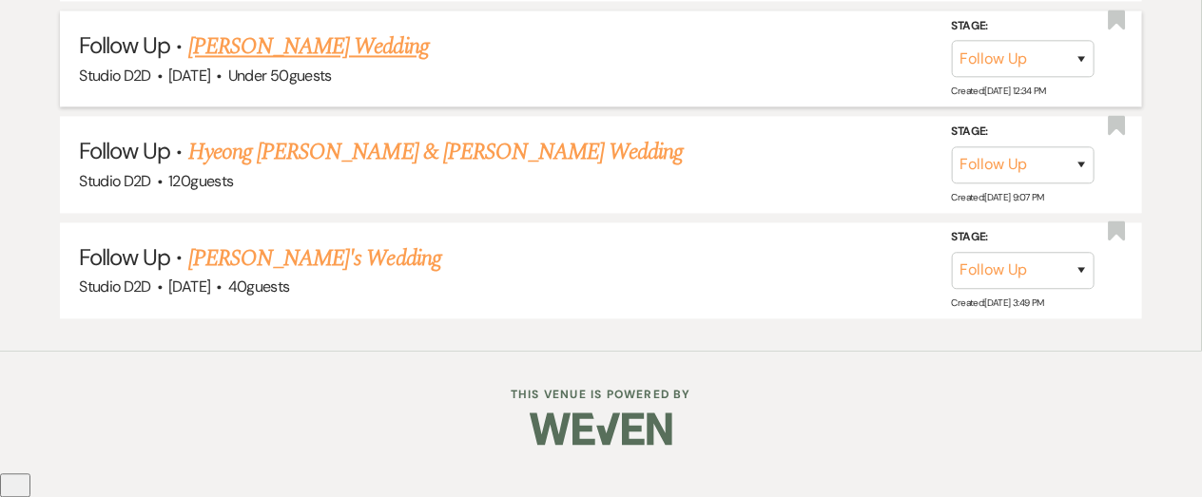
scroll to position [6853, 0]
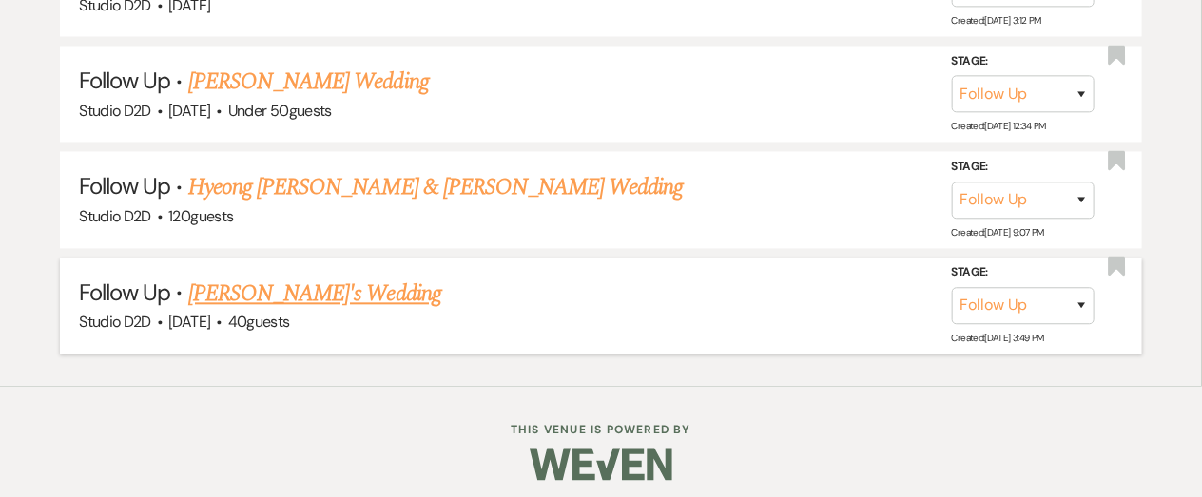
click at [260, 284] on link "[PERSON_NAME]'s Wedding" at bounding box center [314, 294] width 253 height 34
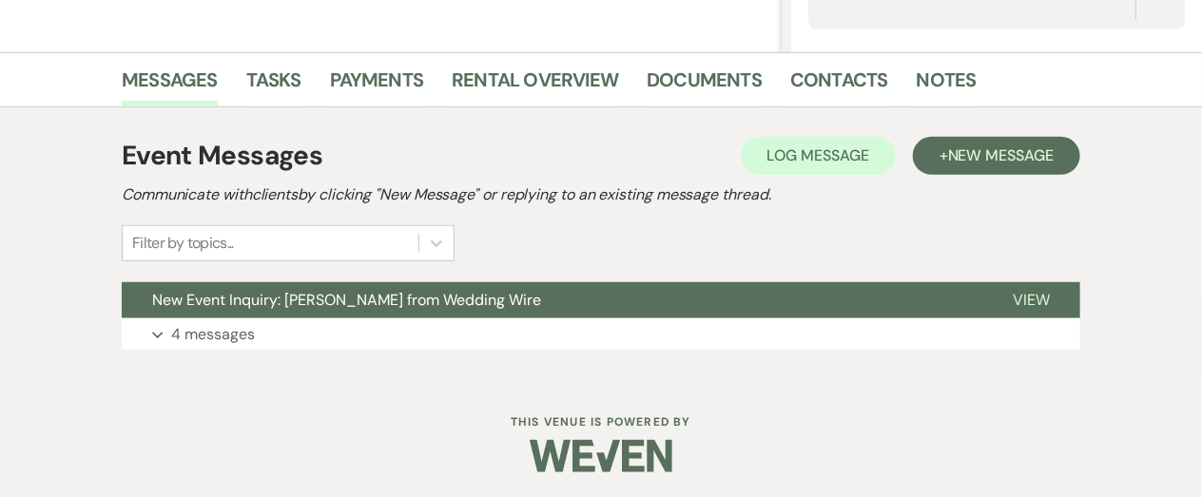
scroll to position [427, 0]
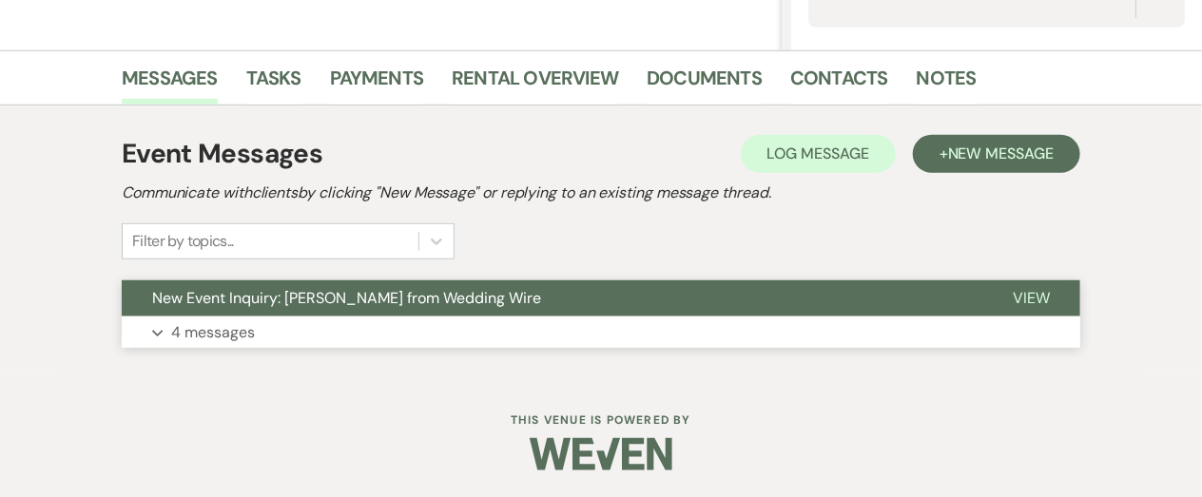
click at [229, 336] on p "4 messages" at bounding box center [213, 332] width 84 height 25
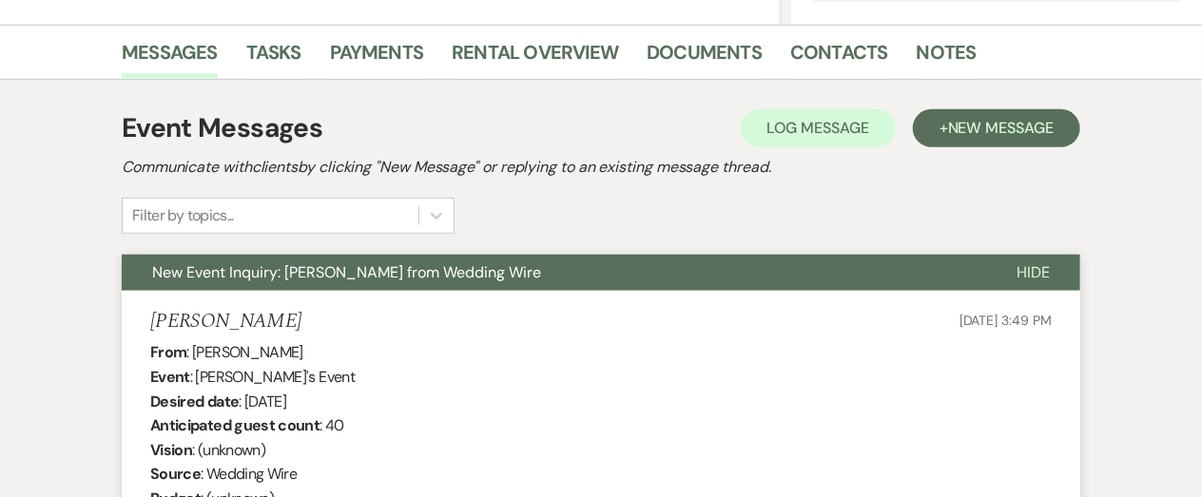
scroll to position [455, 0]
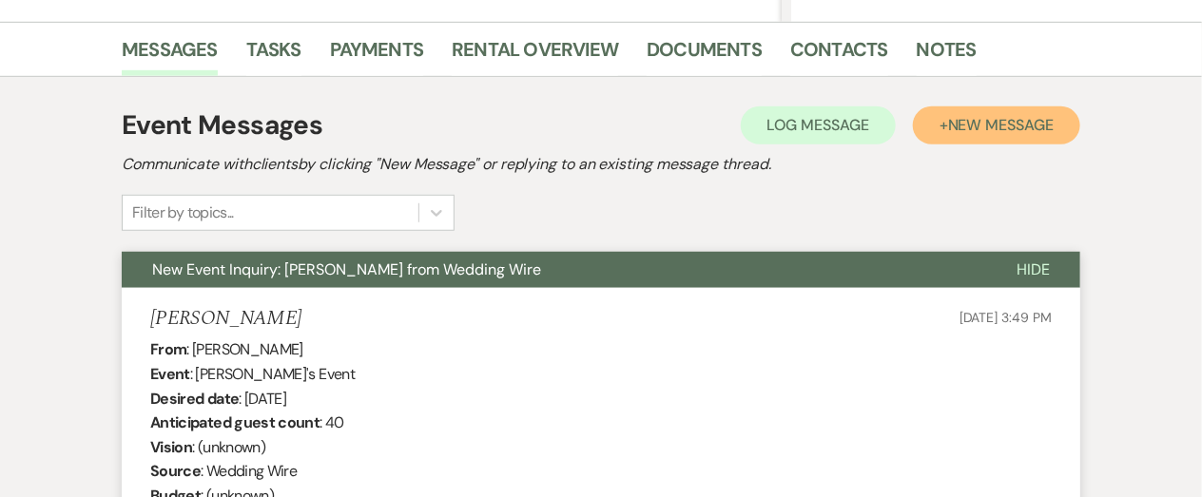
click at [956, 136] on button "+ New Message" at bounding box center [996, 125] width 167 height 38
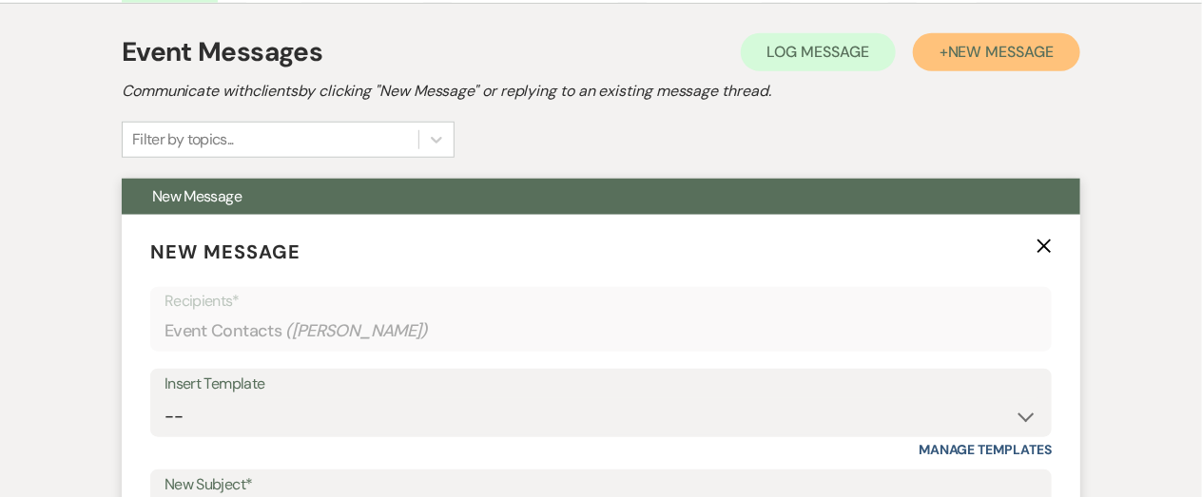
scroll to position [531, 0]
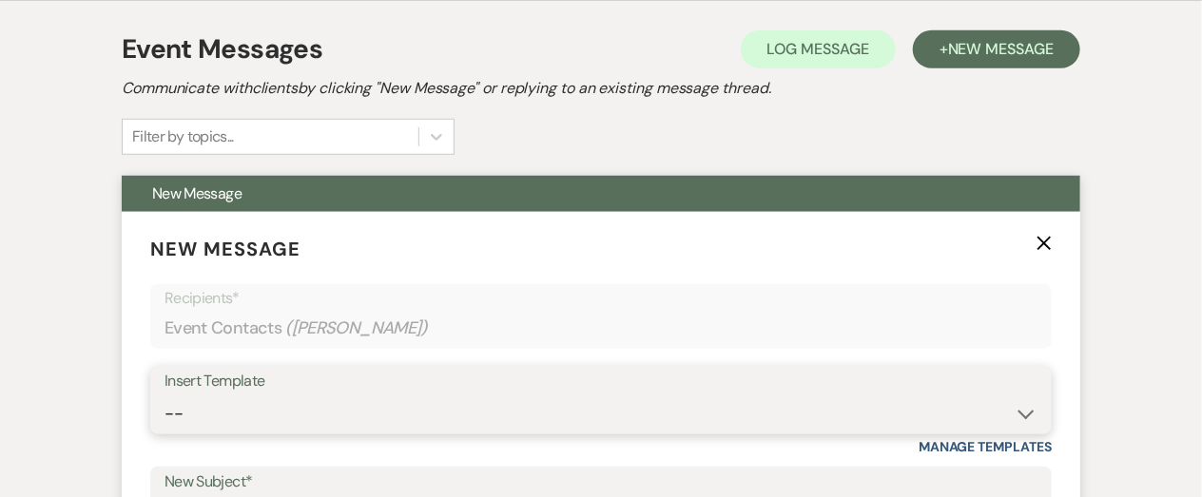
click at [305, 424] on select "-- New Inquiry - message 2 Event Pricing - Non Wedding Weven Planning Portal In…" at bounding box center [600, 413] width 873 height 37
click at [164, 395] on select "-- New Inquiry - message 2 Event Pricing - Non Wedding Weven Planning Portal In…" at bounding box center [600, 413] width 873 height 37
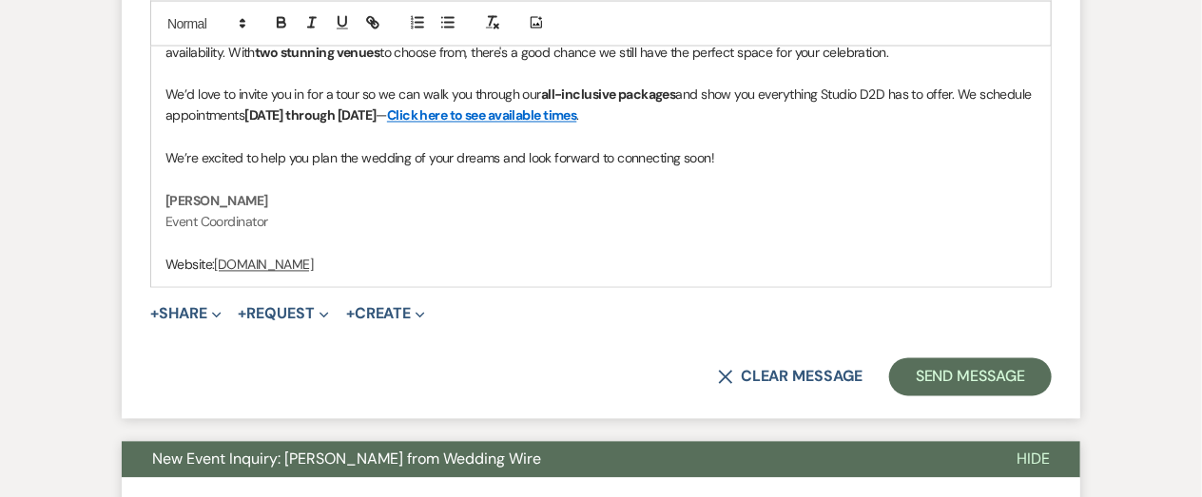
scroll to position [1320, 0]
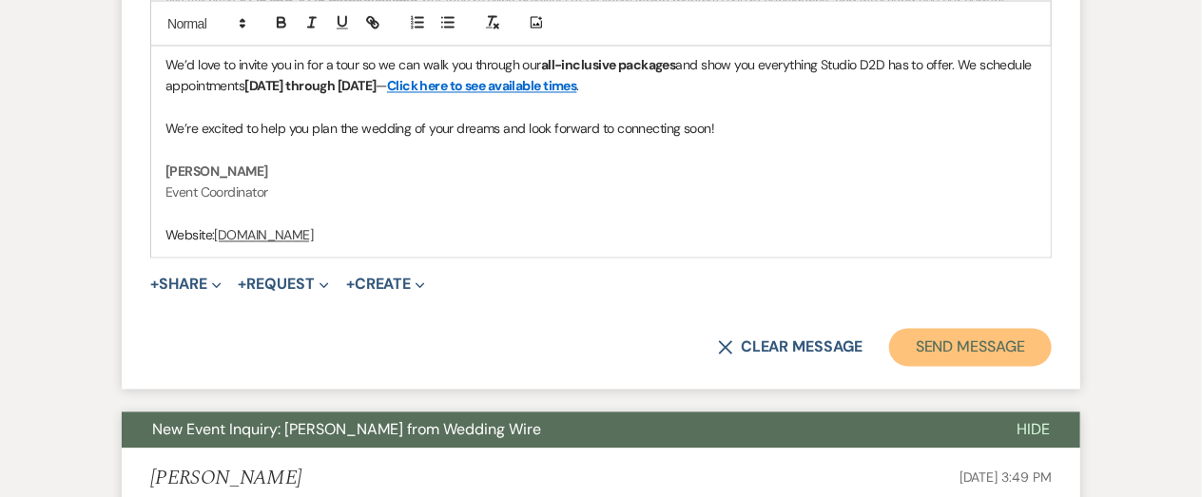
click at [915, 337] on button "Send Message" at bounding box center [970, 348] width 163 height 38
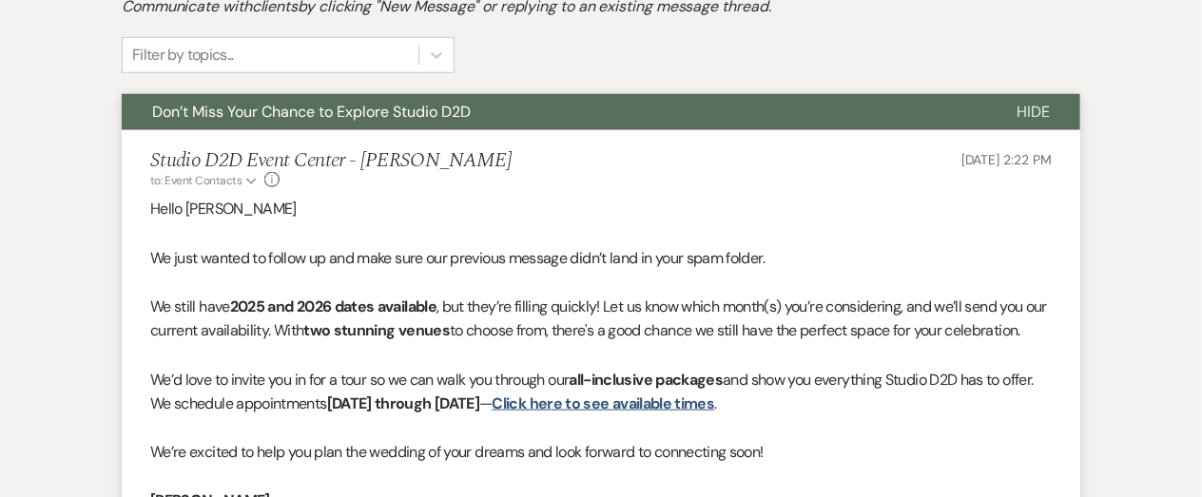
scroll to position [0, 0]
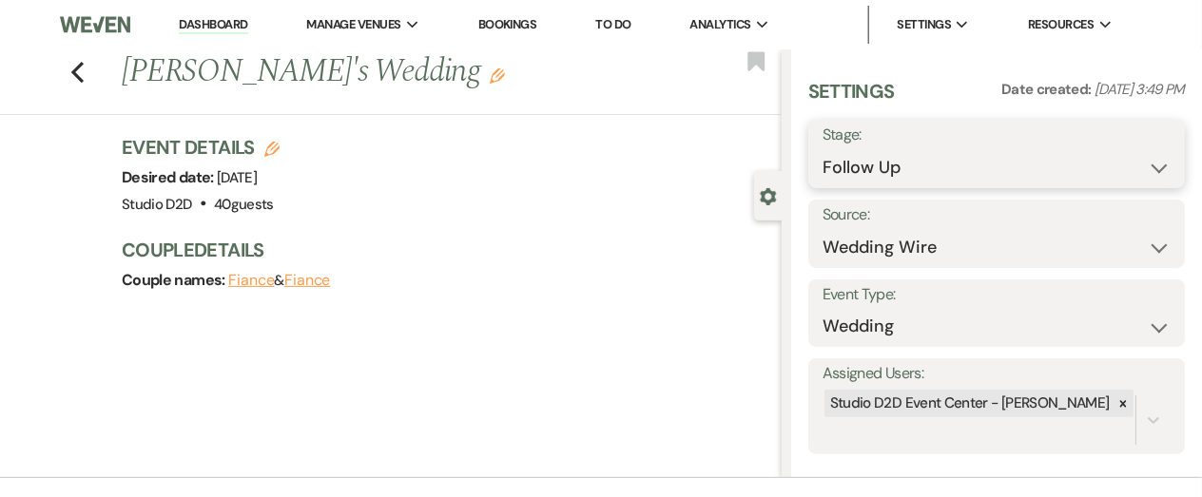
click at [953, 168] on select "Inquiry Follow Up Tour Requested Tour Confirmed Toured Proposal Sent Booked Lost" at bounding box center [996, 167] width 348 height 37
click at [822, 149] on select "Inquiry Follow Up Tour Requested Tour Confirmed Toured Proposal Sent Booked Lost" at bounding box center [996, 167] width 348 height 37
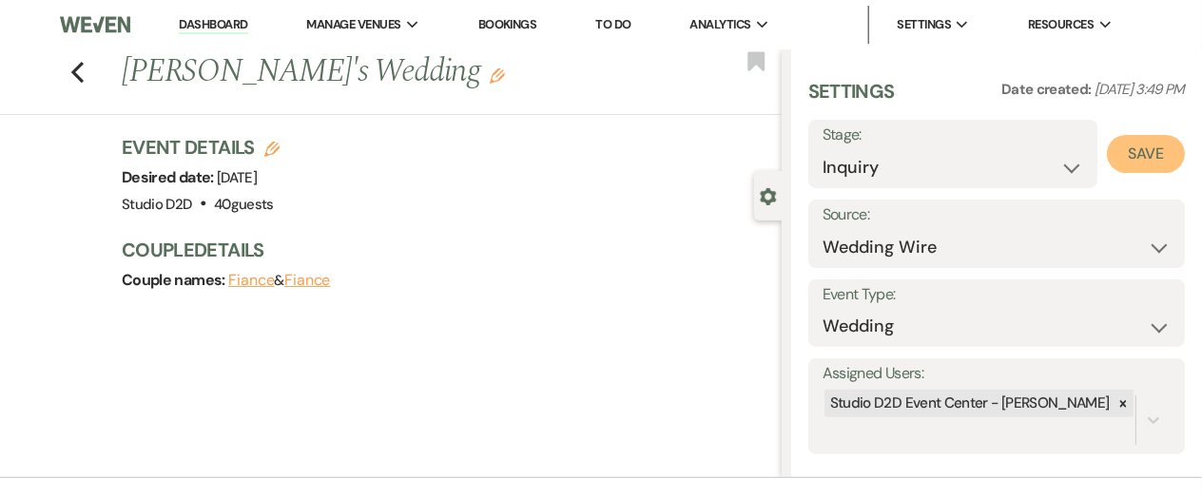
click at [1124, 164] on button "Save" at bounding box center [1145, 154] width 78 height 38
click at [78, 74] on use "button" at bounding box center [77, 72] width 12 height 21
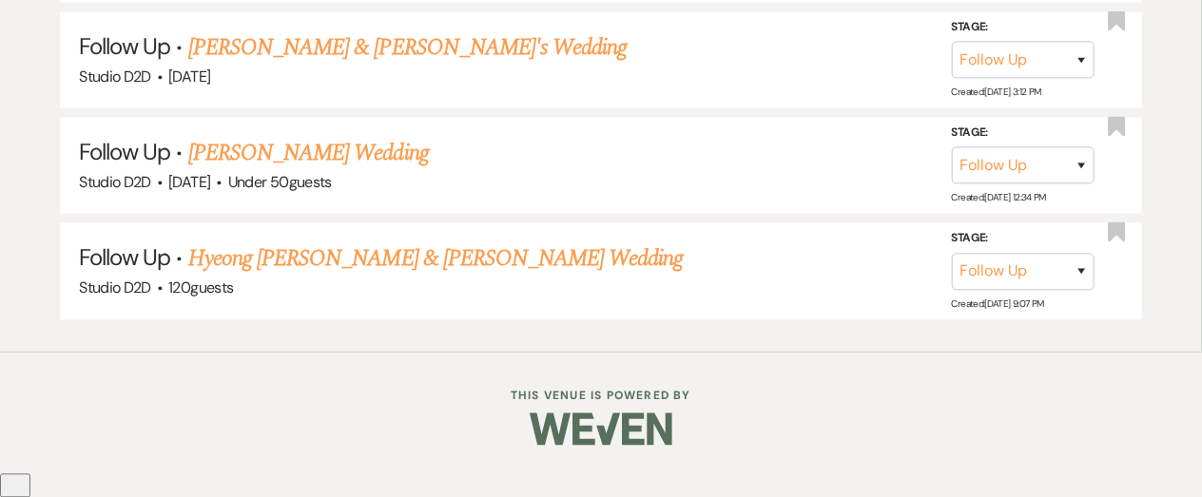
scroll to position [6747, 0]
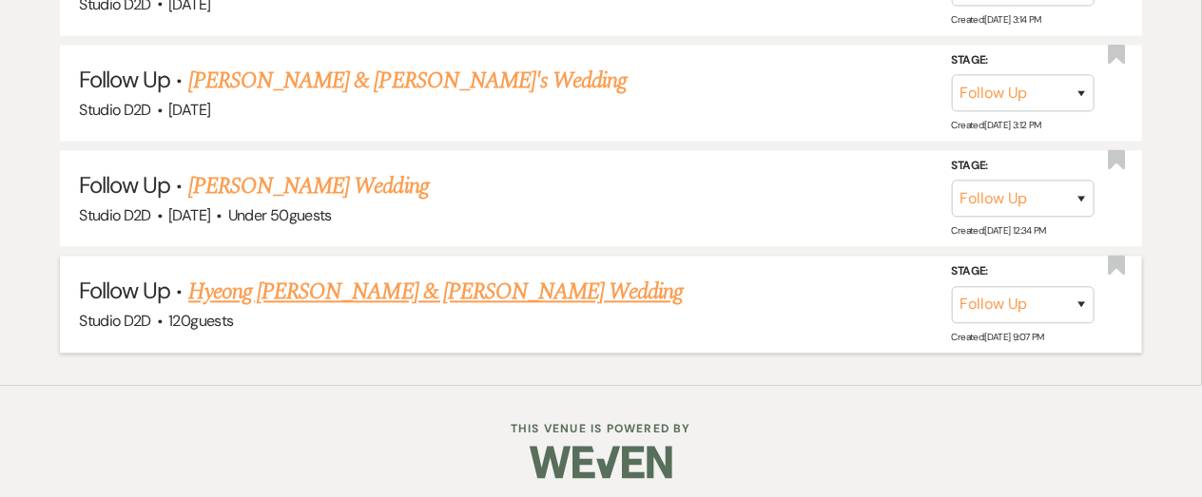
click at [283, 281] on link "Hyeong [PERSON_NAME] & [PERSON_NAME] Wedding" at bounding box center [435, 293] width 495 height 34
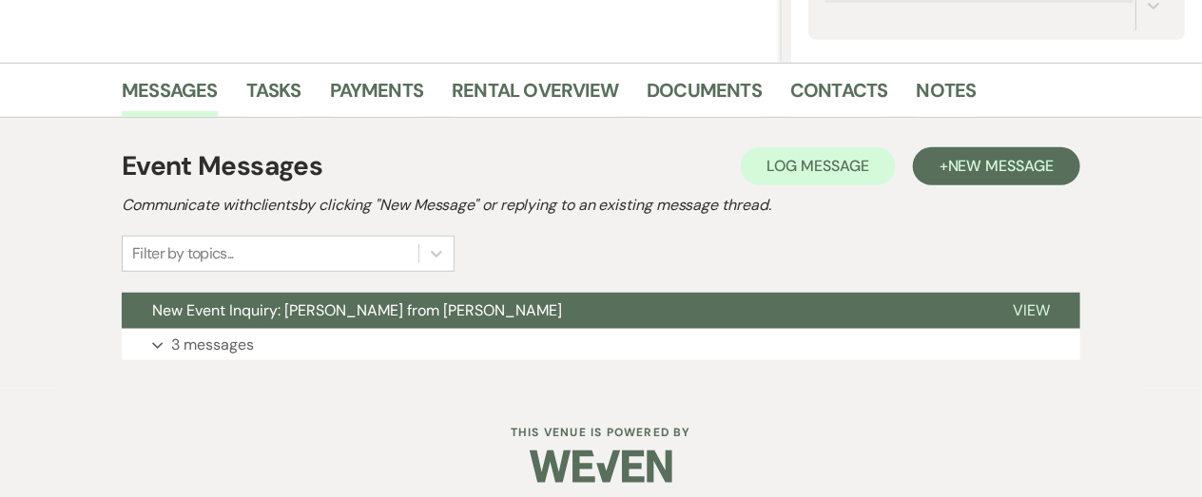
scroll to position [427, 0]
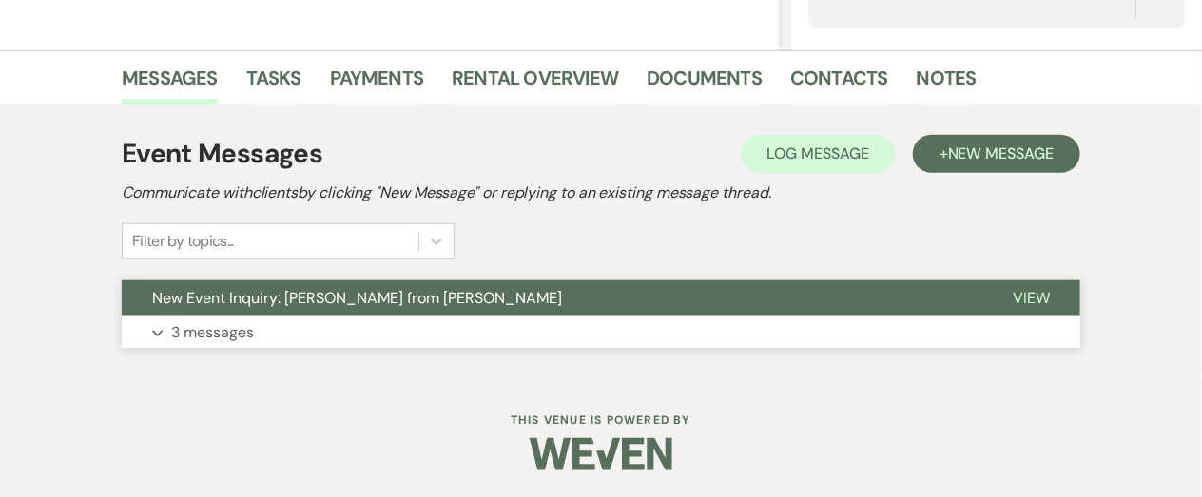
click at [224, 332] on p "3 messages" at bounding box center [212, 332] width 83 height 25
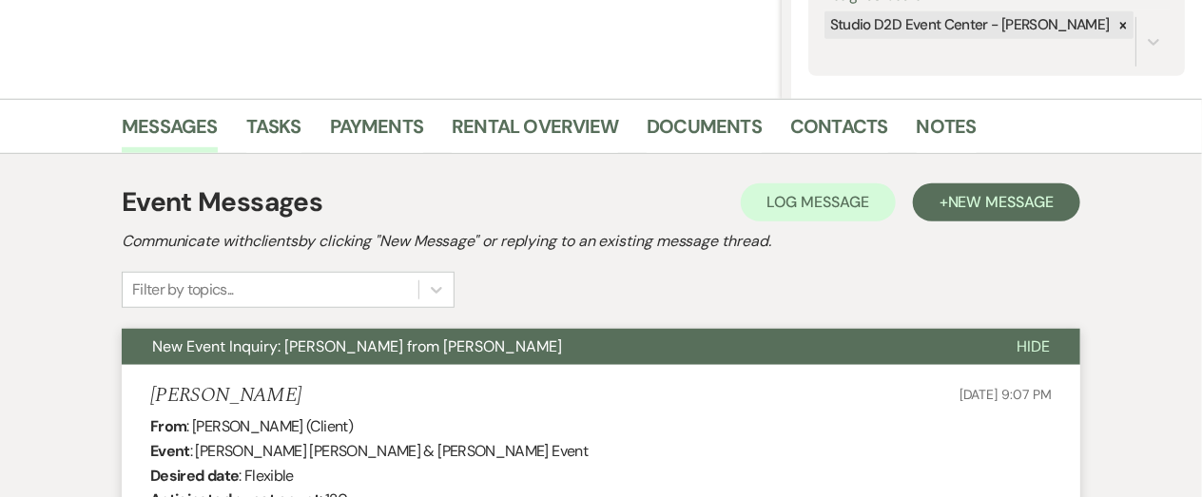
scroll to position [381, 0]
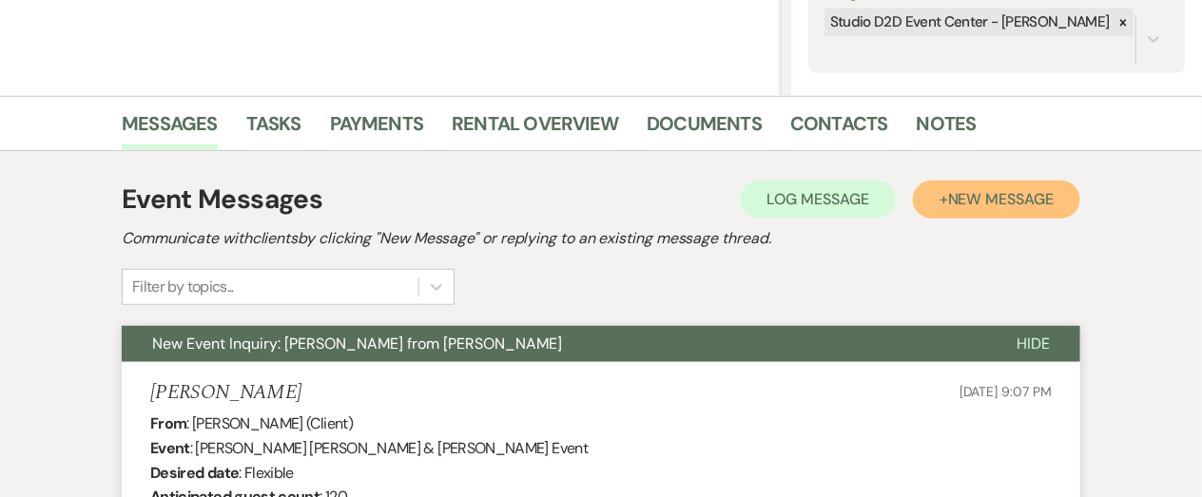
click at [986, 196] on span "New Message" at bounding box center [1001, 199] width 106 height 20
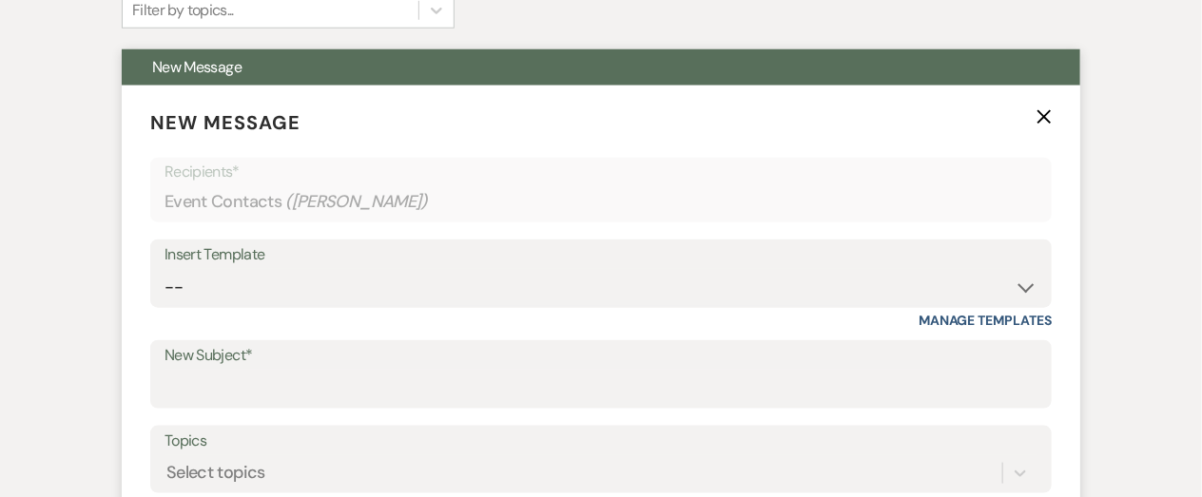
scroll to position [663, 0]
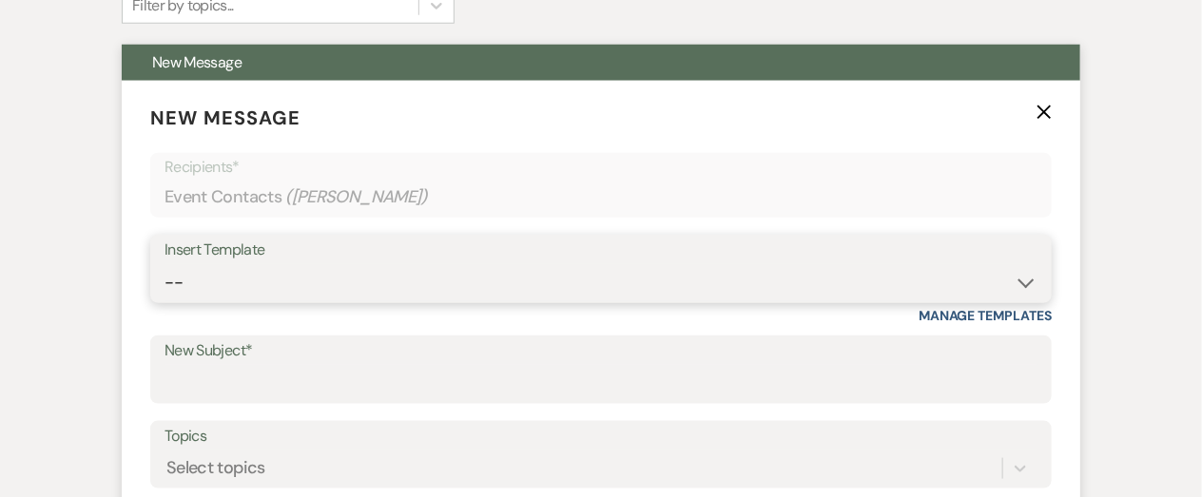
click at [471, 291] on select "-- New Inquiry - message 2 Event Pricing - Non Wedding Weven Planning Portal In…" at bounding box center [600, 282] width 873 height 37
click at [164, 264] on select "-- New Inquiry - message 2 Event Pricing - Non Wedding Weven Planning Portal In…" at bounding box center [600, 282] width 873 height 37
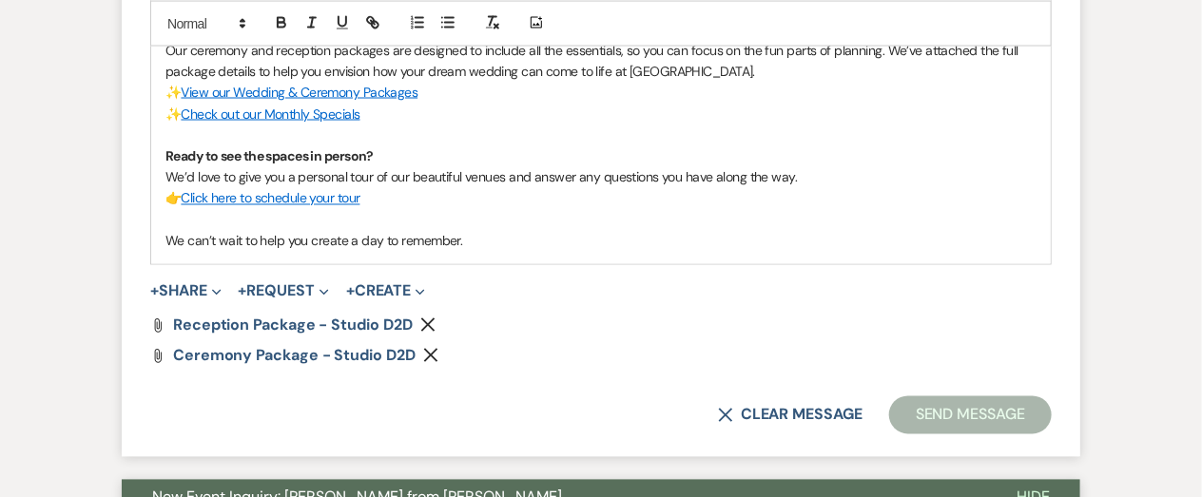
scroll to position [1231, 0]
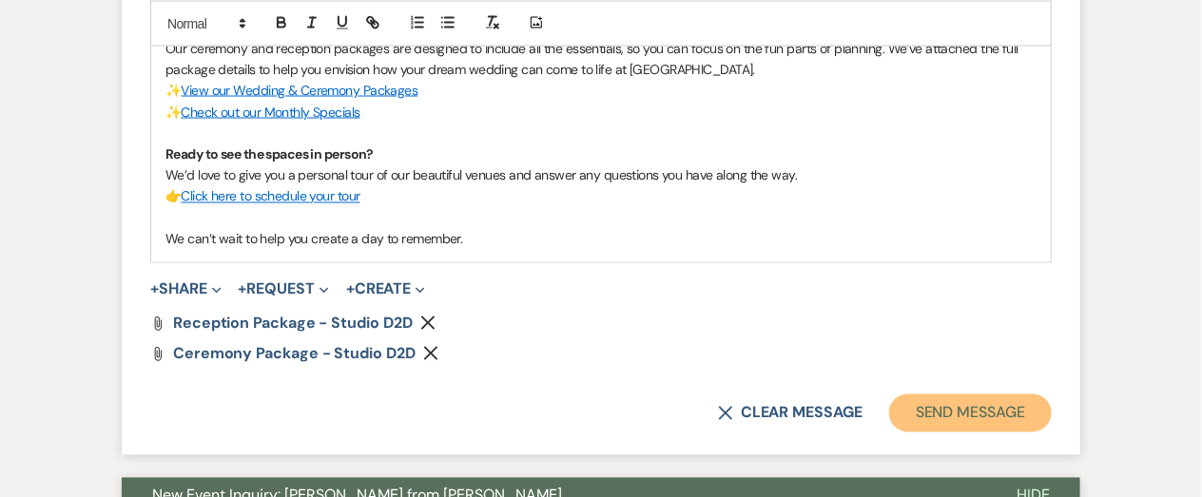
click at [937, 408] on button "Send Message" at bounding box center [970, 413] width 163 height 38
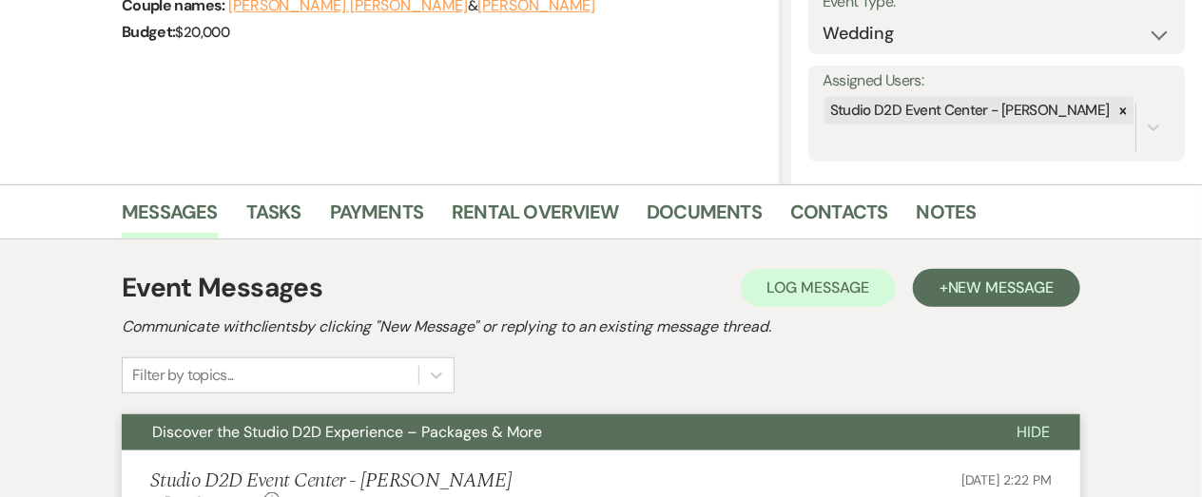
scroll to position [0, 0]
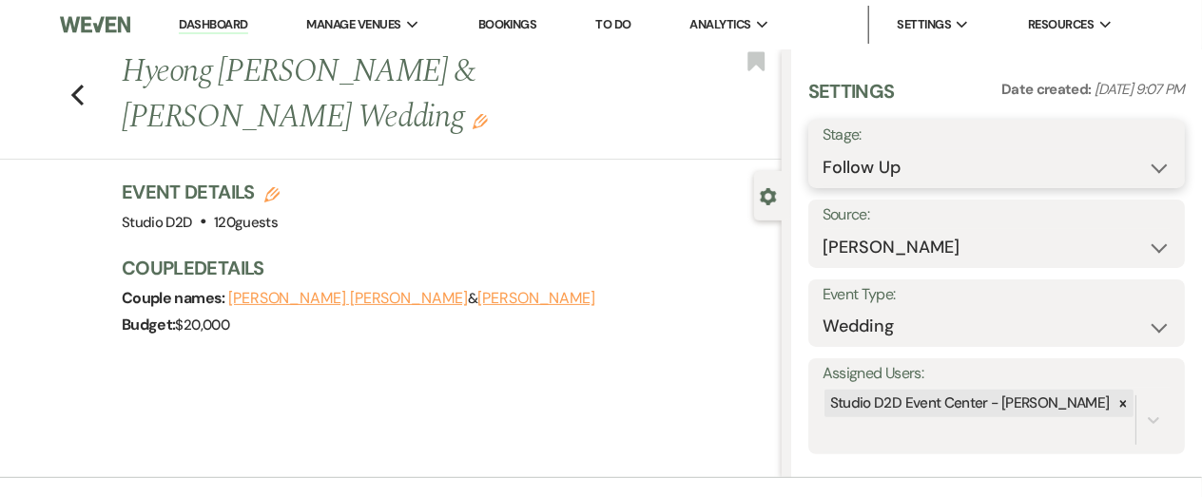
click at [952, 174] on select "Inquiry Follow Up Tour Requested Tour Confirmed Toured Proposal Sent Booked Lost" at bounding box center [996, 167] width 348 height 37
click at [822, 149] on select "Inquiry Follow Up Tour Requested Tour Confirmed Toured Proposal Sent Booked Lost" at bounding box center [996, 167] width 348 height 37
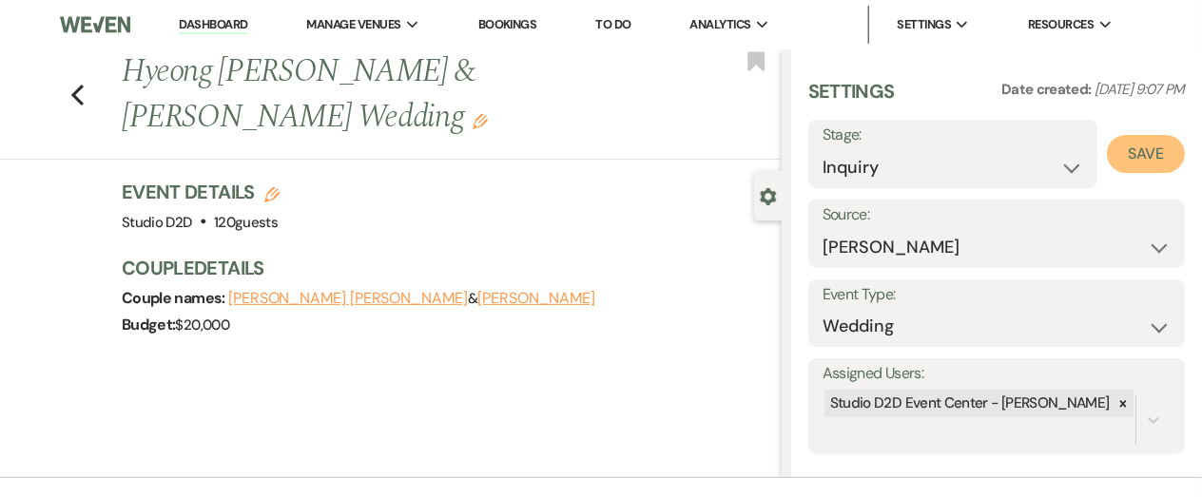
click at [1128, 158] on button "Save" at bounding box center [1145, 154] width 78 height 38
click at [75, 95] on use "button" at bounding box center [77, 95] width 12 height 21
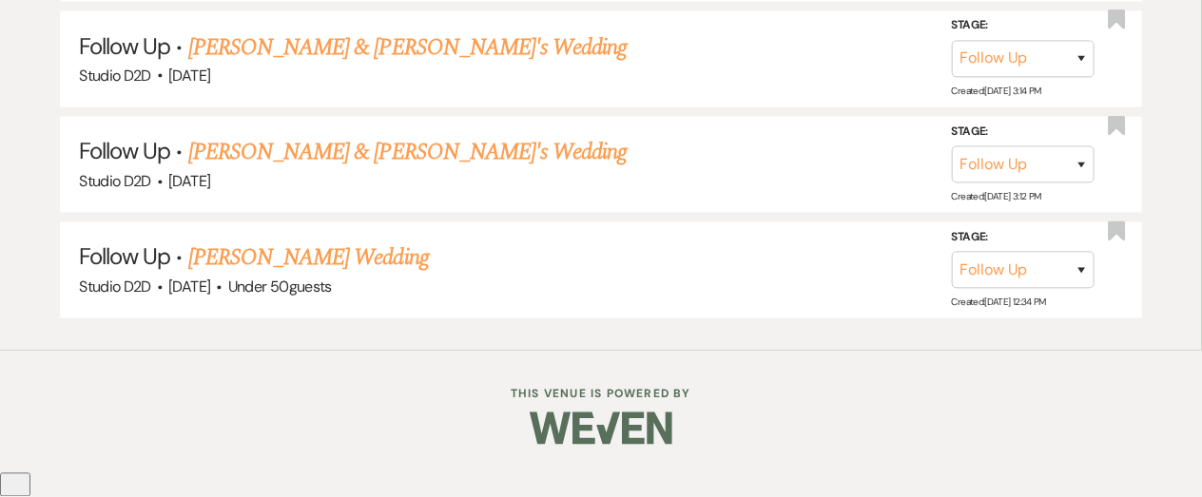
scroll to position [6643, 0]
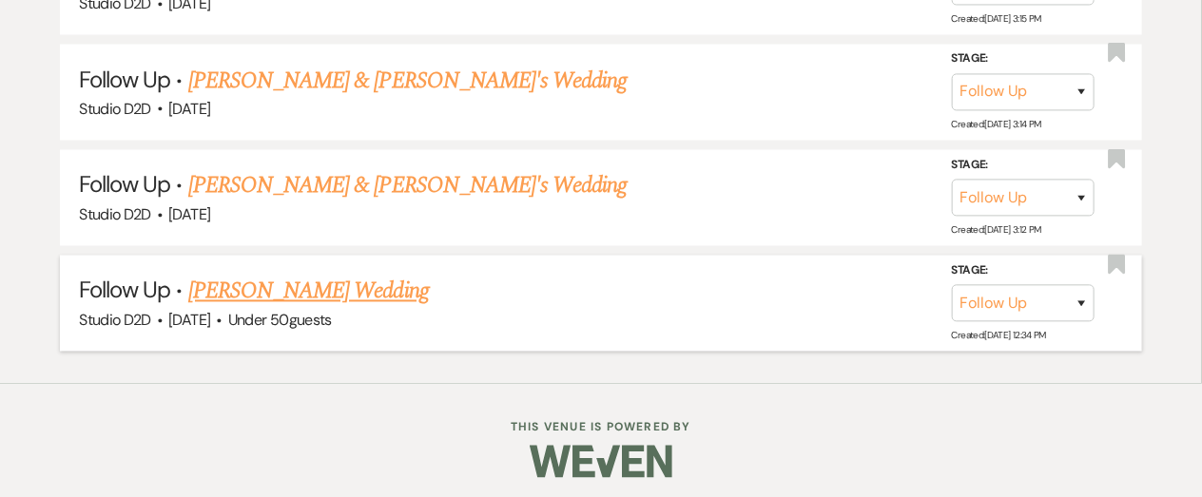
click at [279, 279] on link "[PERSON_NAME] Wedding" at bounding box center [308, 292] width 240 height 34
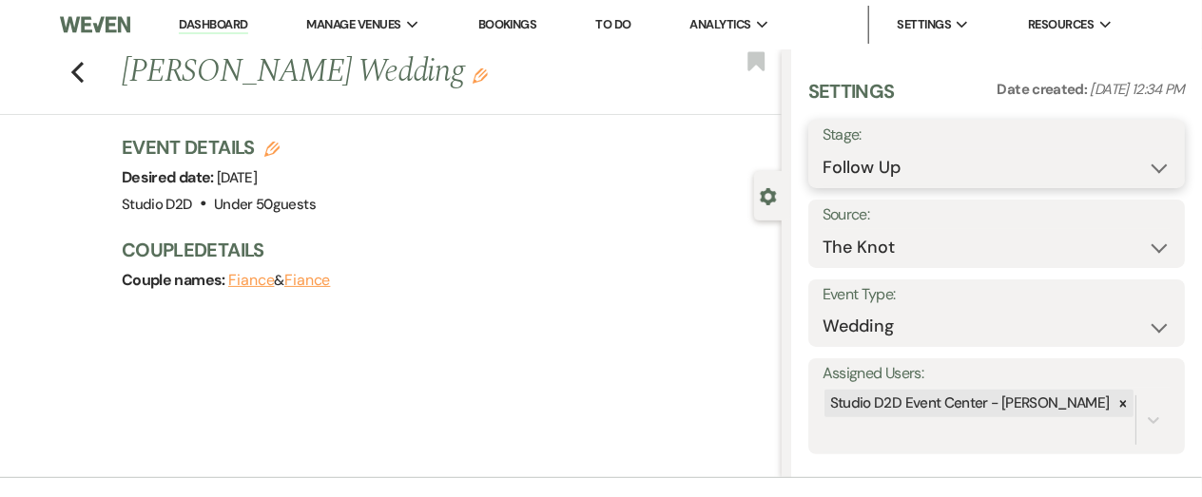
click at [883, 168] on select "Inquiry Follow Up Tour Requested Tour Confirmed Toured Proposal Sent Booked Lost" at bounding box center [996, 167] width 348 height 37
click at [822, 149] on select "Inquiry Follow Up Tour Requested Tour Confirmed Toured Proposal Sent Booked Lost" at bounding box center [996, 167] width 348 height 37
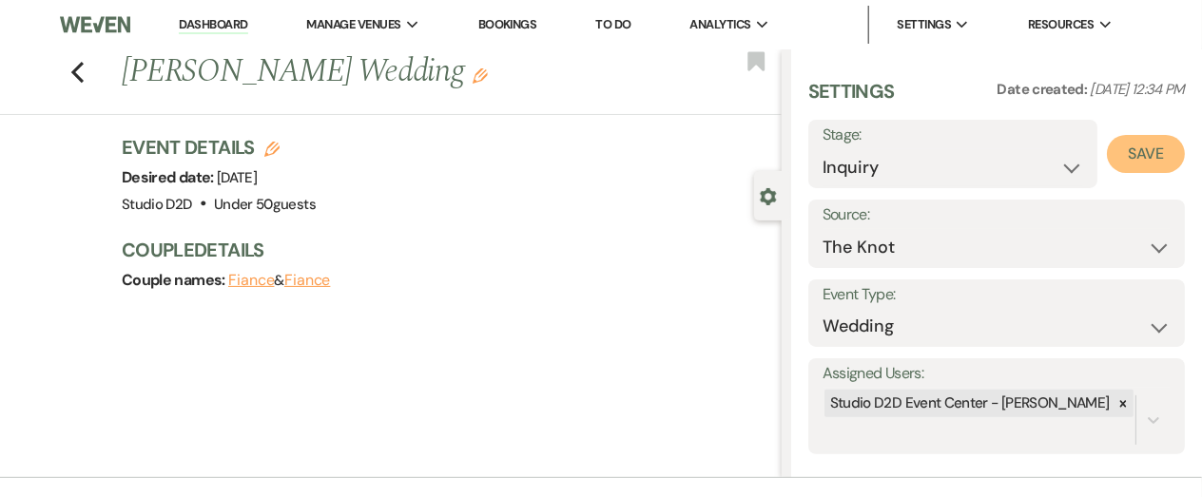
click at [1154, 163] on button "Save" at bounding box center [1145, 154] width 78 height 38
click at [74, 70] on use "button" at bounding box center [77, 72] width 12 height 21
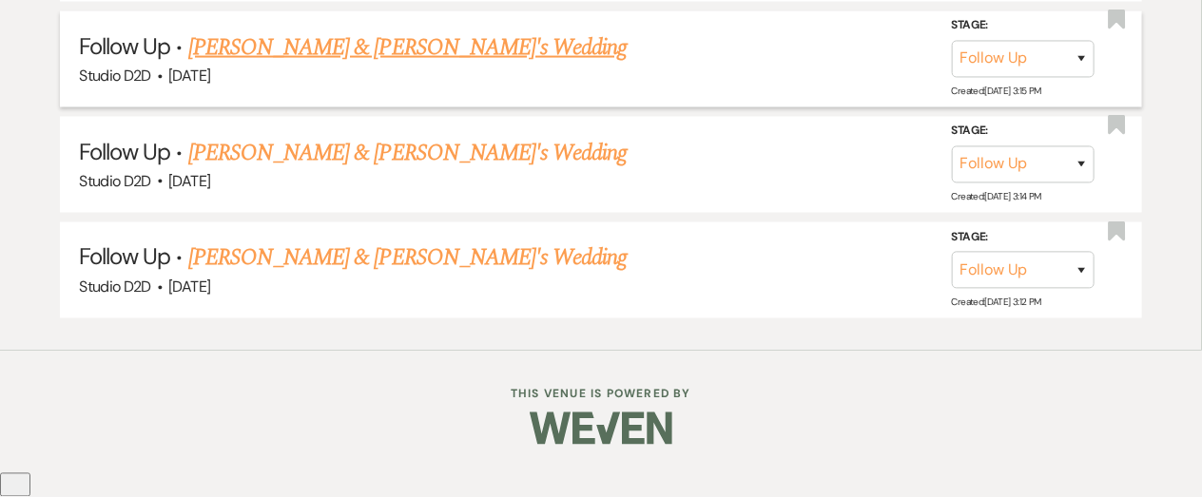
scroll to position [6537, 0]
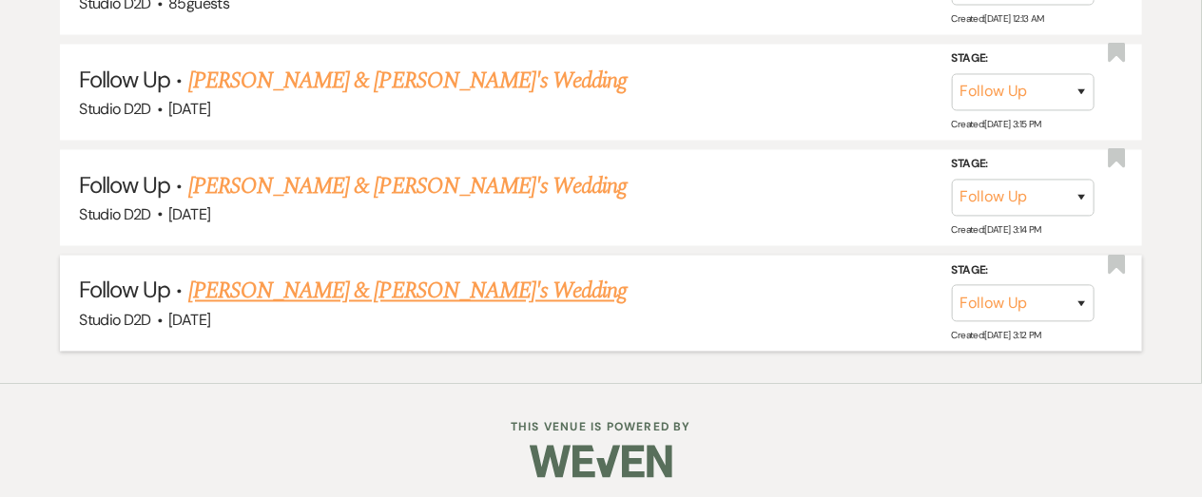
click at [298, 281] on link "[PERSON_NAME] & [PERSON_NAME]'s Wedding" at bounding box center [407, 292] width 439 height 34
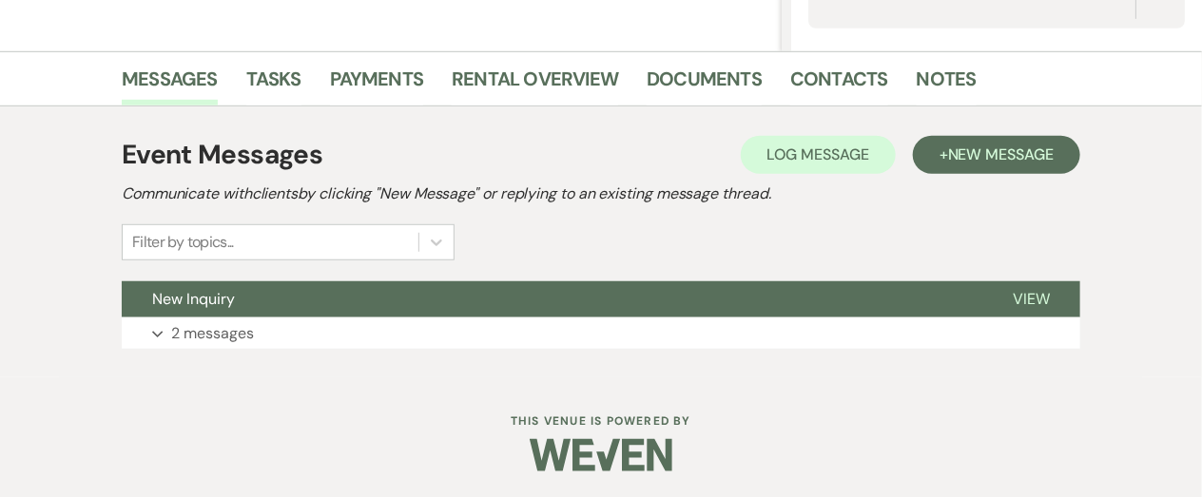
scroll to position [427, 0]
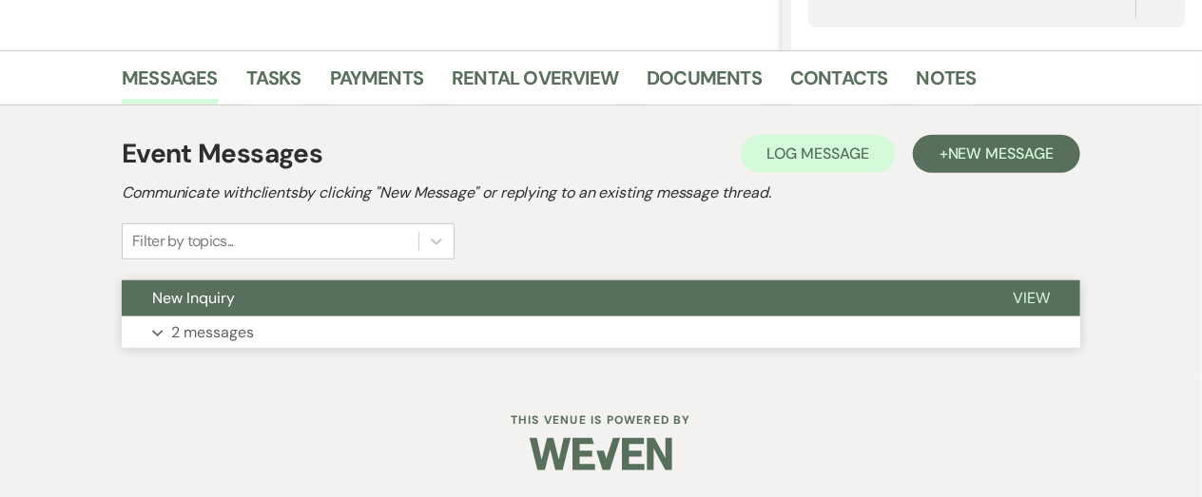
click at [241, 332] on p "2 messages" at bounding box center [212, 332] width 83 height 25
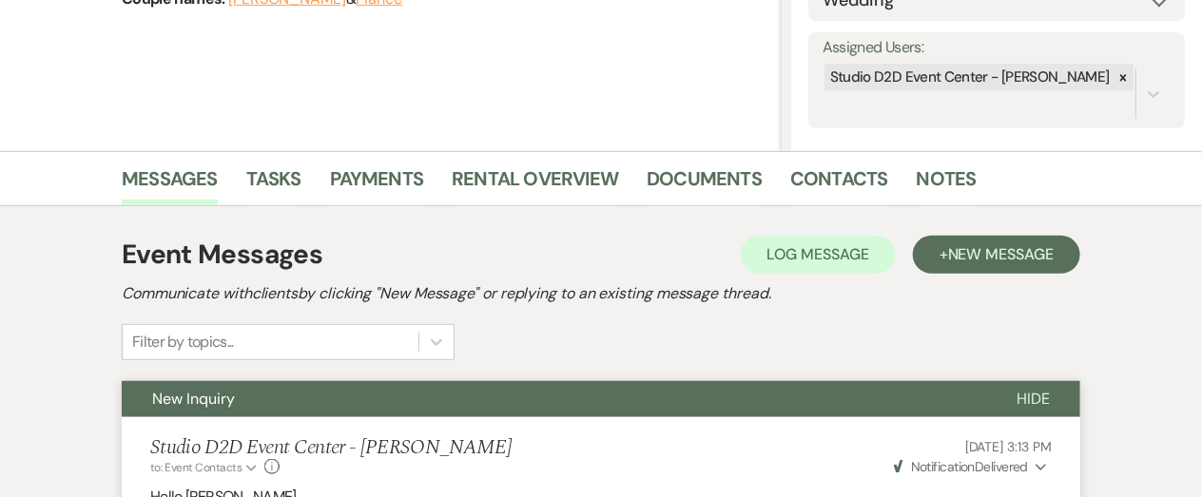
scroll to position [329, 0]
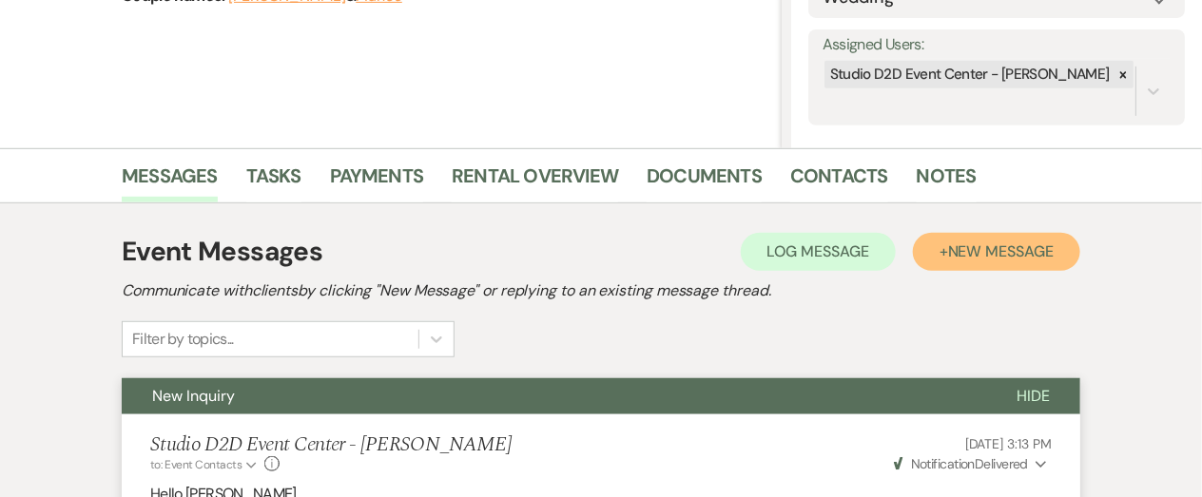
click at [953, 250] on span "New Message" at bounding box center [1001, 251] width 106 height 20
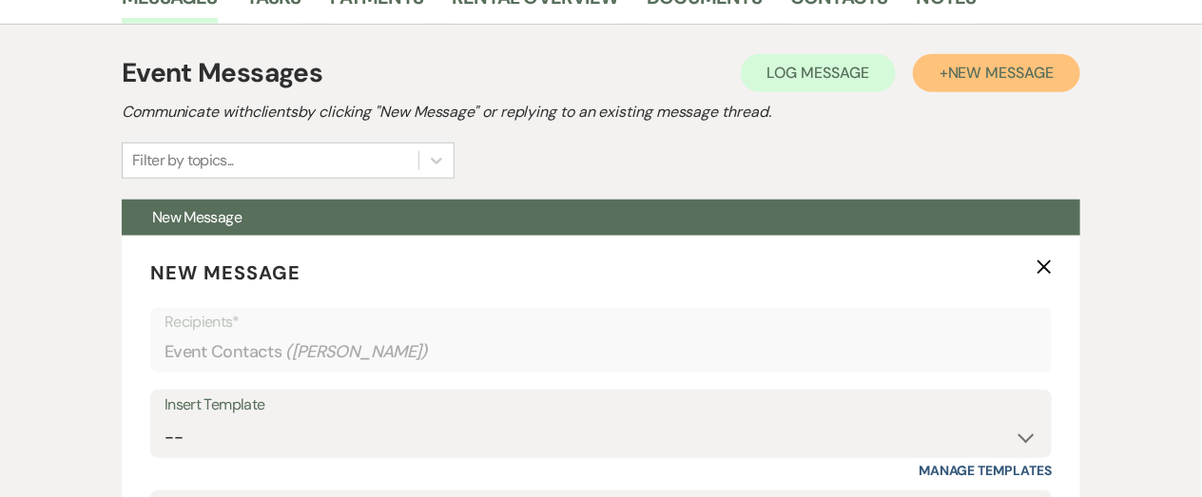
scroll to position [512, 0]
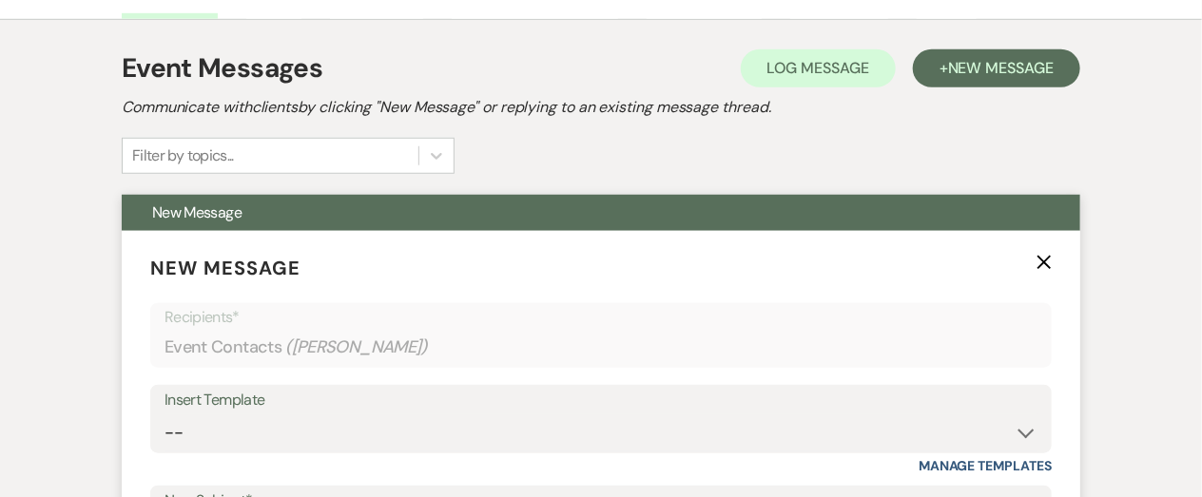
click at [353, 410] on div "Insert Template" at bounding box center [600, 401] width 873 height 28
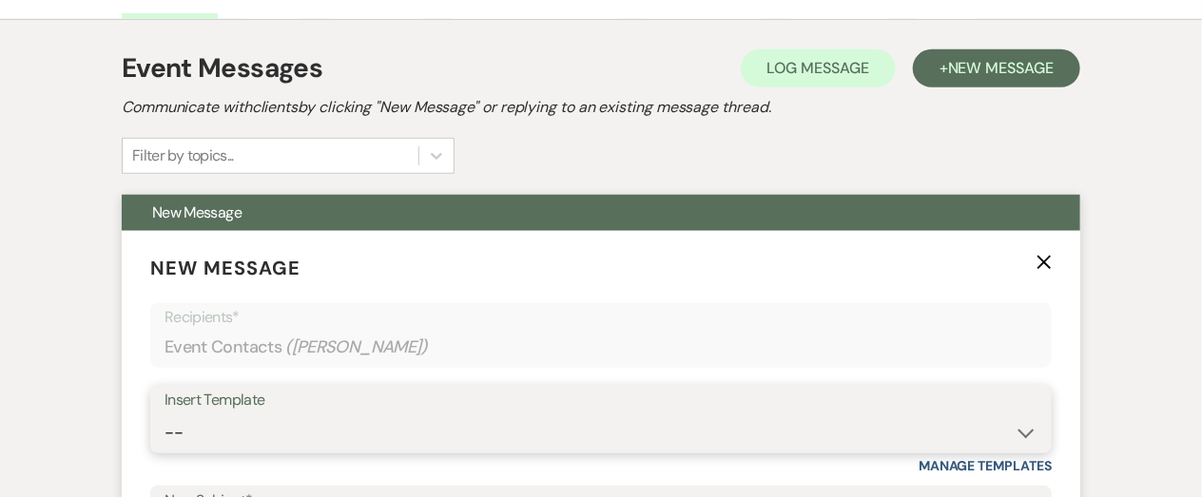
click at [352, 414] on select "-- New Inquiry - message 2 Event Pricing - Non Wedding Weven Planning Portal In…" at bounding box center [600, 432] width 873 height 37
click at [164, 414] on select "-- New Inquiry - message 2 Event Pricing - Non Wedding Weven Planning Portal In…" at bounding box center [600, 432] width 873 height 37
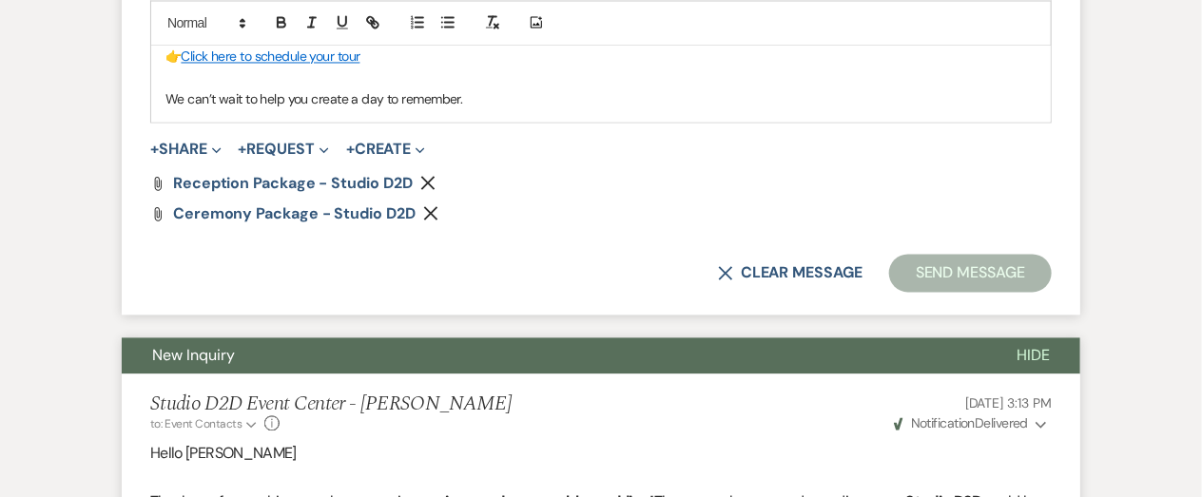
scroll to position [1373, 0]
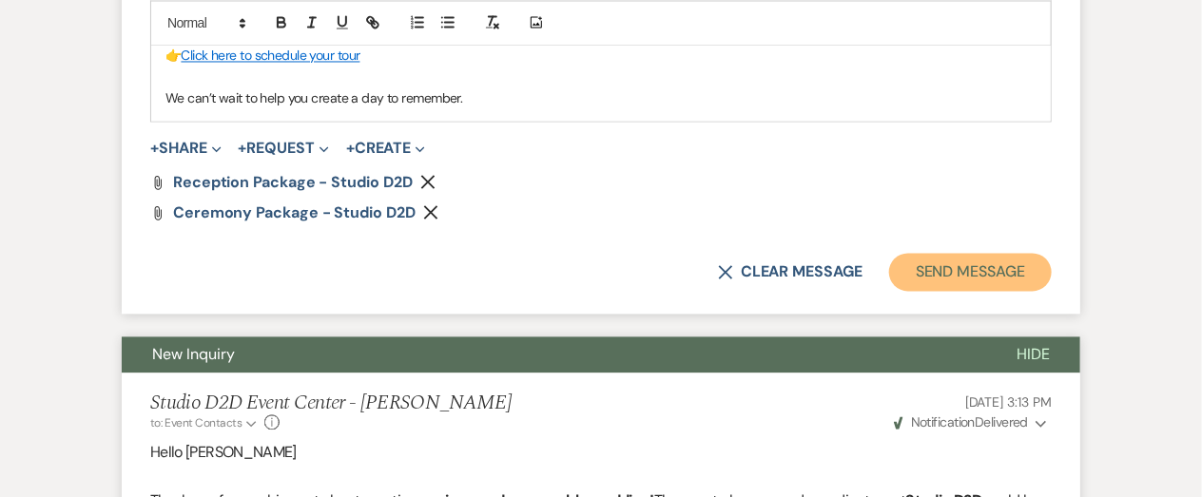
click at [963, 272] on button "Send Message" at bounding box center [970, 272] width 163 height 38
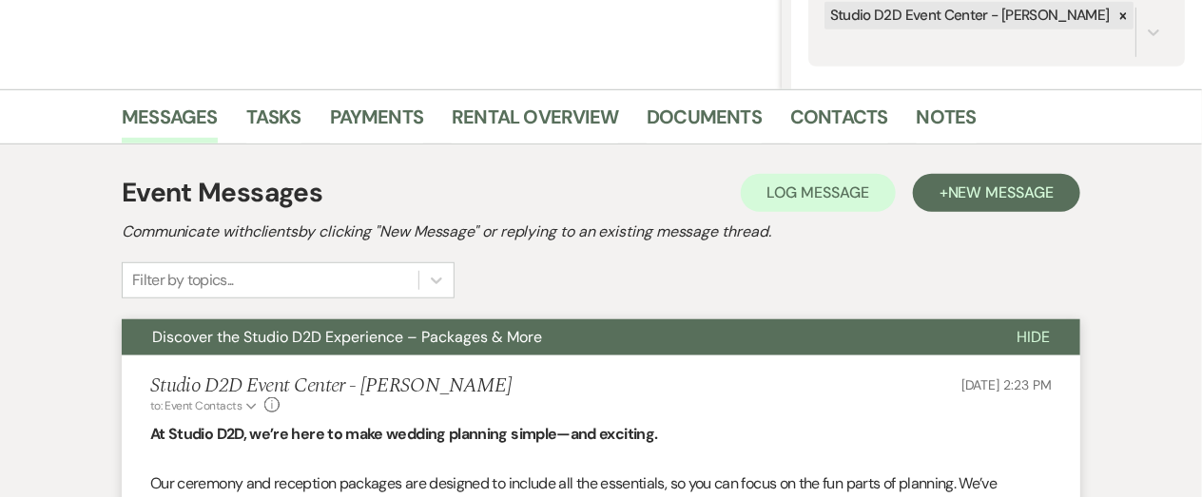
scroll to position [384, 0]
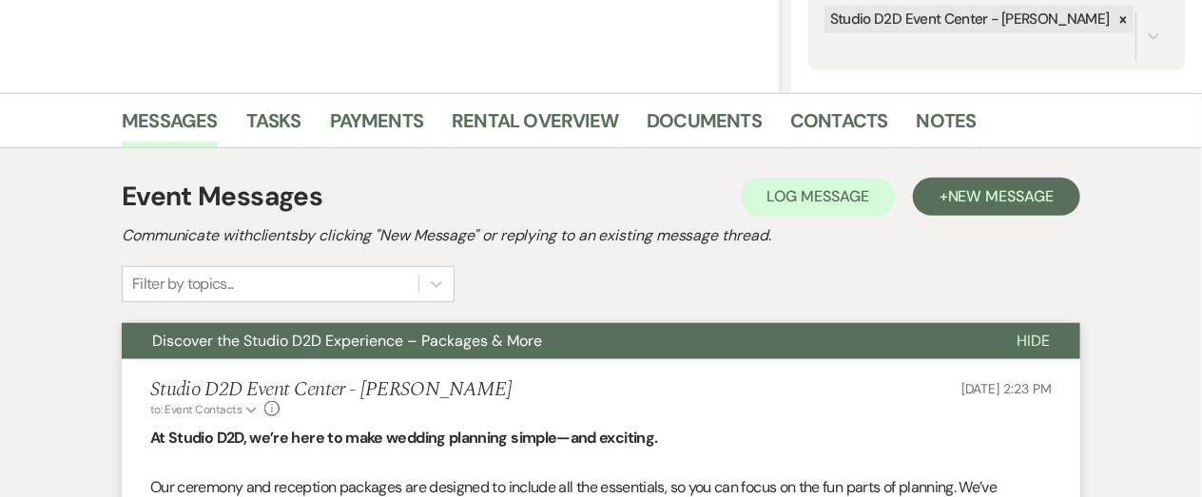
click at [660, 337] on button "Discover the Studio D2D Experience – Packages & More" at bounding box center [554, 341] width 864 height 36
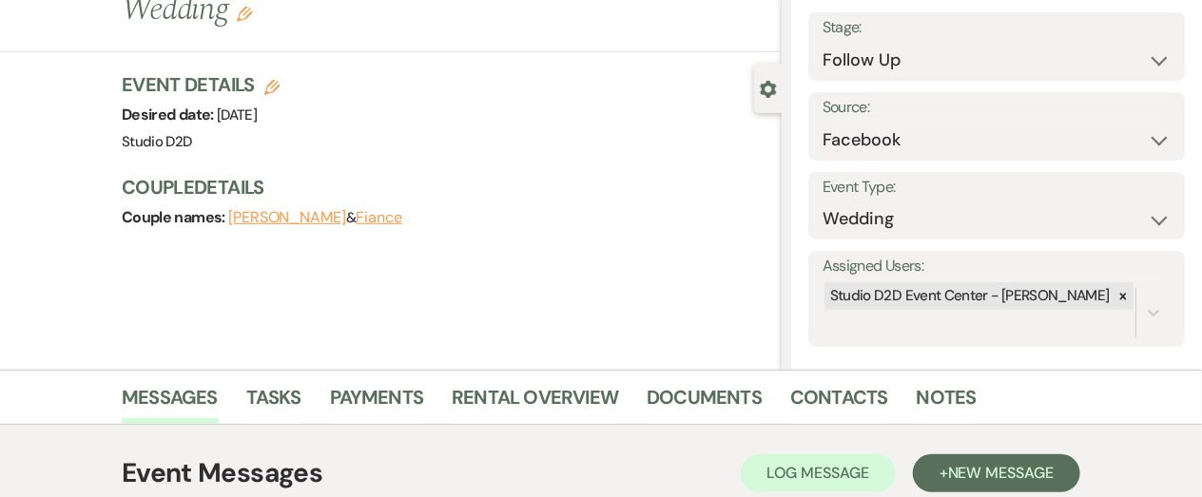
scroll to position [99, 0]
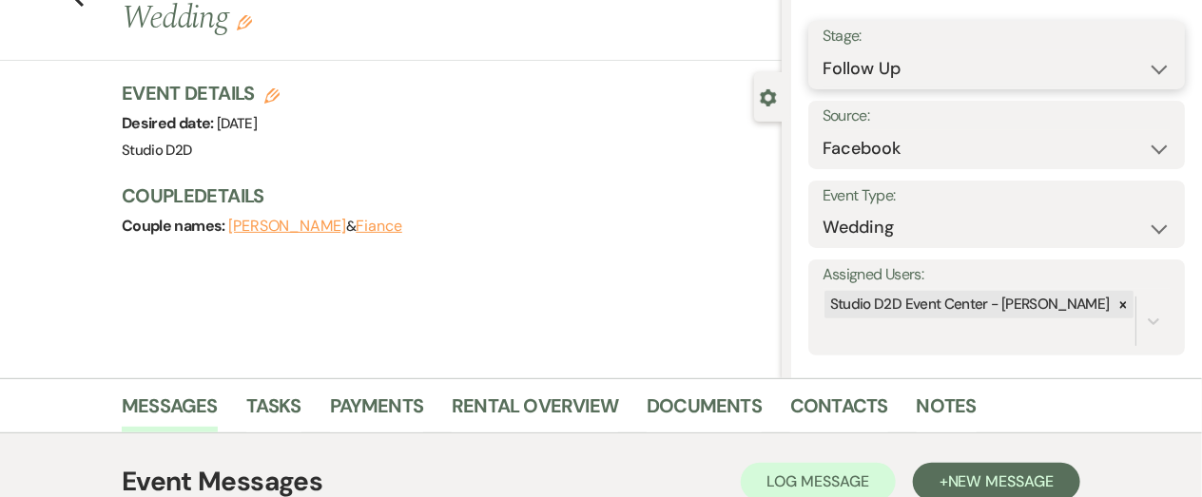
click at [958, 67] on select "Inquiry Follow Up Tour Requested Tour Confirmed Toured Proposal Sent Booked Lost" at bounding box center [996, 68] width 348 height 37
click at [822, 50] on select "Inquiry Follow Up Tour Requested Tour Confirmed Toured Proposal Sent Booked Lost" at bounding box center [996, 68] width 348 height 37
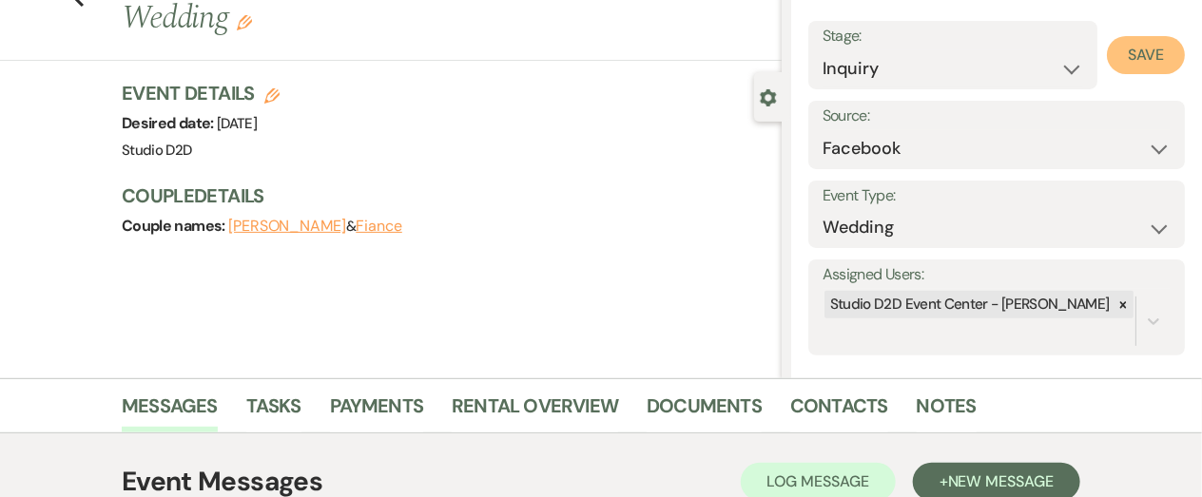
click at [1152, 60] on button "Save" at bounding box center [1145, 55] width 78 height 38
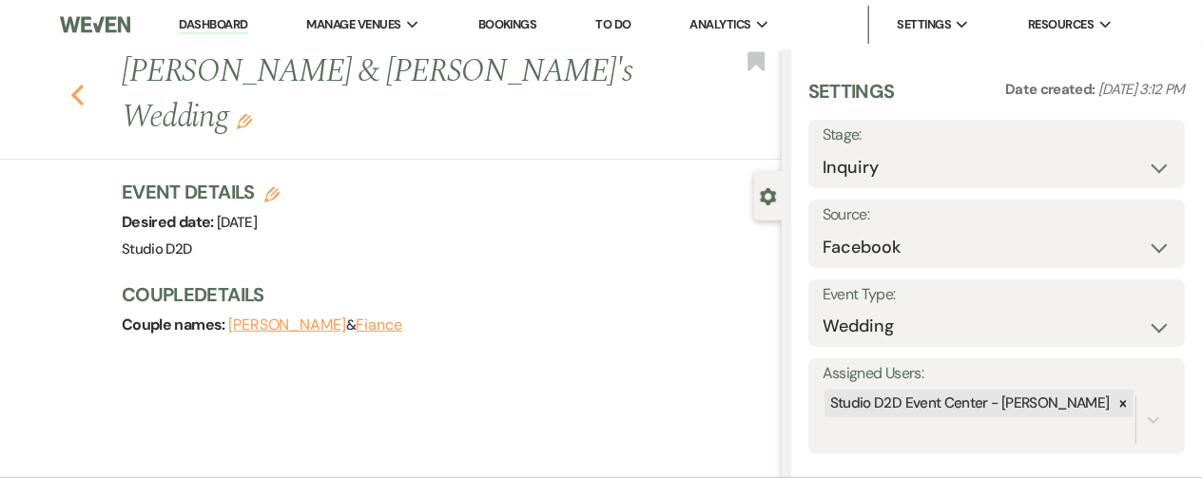
click at [77, 85] on use "button" at bounding box center [77, 95] width 12 height 21
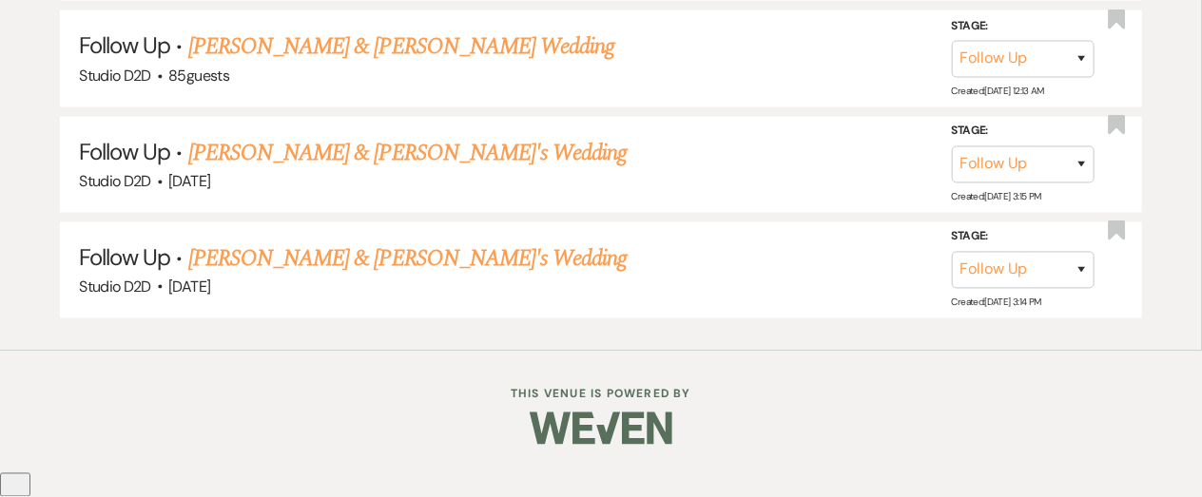
scroll to position [6432, 0]
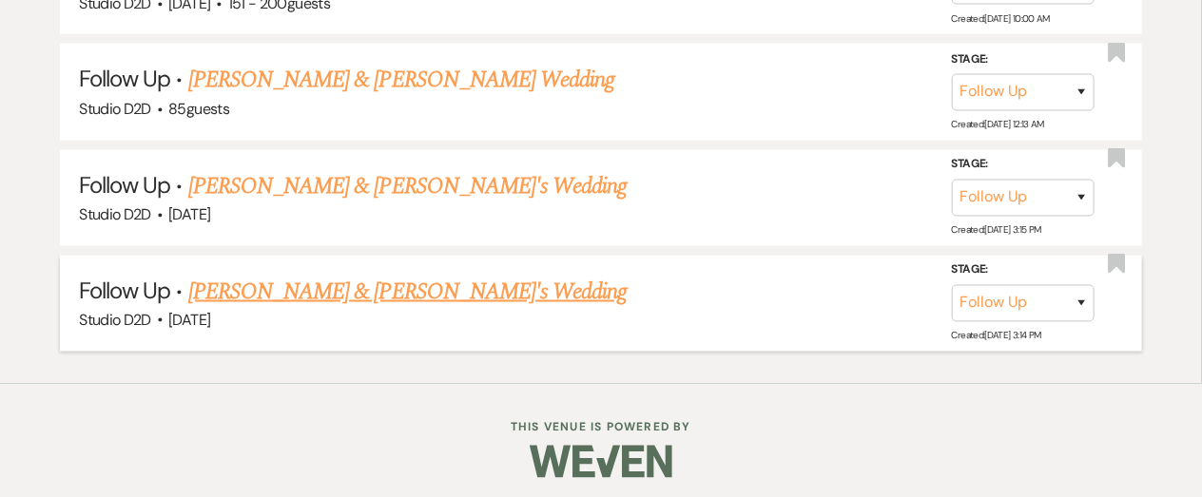
click at [284, 279] on link "[PERSON_NAME] & [PERSON_NAME]'s Wedding" at bounding box center [407, 292] width 439 height 34
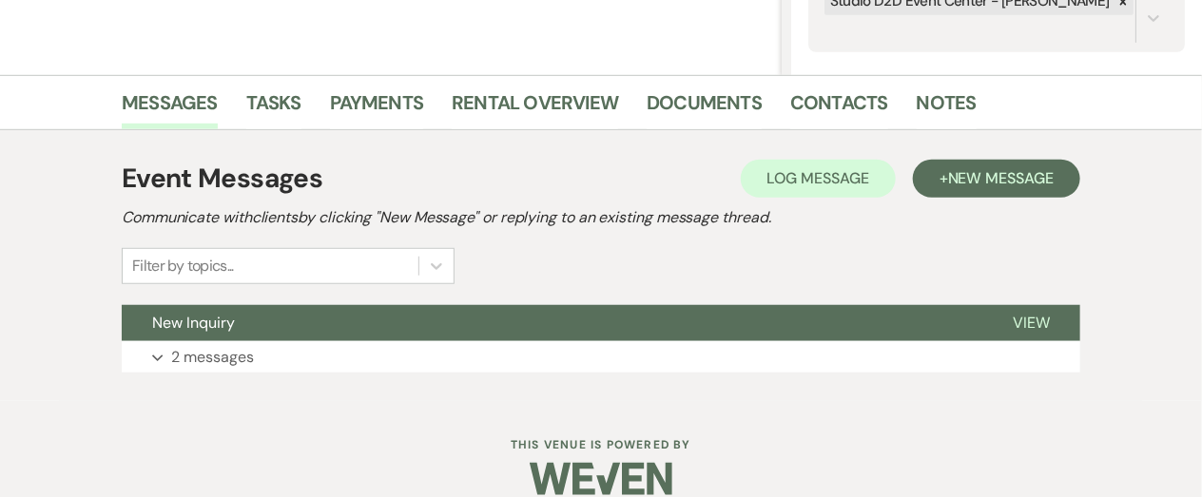
scroll to position [427, 0]
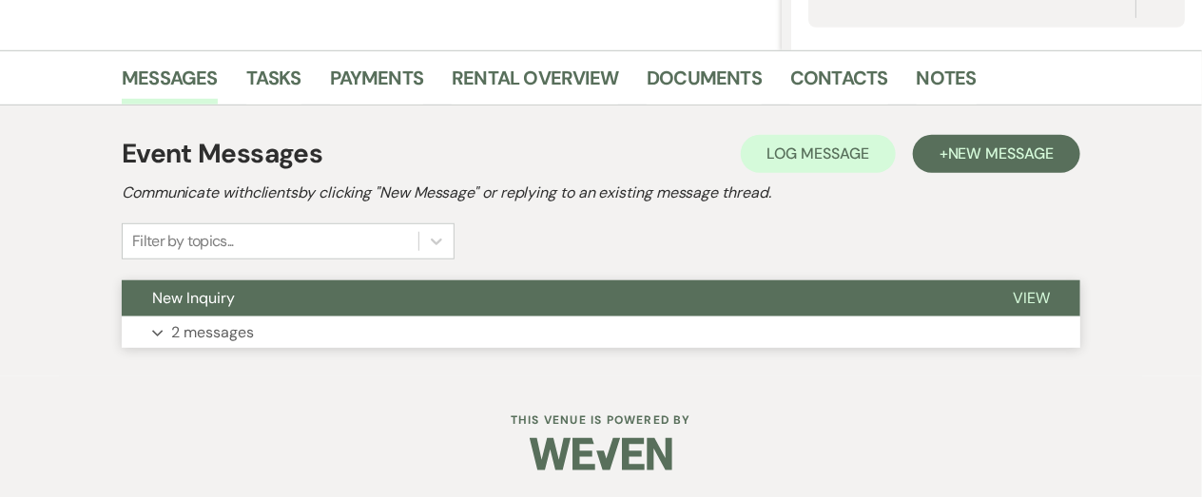
click at [249, 325] on p "2 messages" at bounding box center [212, 332] width 83 height 25
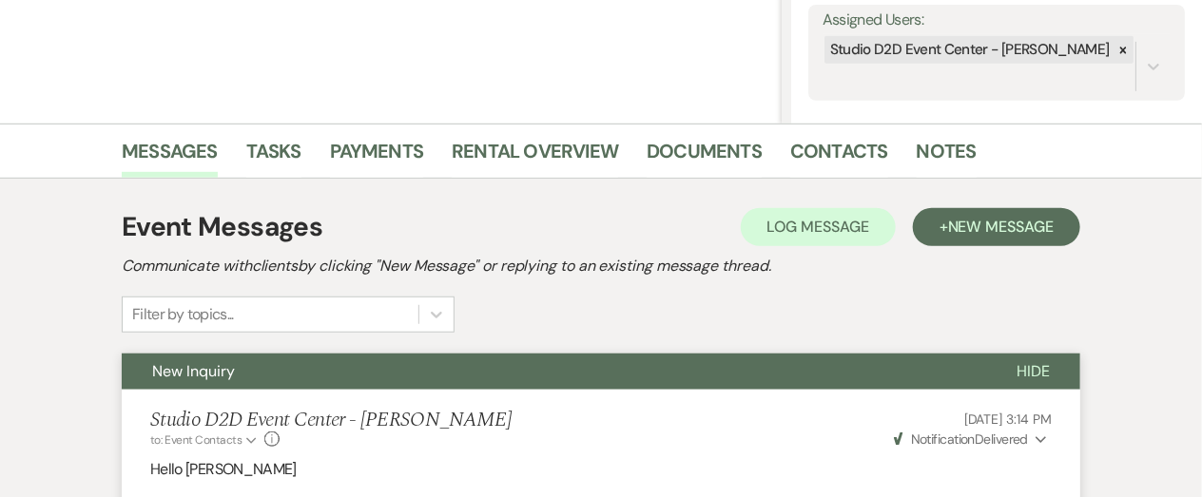
scroll to position [352, 0]
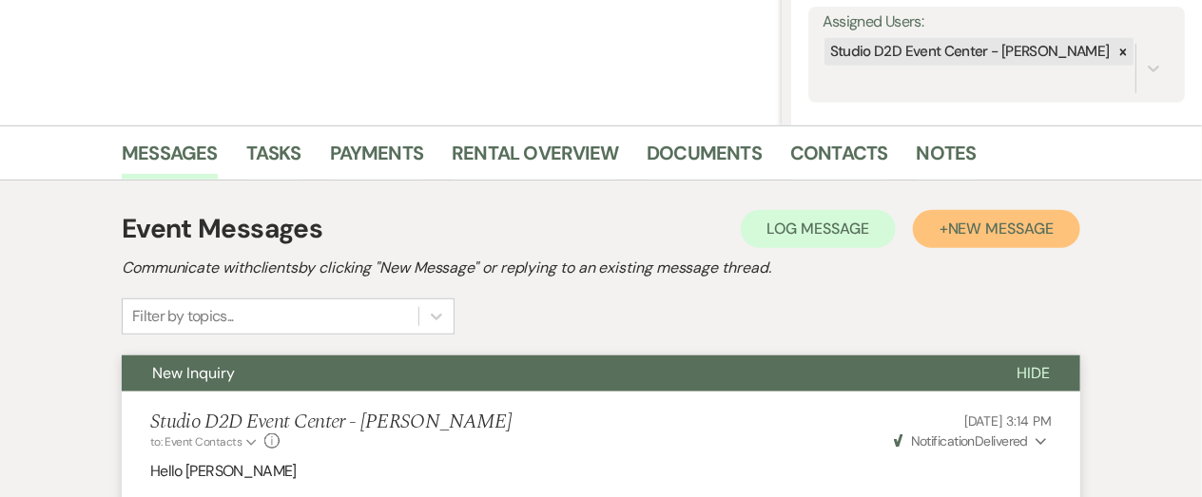
click at [1027, 235] on span "New Message" at bounding box center [1001, 229] width 106 height 20
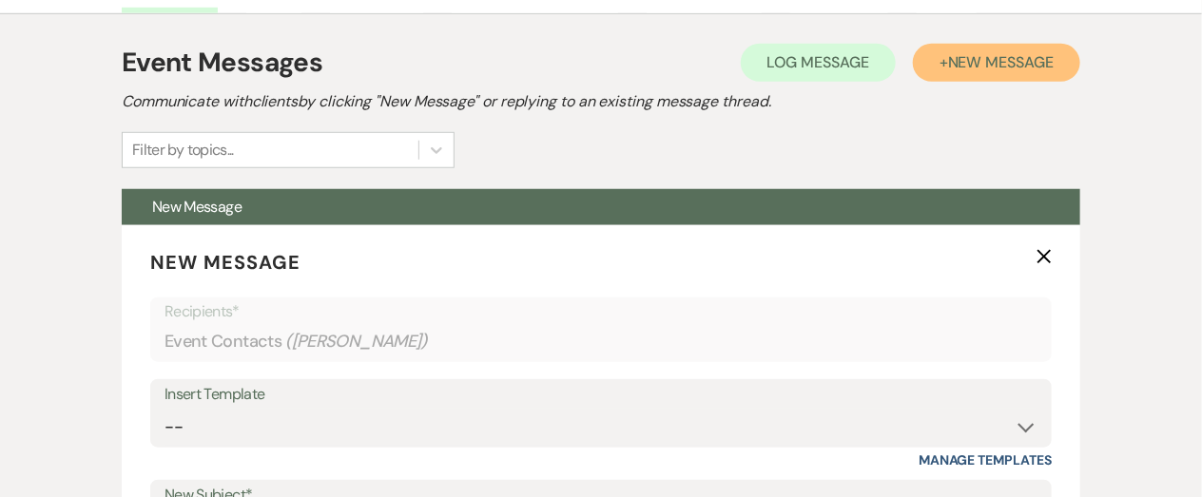
scroll to position [526, 0]
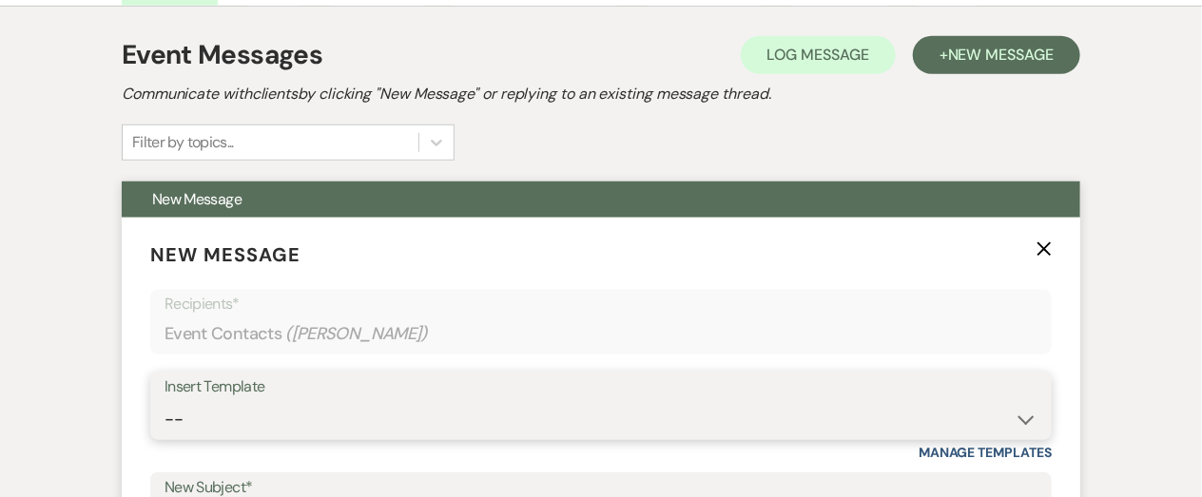
click at [463, 412] on select "-- New Inquiry - message 2 Event Pricing - Non Wedding Weven Planning Portal In…" at bounding box center [600, 419] width 873 height 37
click at [164, 401] on select "-- New Inquiry - message 2 Event Pricing - Non Wedding Weven Planning Portal In…" at bounding box center [600, 419] width 873 height 37
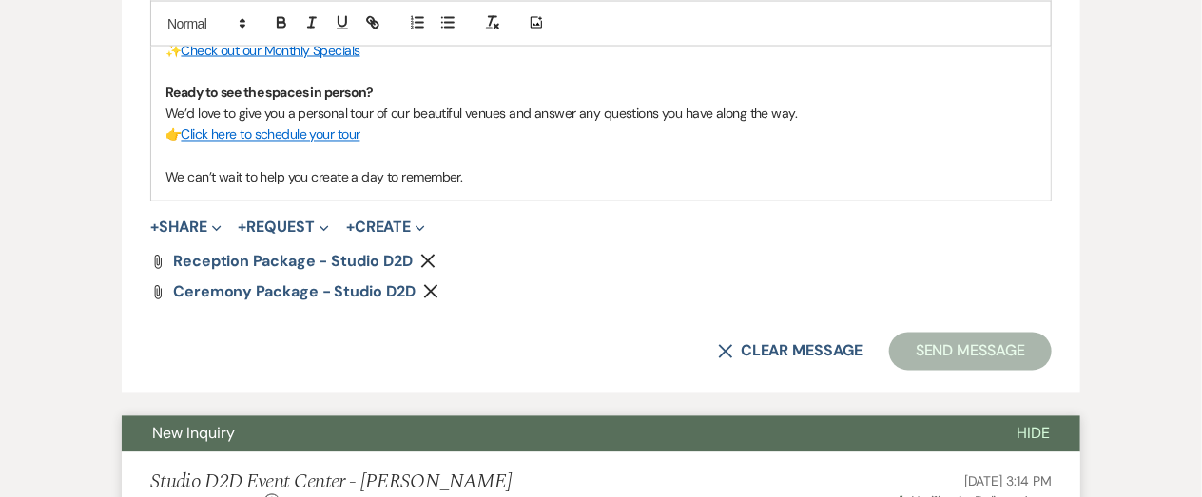
scroll to position [1298, 0]
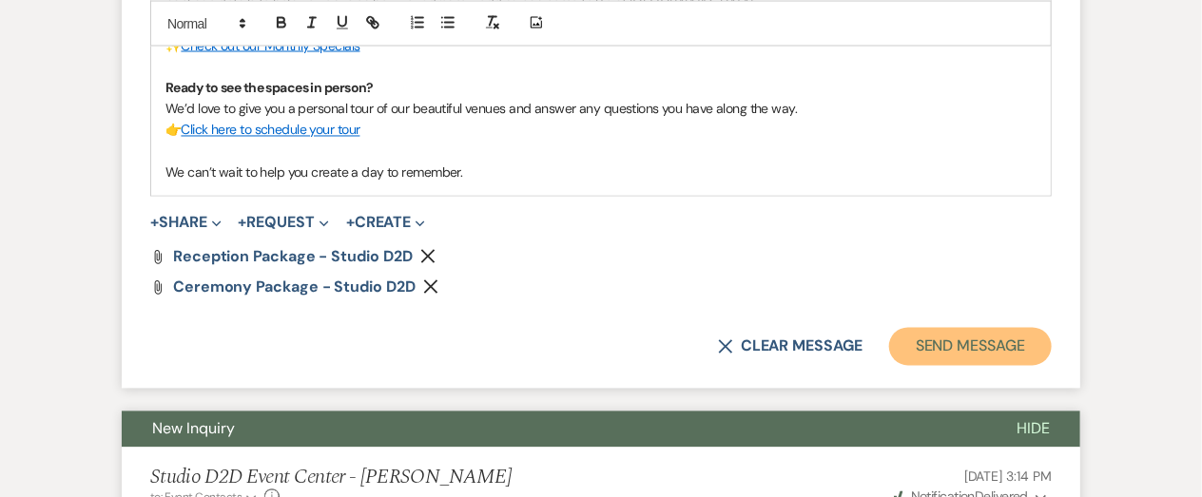
click at [946, 349] on button "Send Message" at bounding box center [970, 347] width 163 height 38
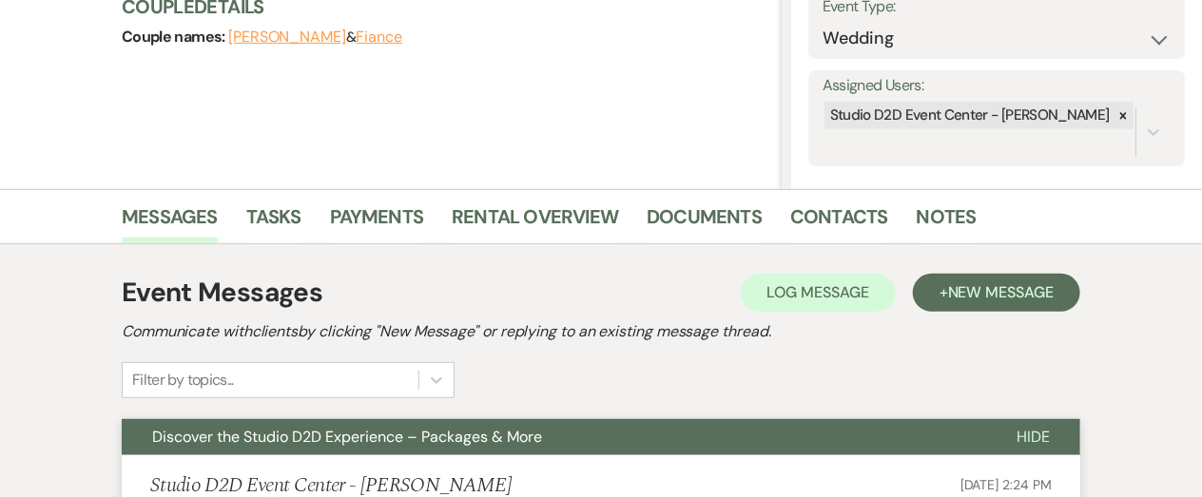
scroll to position [0, 0]
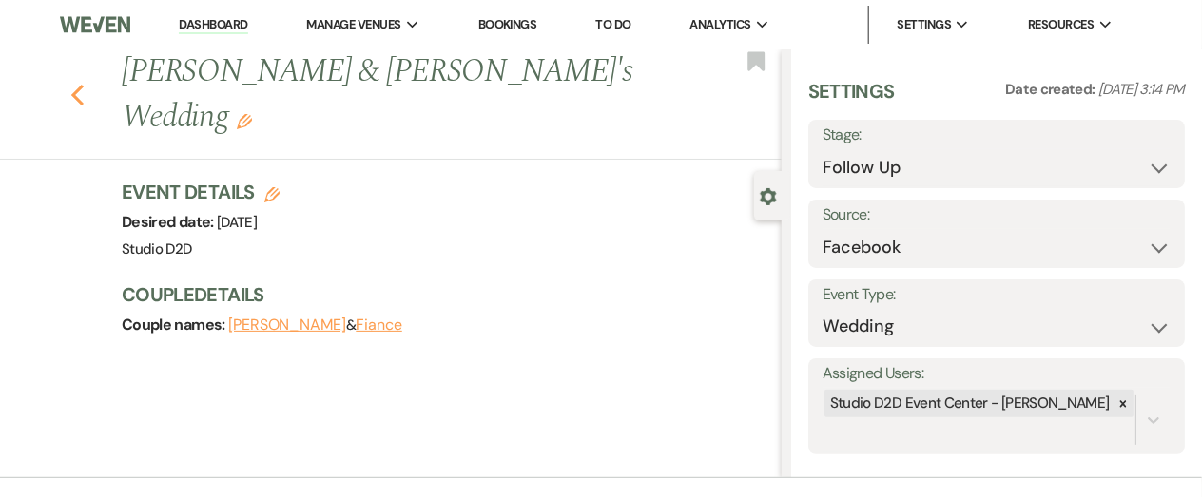
click at [78, 84] on icon "Previous" at bounding box center [77, 95] width 14 height 23
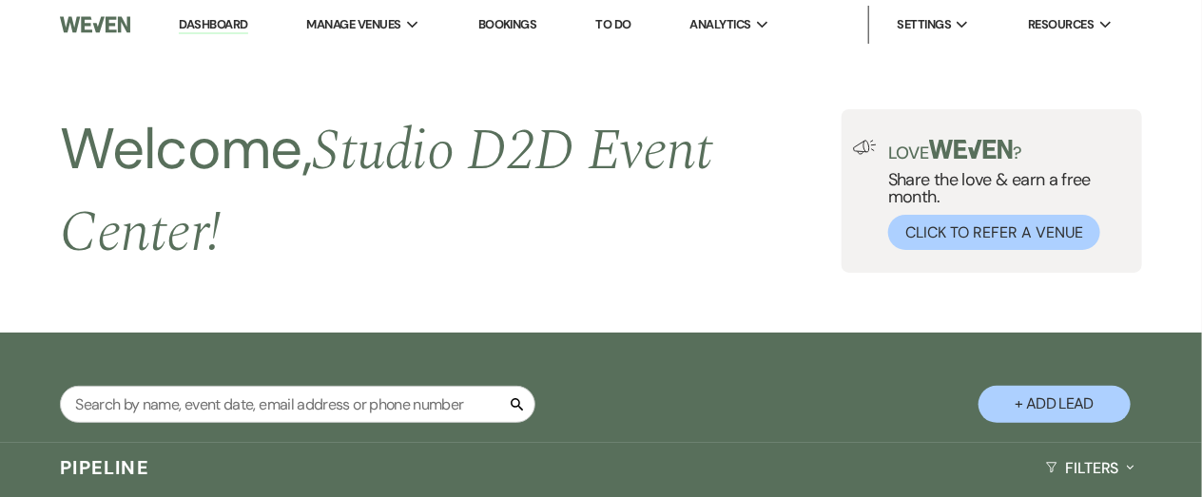
scroll to position [6432, 0]
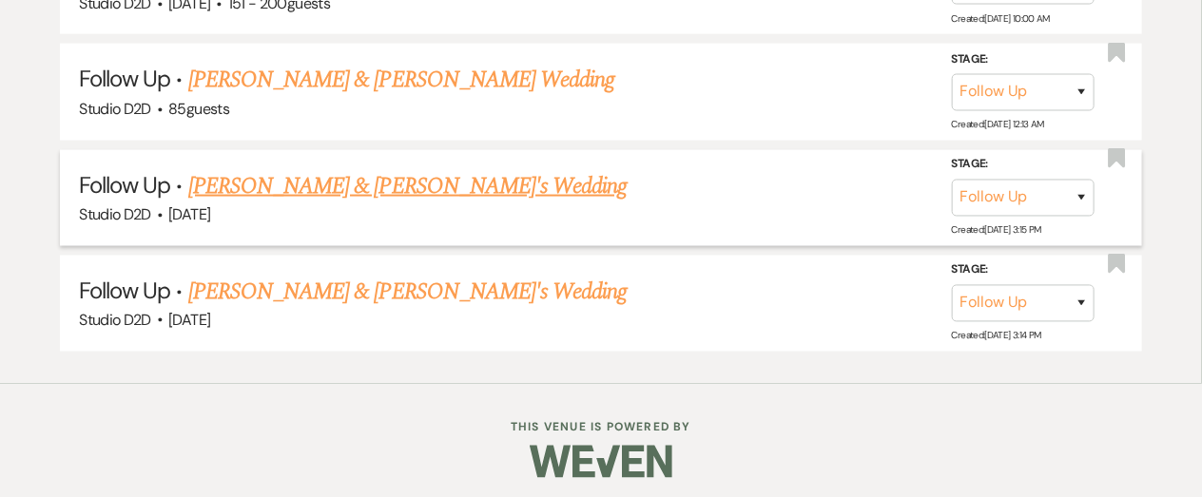
click at [323, 173] on link "[PERSON_NAME] & [PERSON_NAME]'s Wedding" at bounding box center [407, 186] width 439 height 34
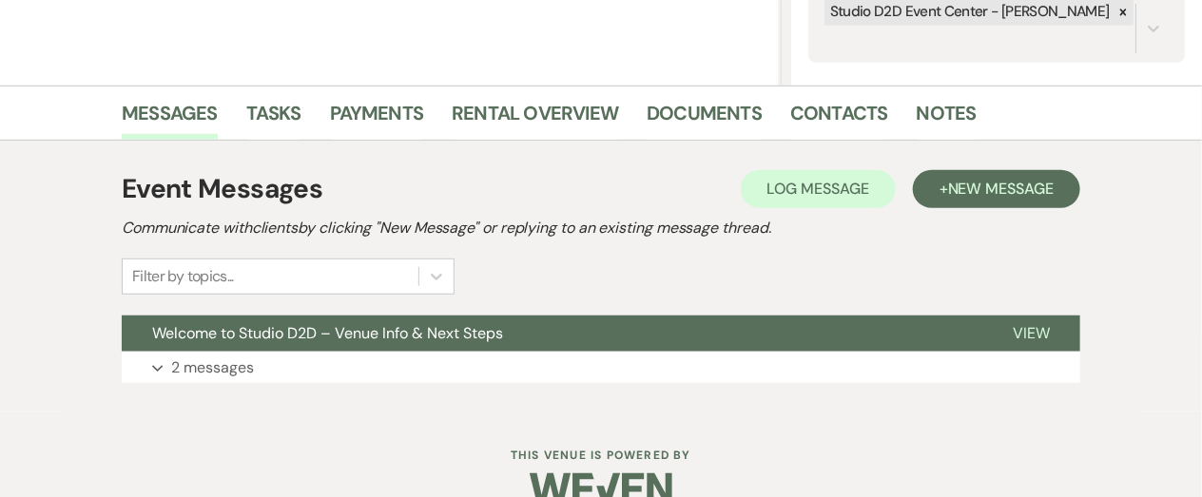
scroll to position [427, 0]
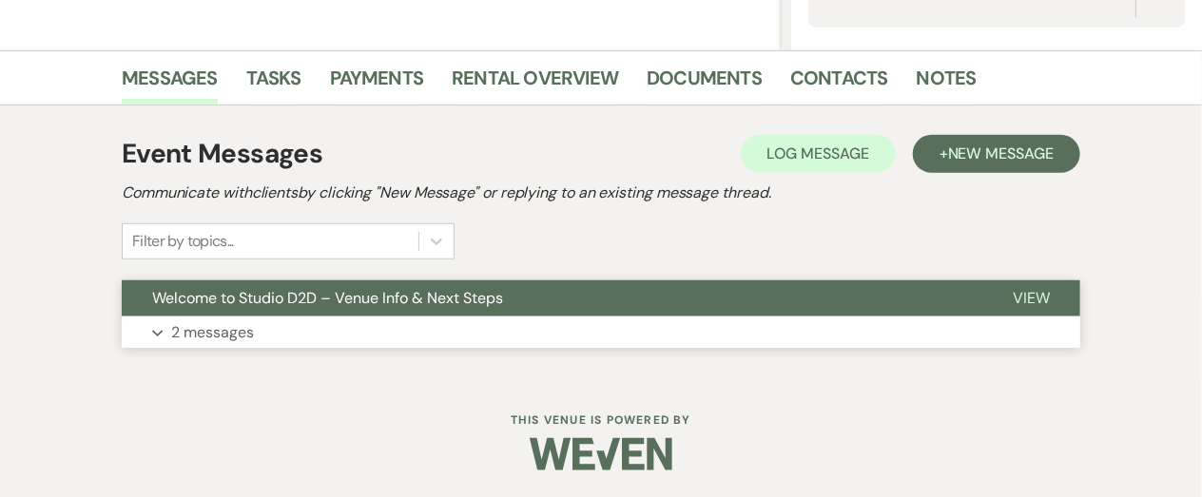
click at [259, 329] on button "Expand 2 messages" at bounding box center [601, 333] width 958 height 32
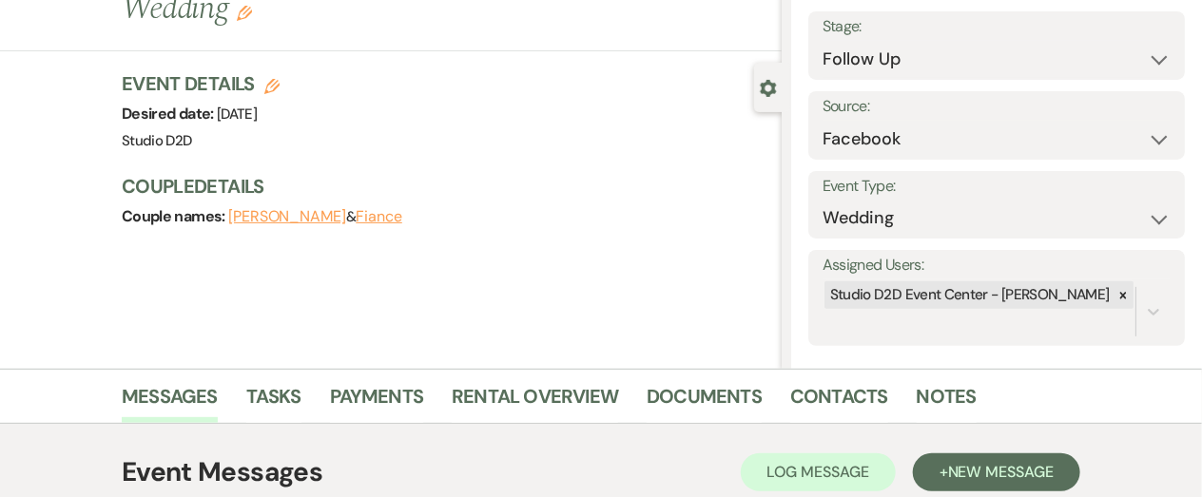
scroll to position [101, 0]
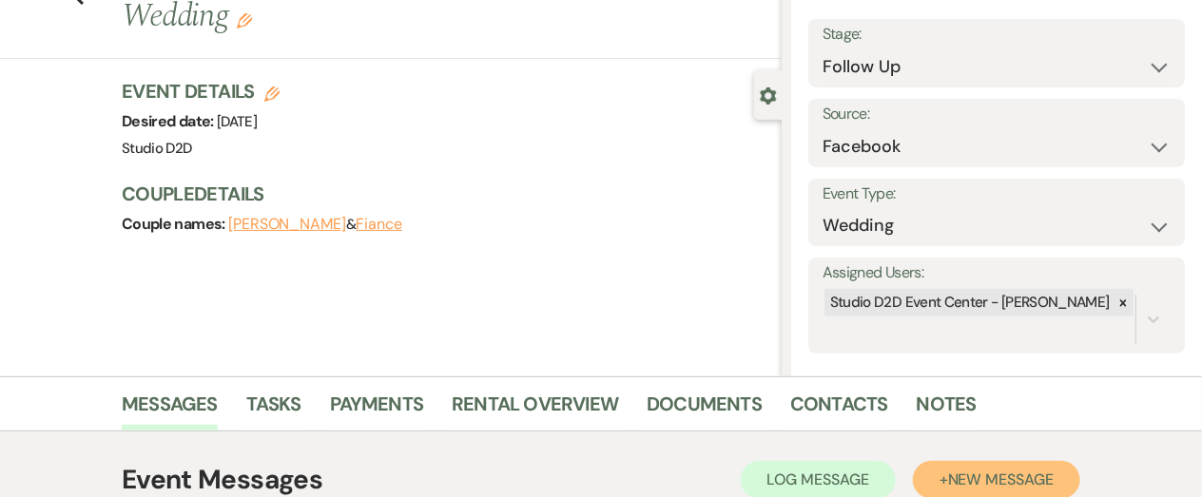
click at [986, 474] on span "New Message" at bounding box center [1001, 480] width 106 height 20
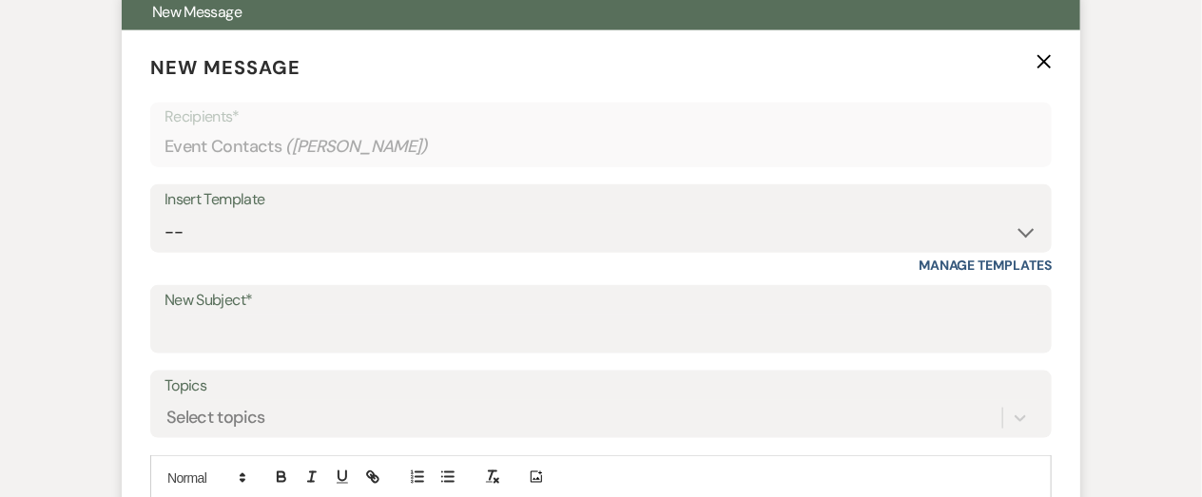
scroll to position [722, 0]
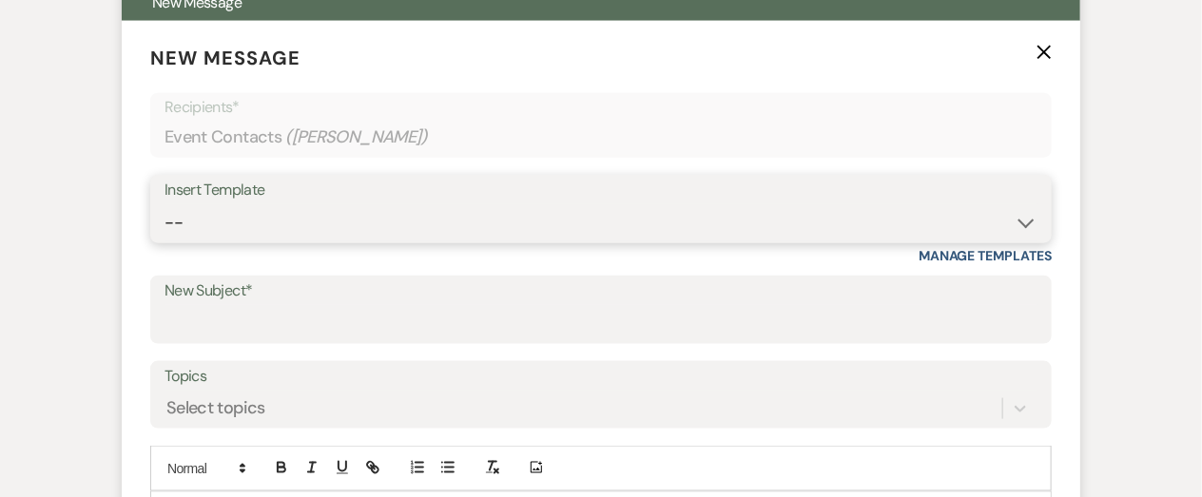
click at [427, 231] on select "-- New Inquiry - message 2 Event Pricing - Non Wedding Weven Planning Portal In…" at bounding box center [600, 222] width 873 height 37
click at [164, 204] on select "-- New Inquiry - message 2 Event Pricing - Non Wedding Weven Planning Portal In…" at bounding box center [600, 222] width 873 height 37
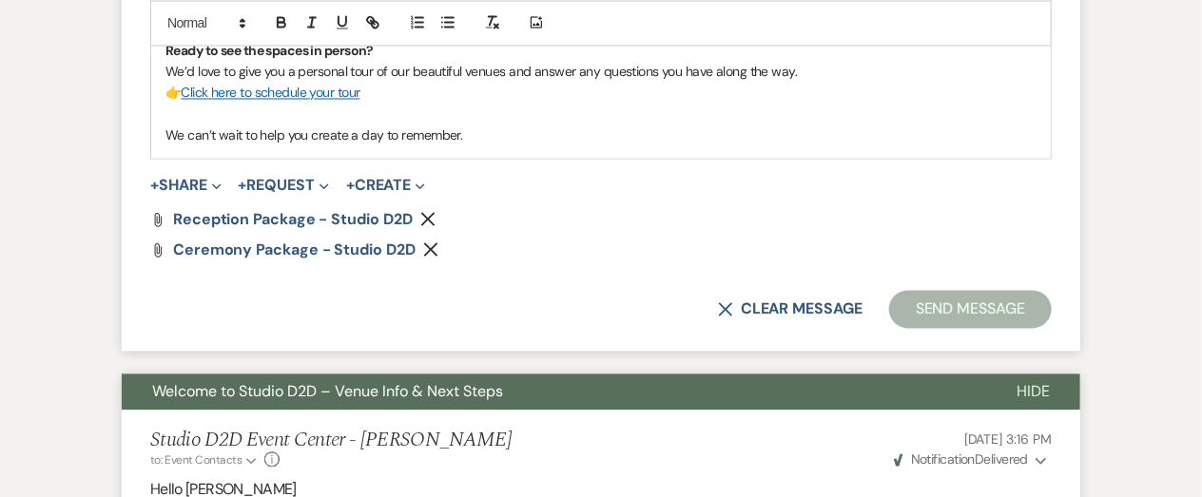
scroll to position [1355, 0]
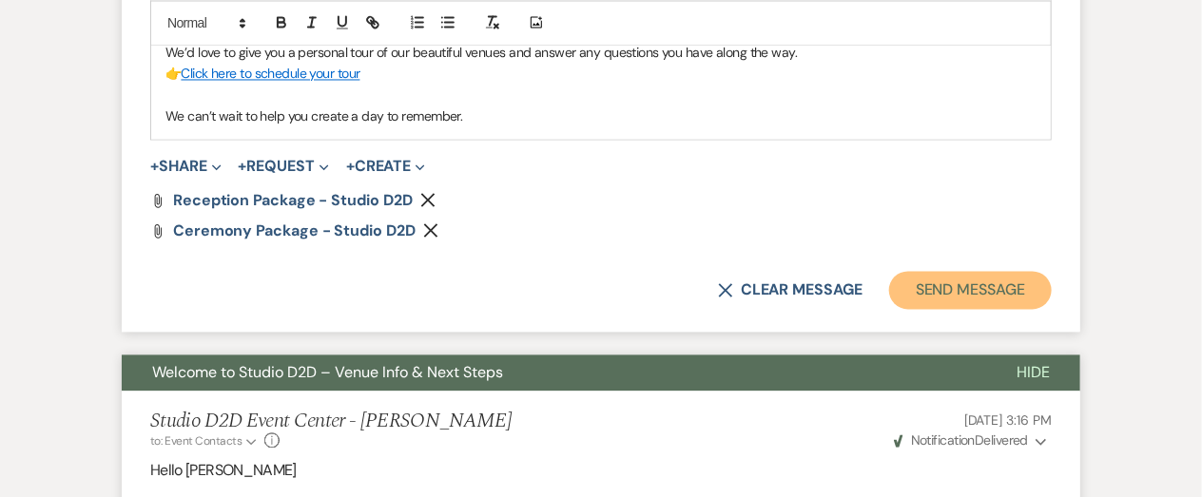
click at [950, 300] on button "Send Message" at bounding box center [970, 290] width 163 height 38
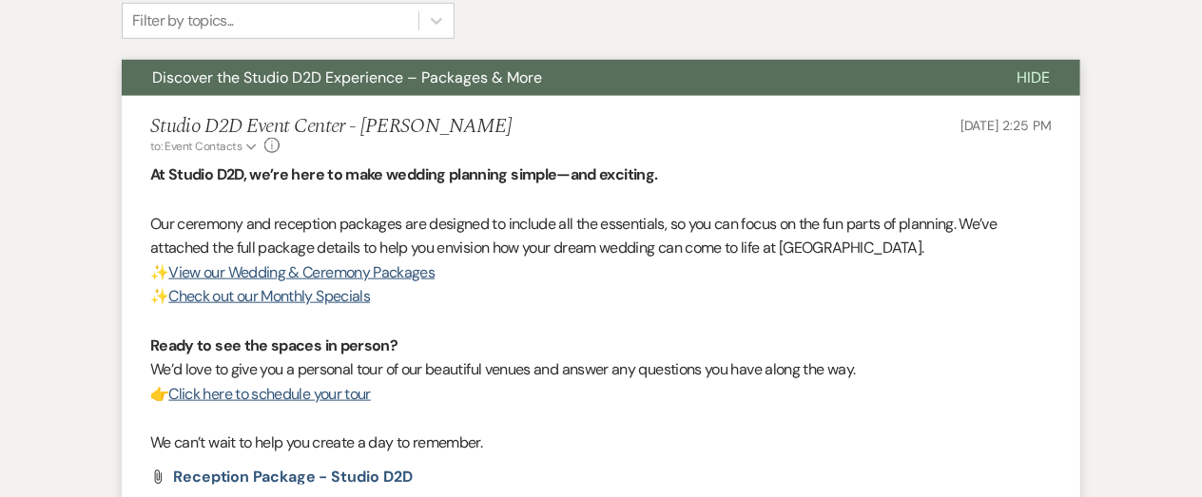
scroll to position [0, 0]
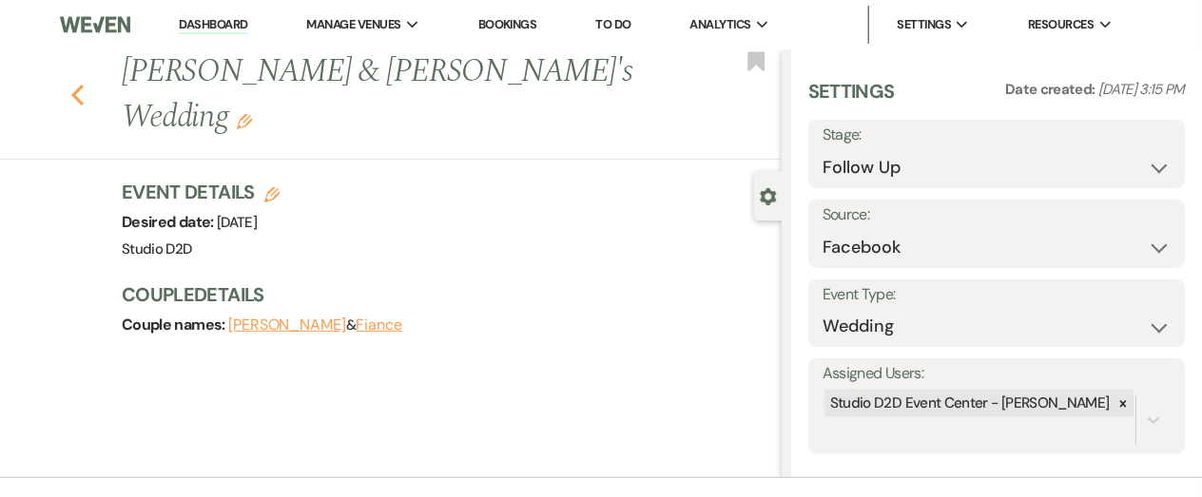
click at [78, 98] on use "button" at bounding box center [77, 95] width 12 height 21
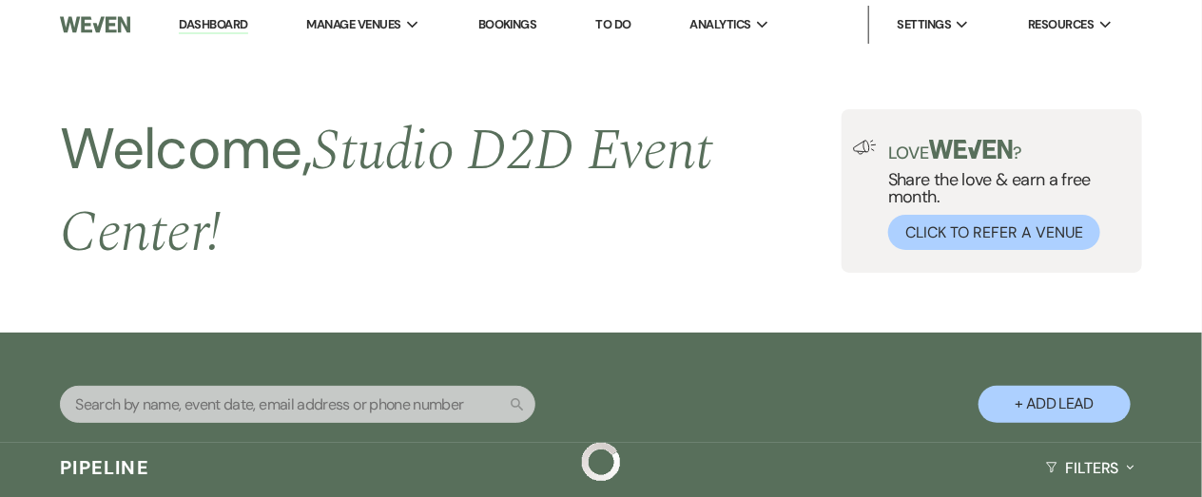
scroll to position [6432, 0]
